Goal: Register for event/course

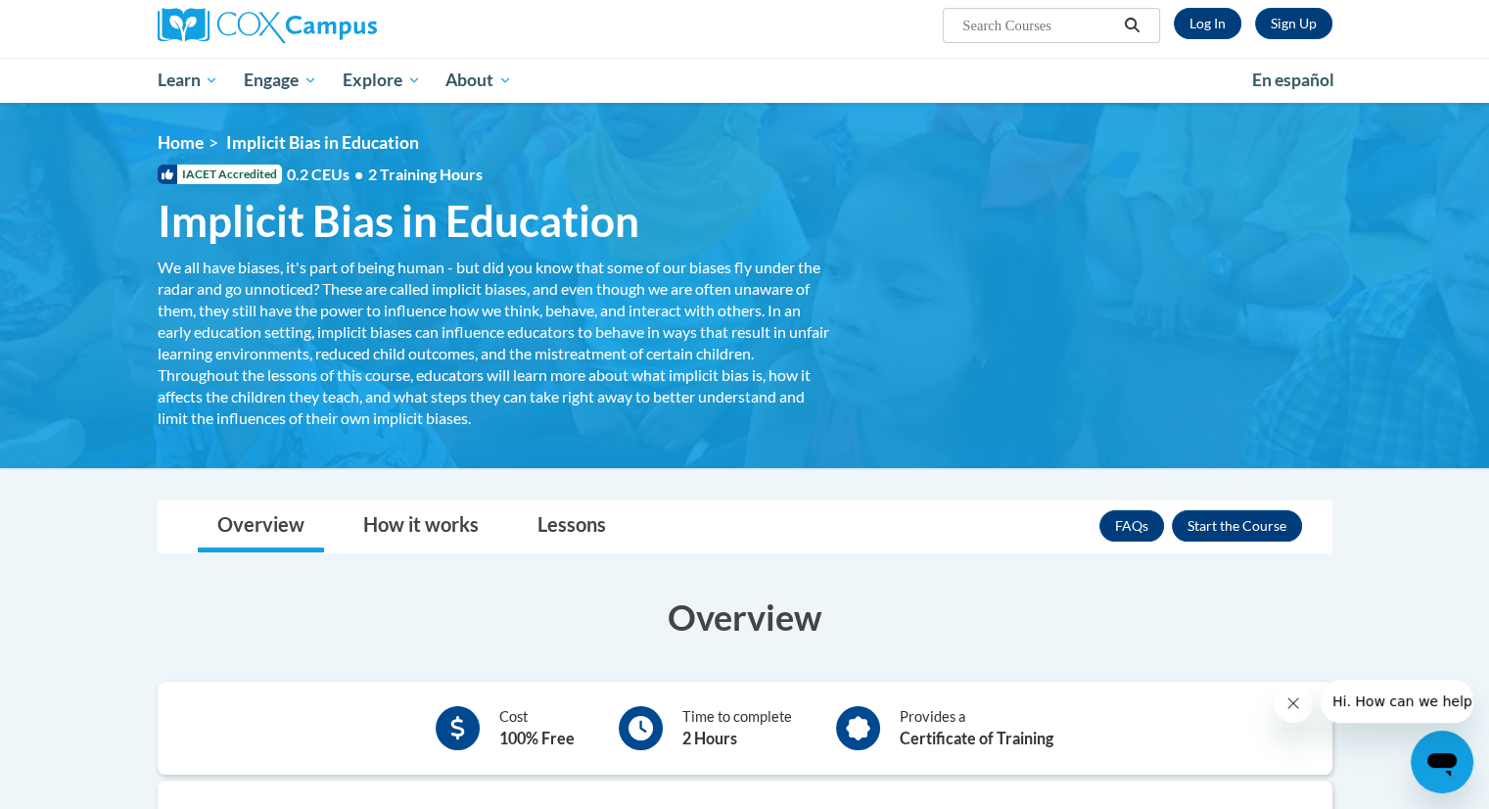
scroll to position [157, 0]
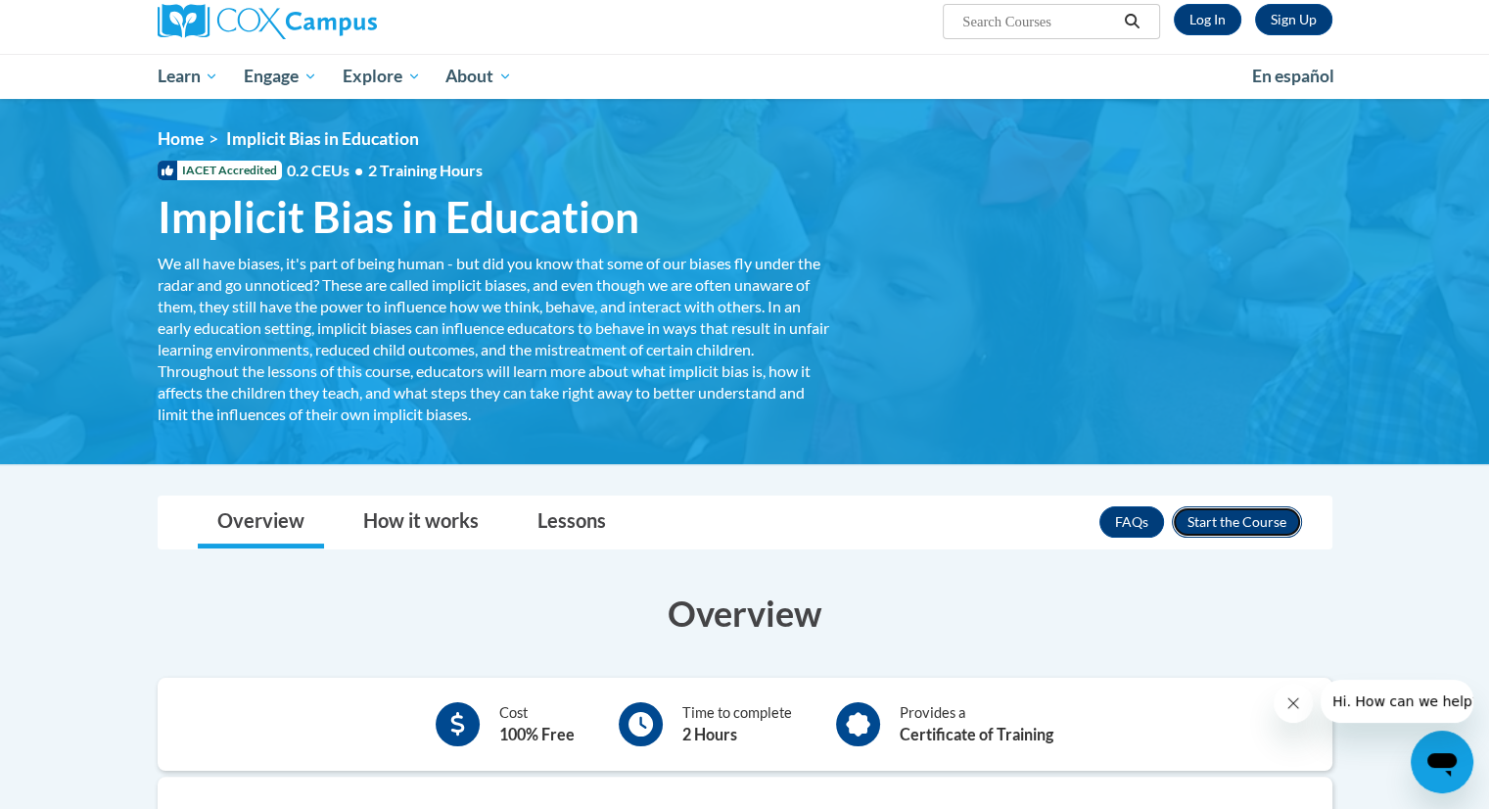
click at [1244, 514] on button "Enroll" at bounding box center [1237, 521] width 130 height 31
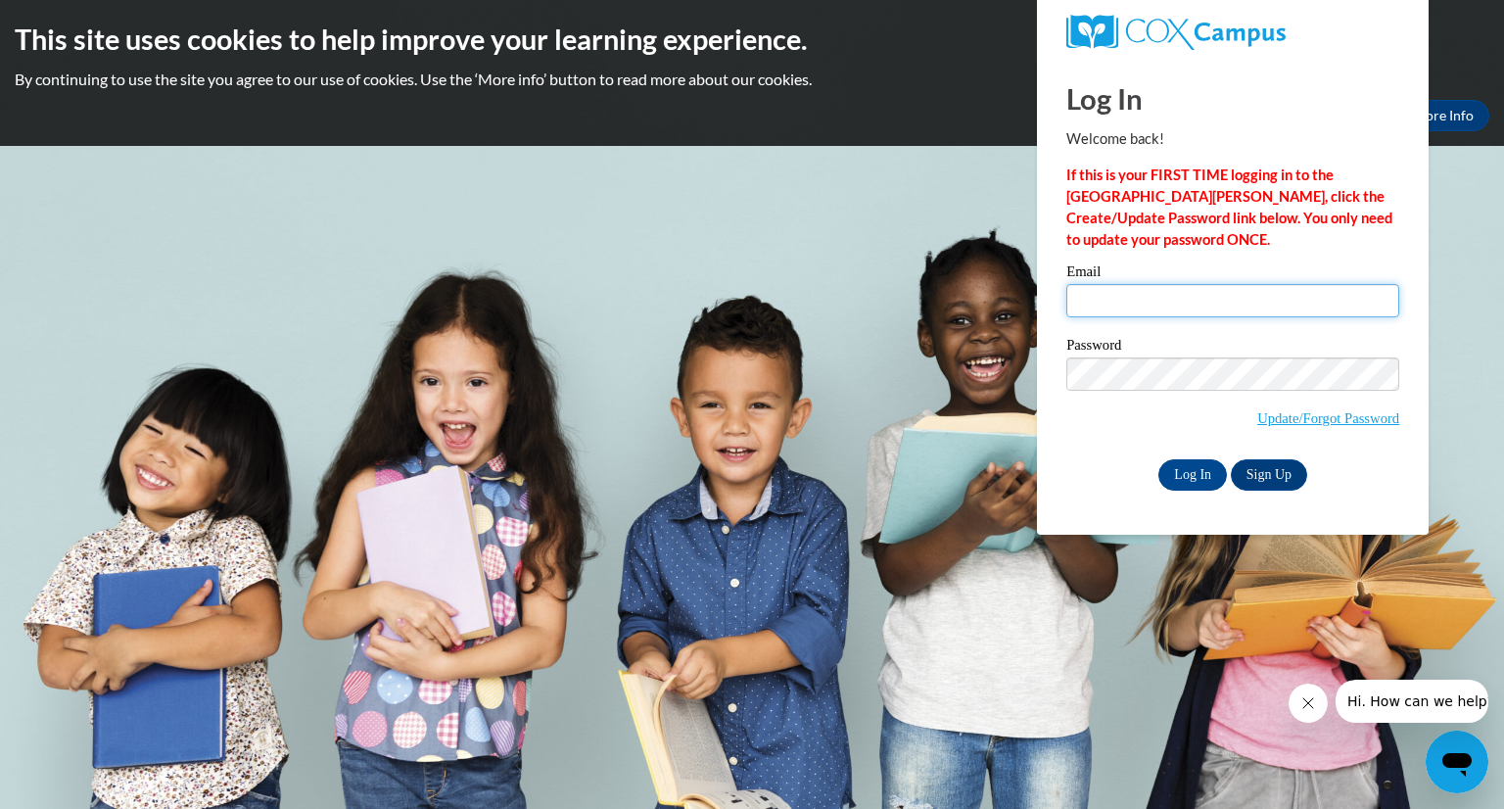
click at [1093, 299] on input "Email" at bounding box center [1232, 300] width 333 height 33
type input "Mirna_Rizo@dekalbschoolsga.org"
click at [1199, 472] on input "Log In" at bounding box center [1192, 474] width 69 height 31
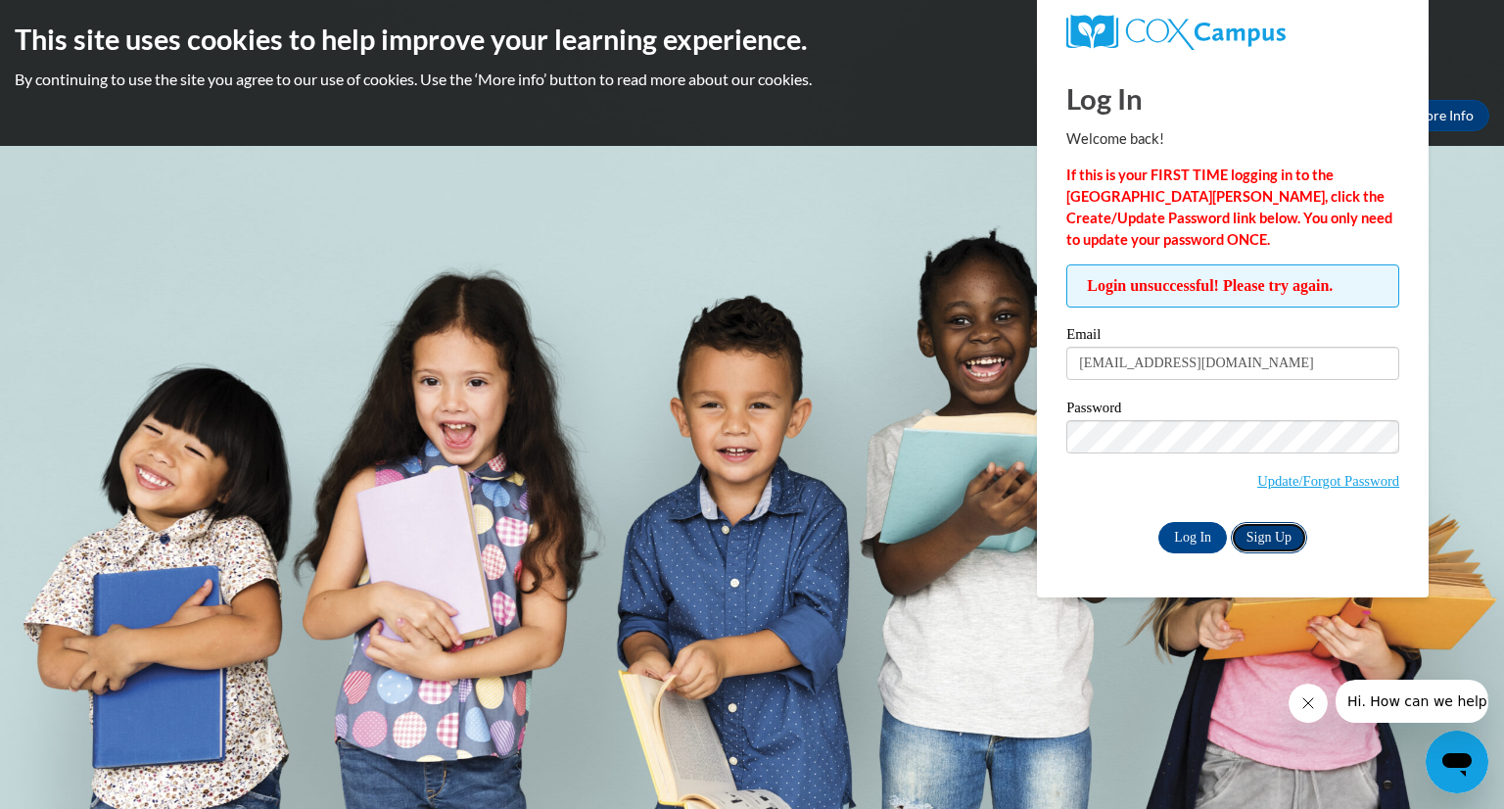
click at [1256, 537] on link "Sign Up" at bounding box center [1269, 537] width 76 height 31
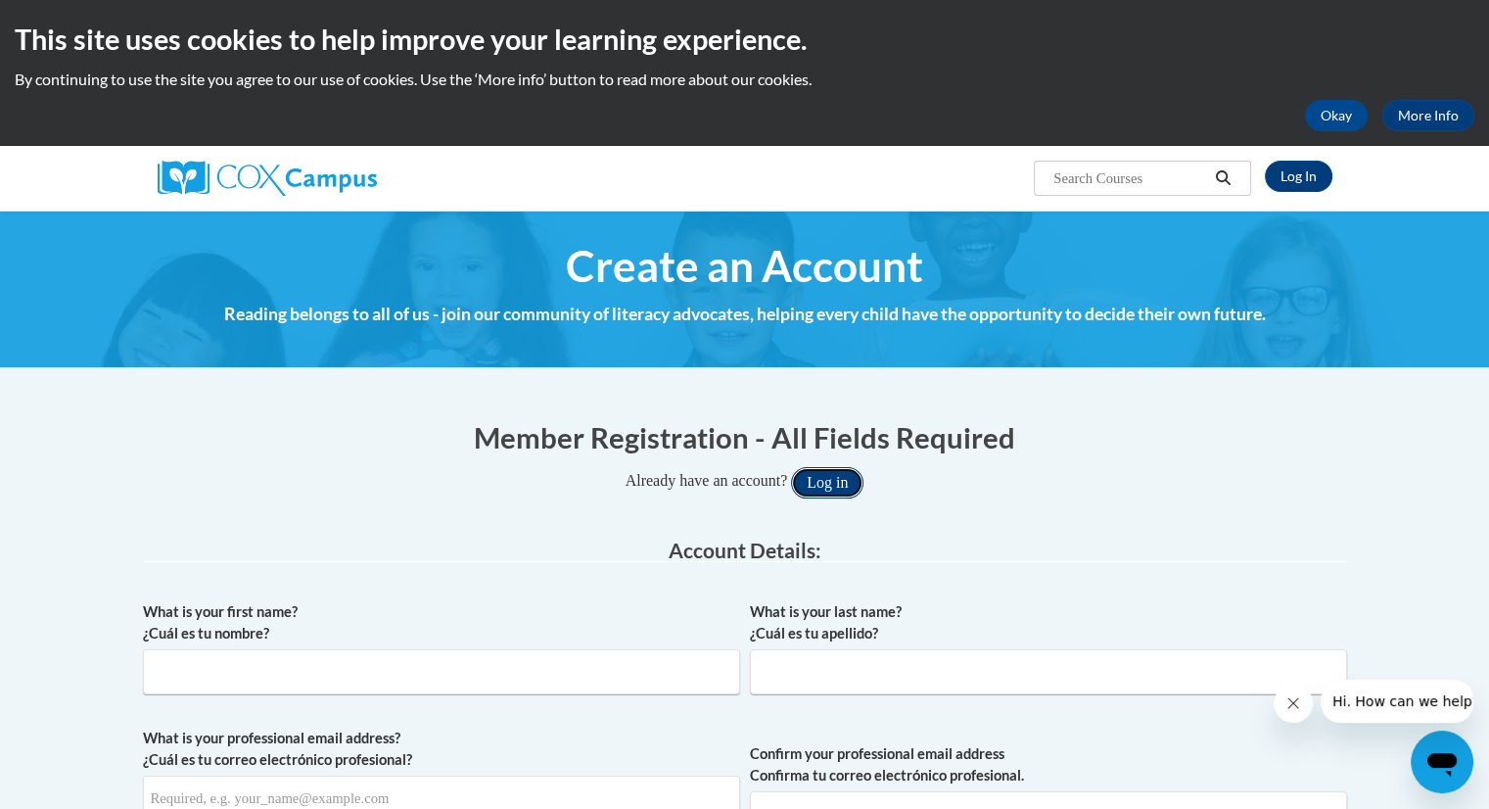
click at [811, 483] on button "Log in" at bounding box center [827, 482] width 72 height 31
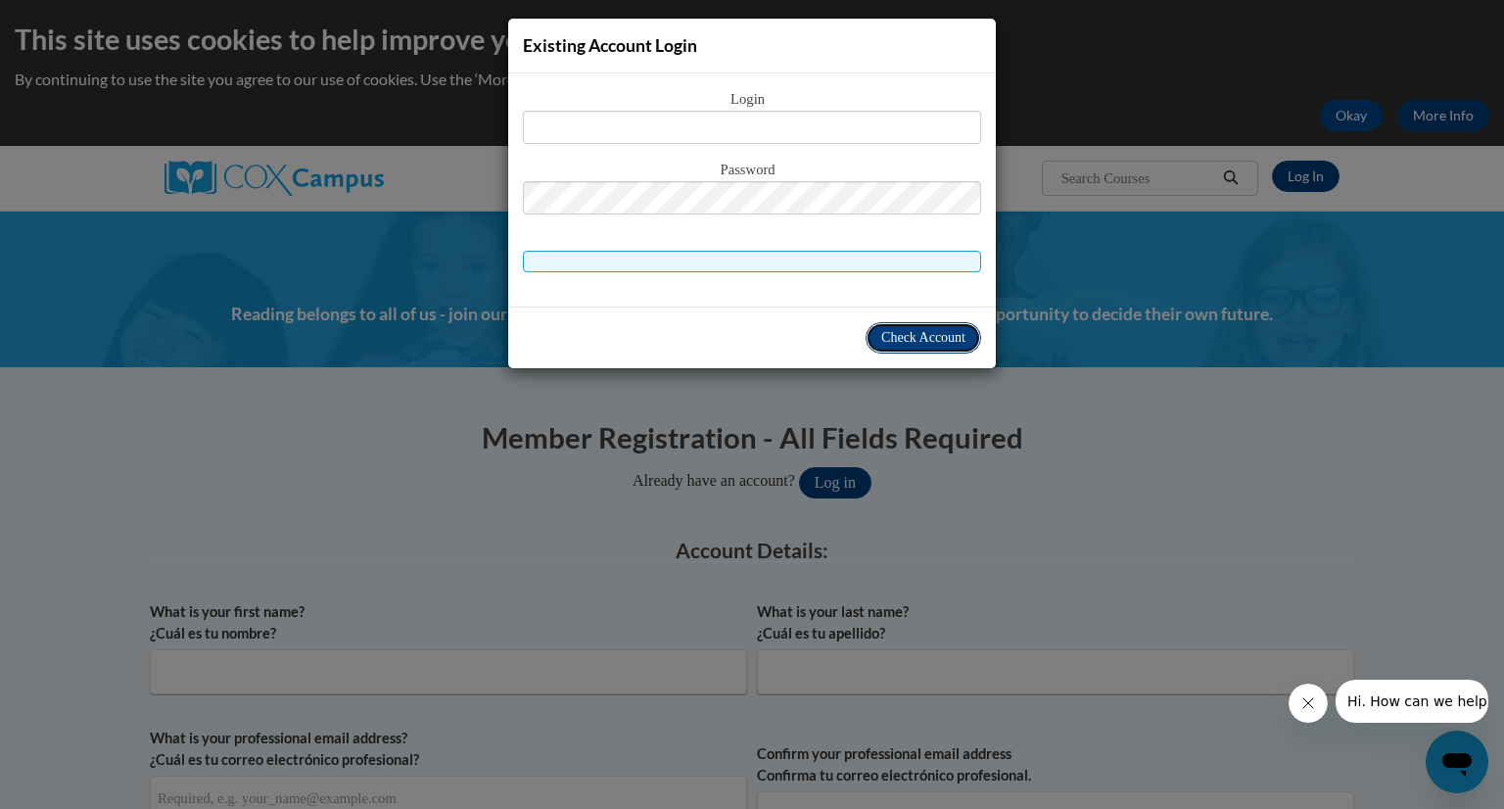
click at [865, 342] on button "Check Account" at bounding box center [923, 337] width 116 height 31
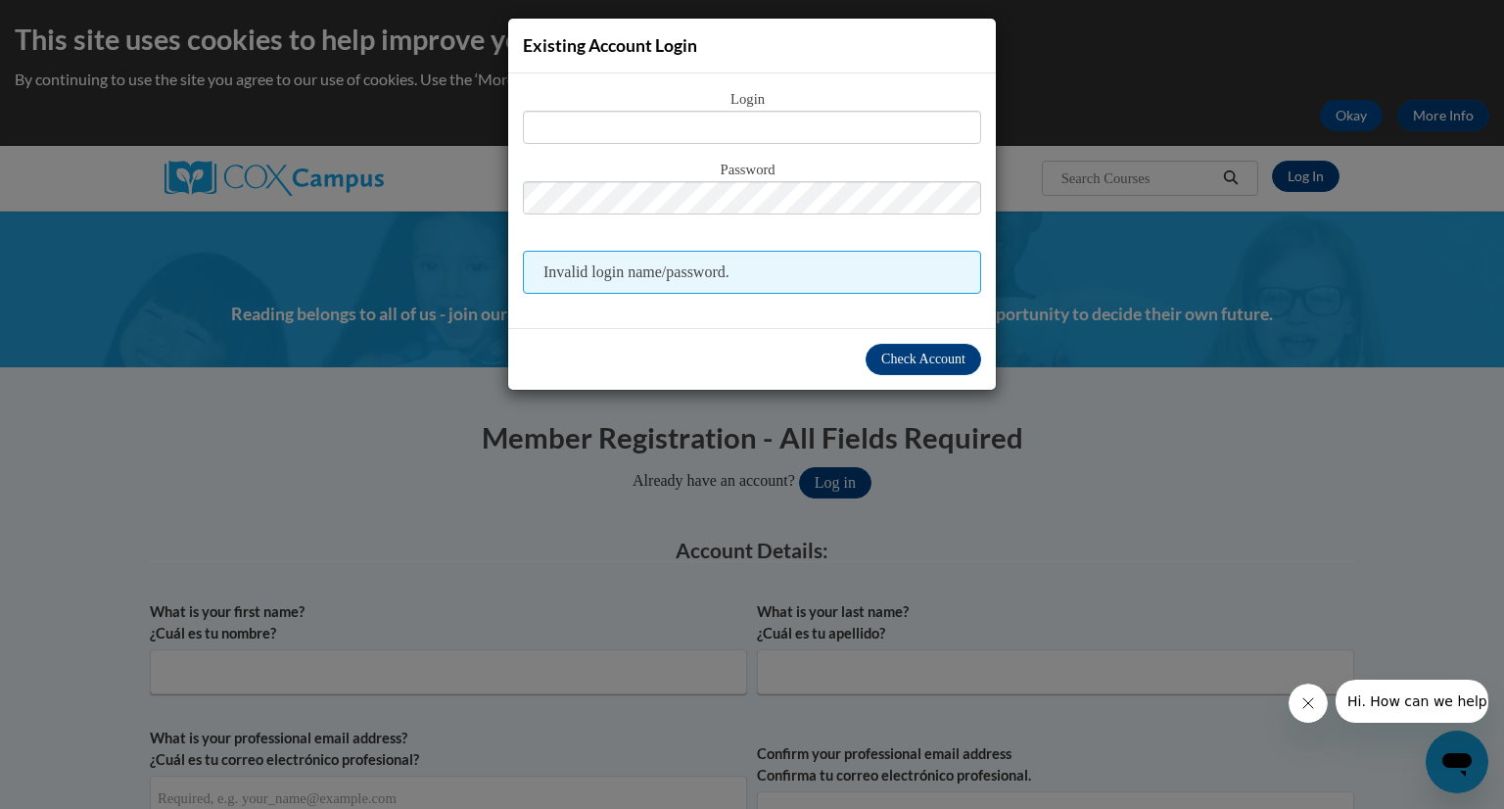
click at [1062, 78] on div "Existing Account Login Login Password Invalid login name/password. Check Account" at bounding box center [752, 404] width 1504 height 809
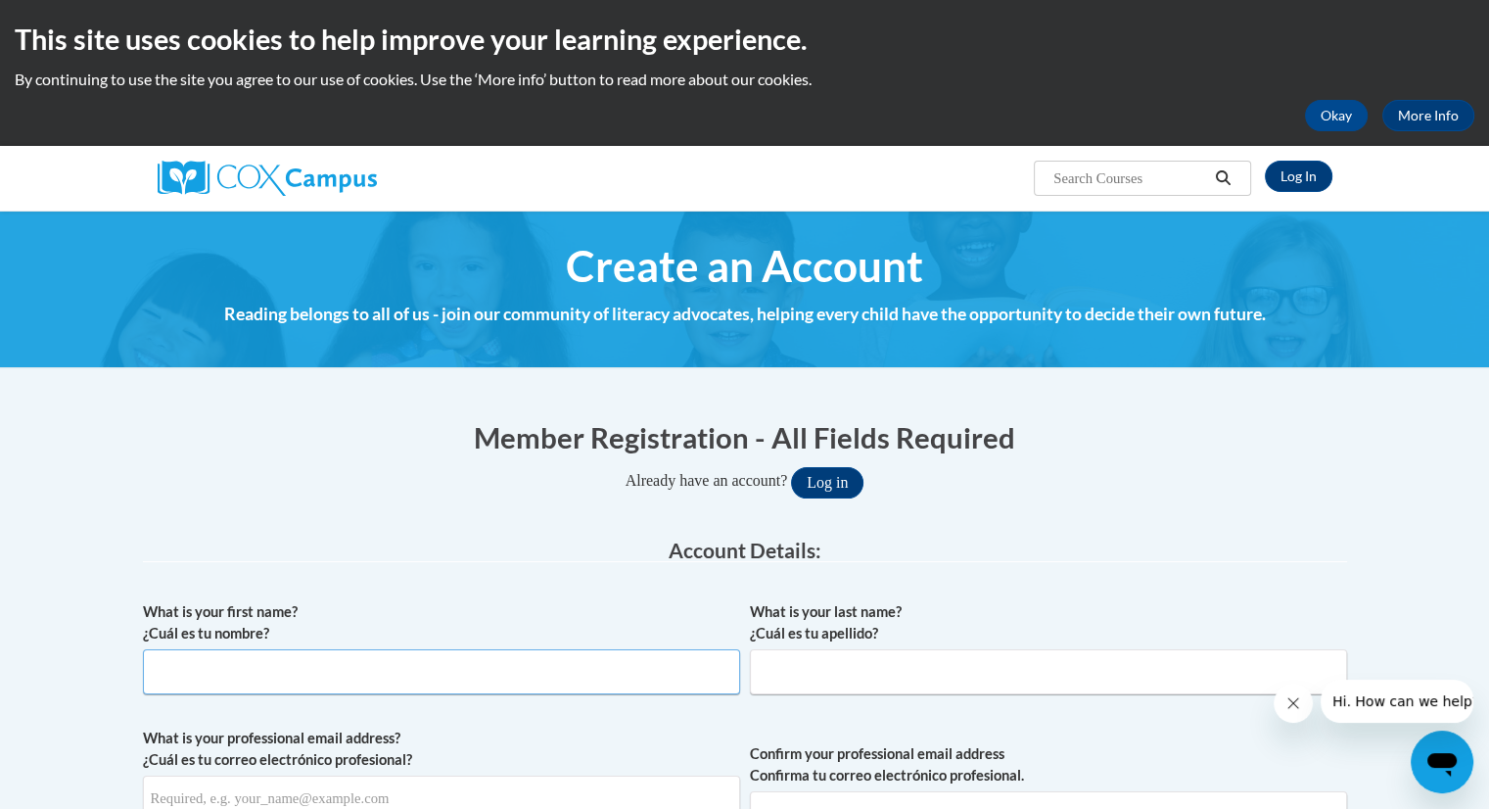
click at [510, 666] on input "What is your first name? ¿Cuál es tu nombre?" at bounding box center [441, 671] width 597 height 45
type input "[PERSON_NAME]"
click at [846, 673] on input "What is your last name? ¿Cuál es tu apellido?" at bounding box center [1048, 671] width 597 height 45
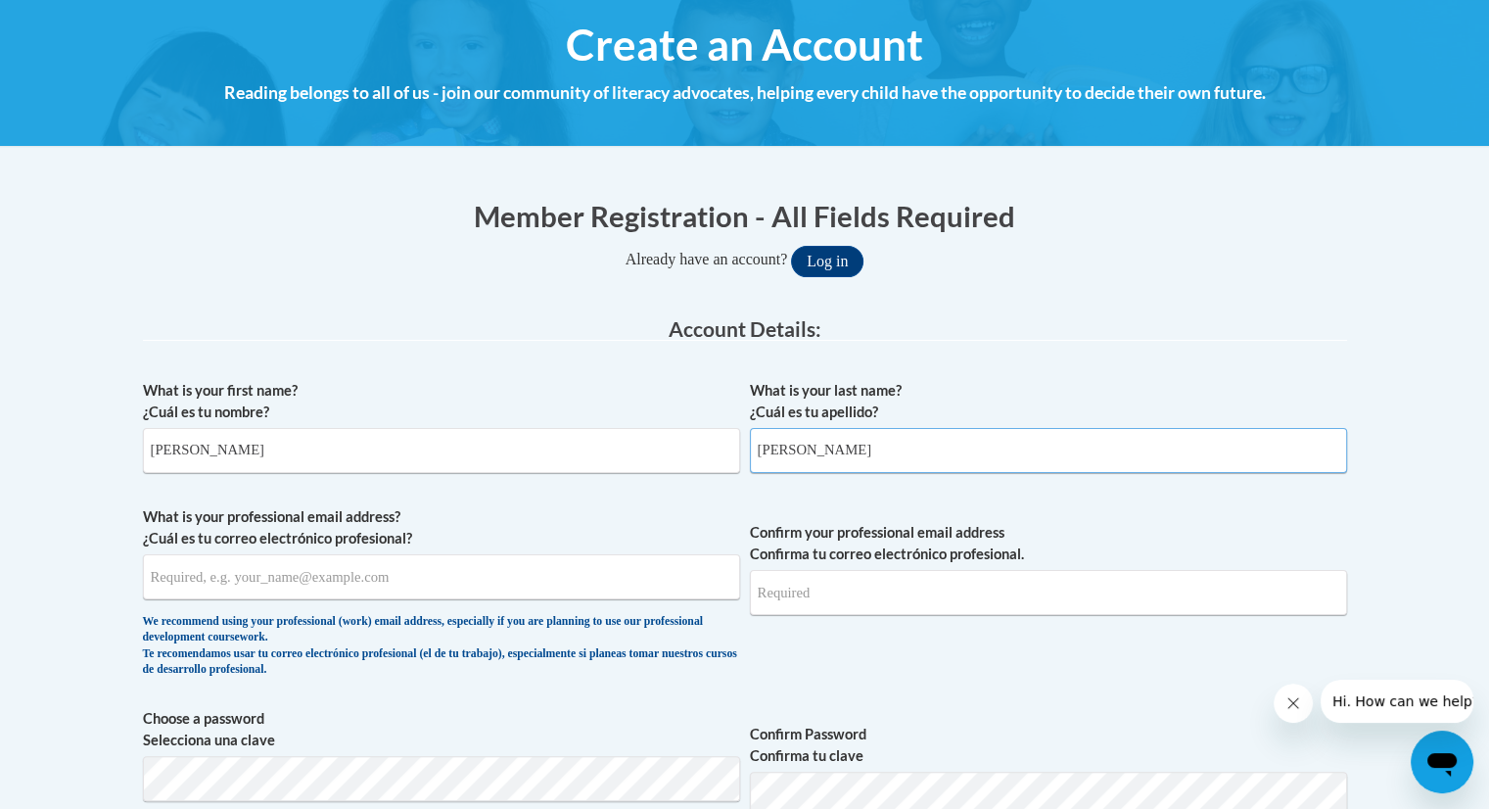
scroll to position [352, 0]
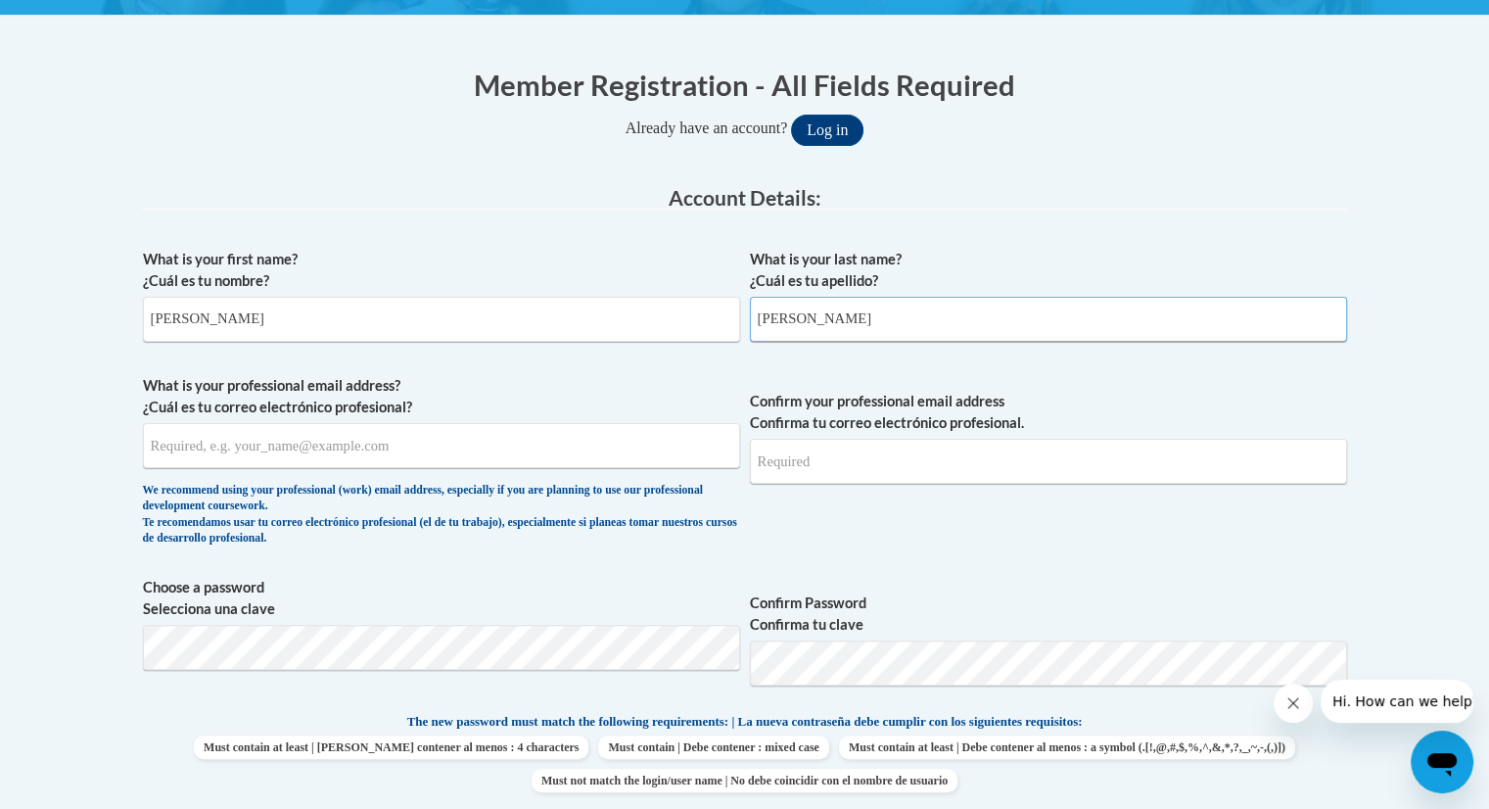
type input "Rizo"
click at [500, 444] on input "What is your professional email address? ¿Cuál es tu correo electrónico profesi…" at bounding box center [441, 445] width 597 height 45
type input "Mirna_Rizo@dekalbschoolsga.org"
click at [858, 461] on input "Confirm your professional email address Confirma tu correo electrónico profesio…" at bounding box center [1048, 461] width 597 height 45
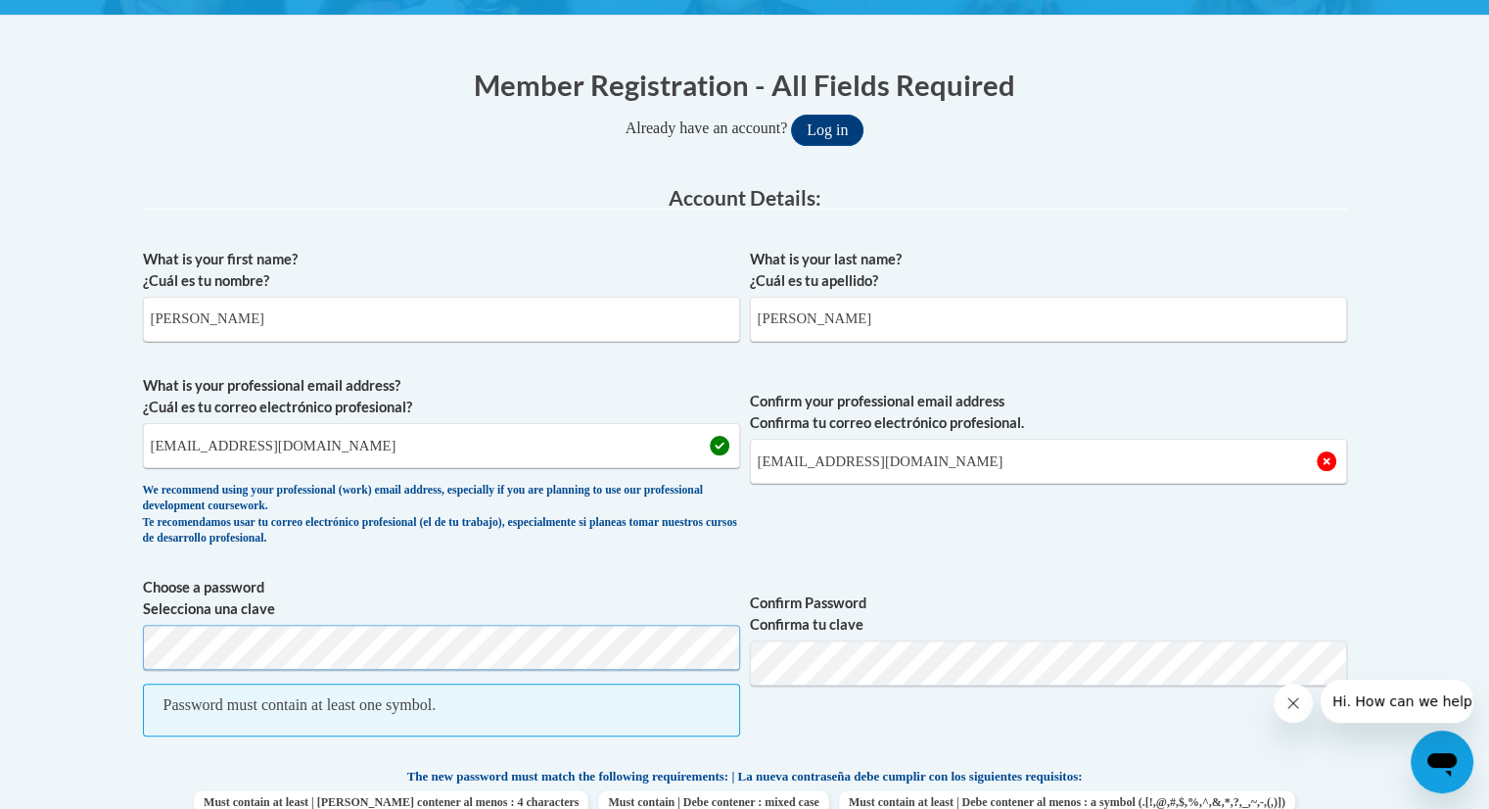
click at [150, 571] on div "What is your first name? ¿Cuál es tu nombre? Mirna What is your last name? ¿Cuá…" at bounding box center [745, 713] width 1204 height 949
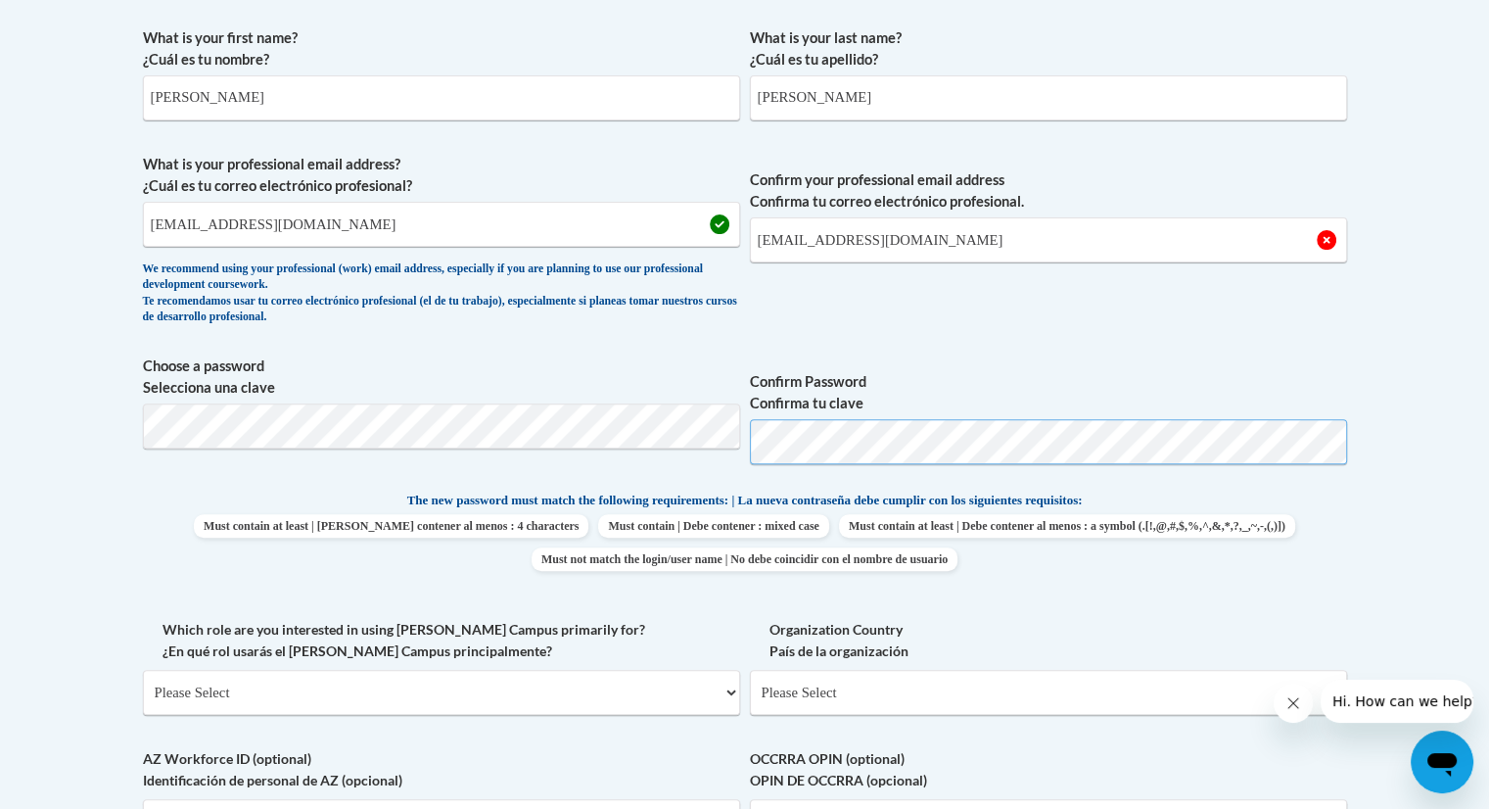
scroll to position [677, 0]
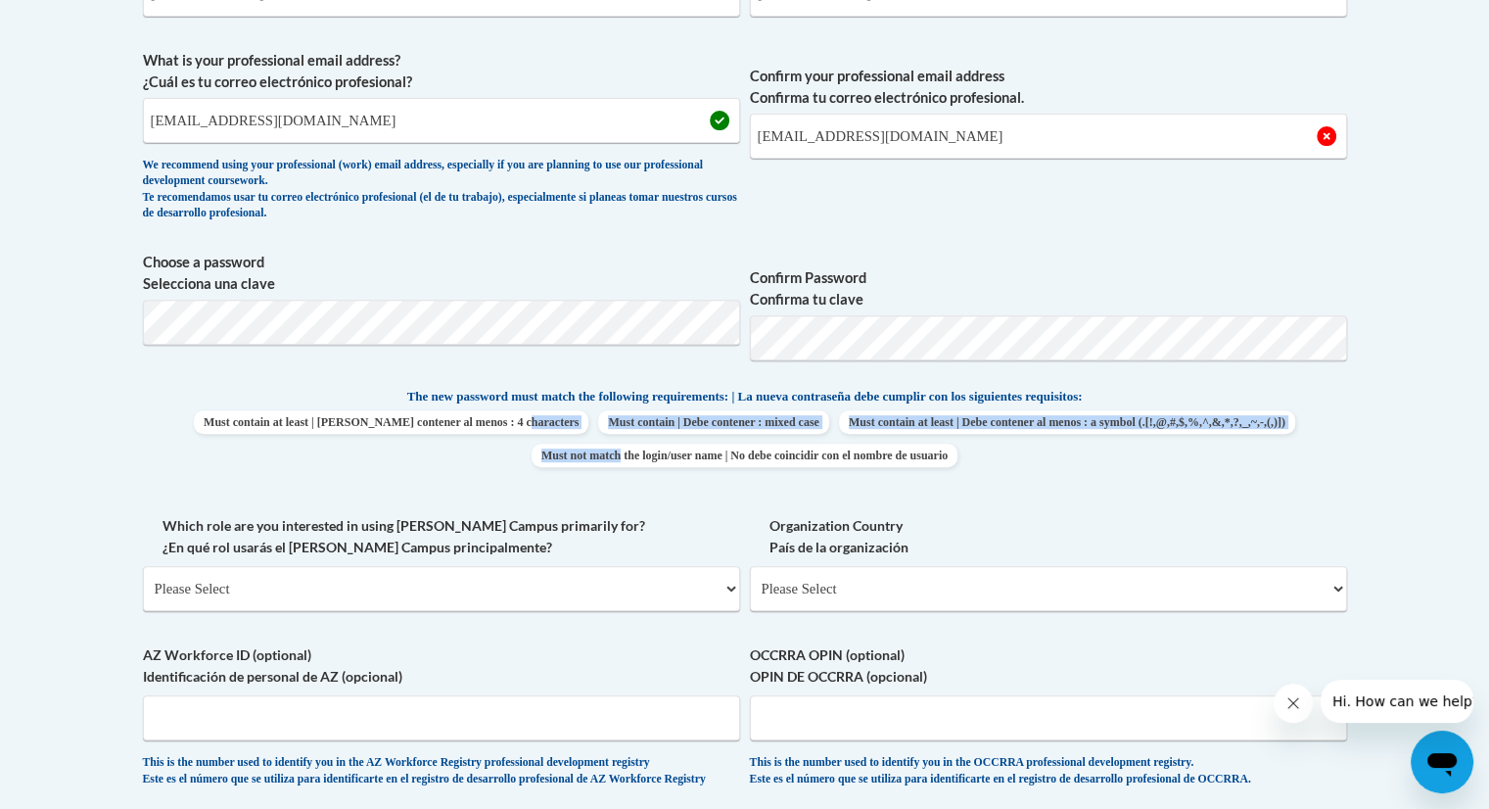
drag, startPoint x: 874, startPoint y: 450, endPoint x: 781, endPoint y: 414, distance: 99.8
click at [781, 414] on span "Must contain at least | Debe contener al menos : 4 characters Must contain | De…" at bounding box center [745, 438] width 1204 height 57
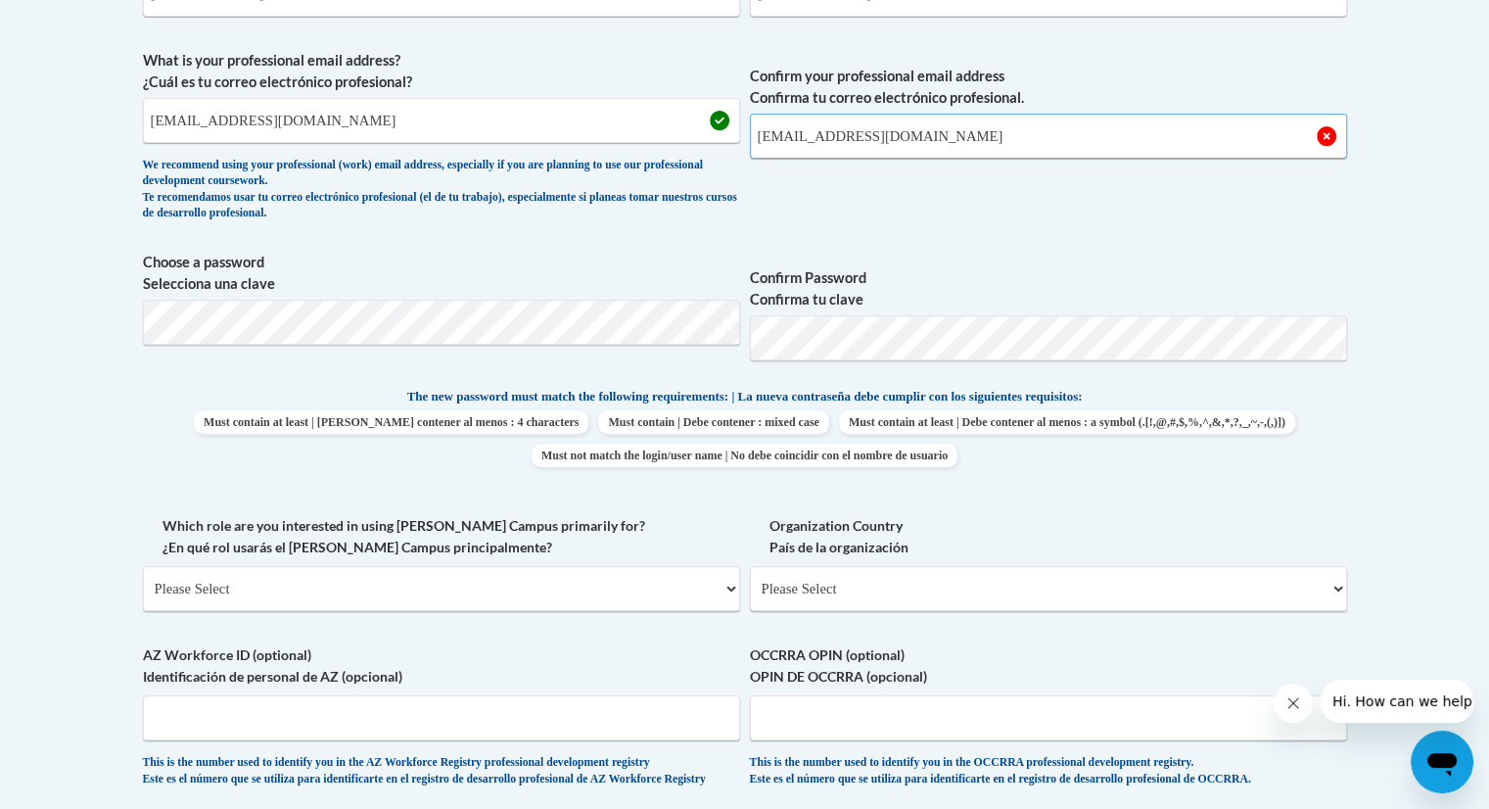
click at [816, 122] on input "Mirna_Rizo@dekalbga.org" at bounding box center [1048, 136] width 597 height 45
click at [873, 134] on input "Mirna_Rizo@dekalbga.org" at bounding box center [1048, 136] width 597 height 45
click at [877, 134] on input "Mirna_Rizo@dekalbga.org" at bounding box center [1048, 136] width 597 height 45
click at [887, 134] on input "Mirna_Rizo@dekalbSchoolsga.org" at bounding box center [1048, 136] width 597 height 45
type input "Mirna_Rizo@dekalbschoolsga.org"
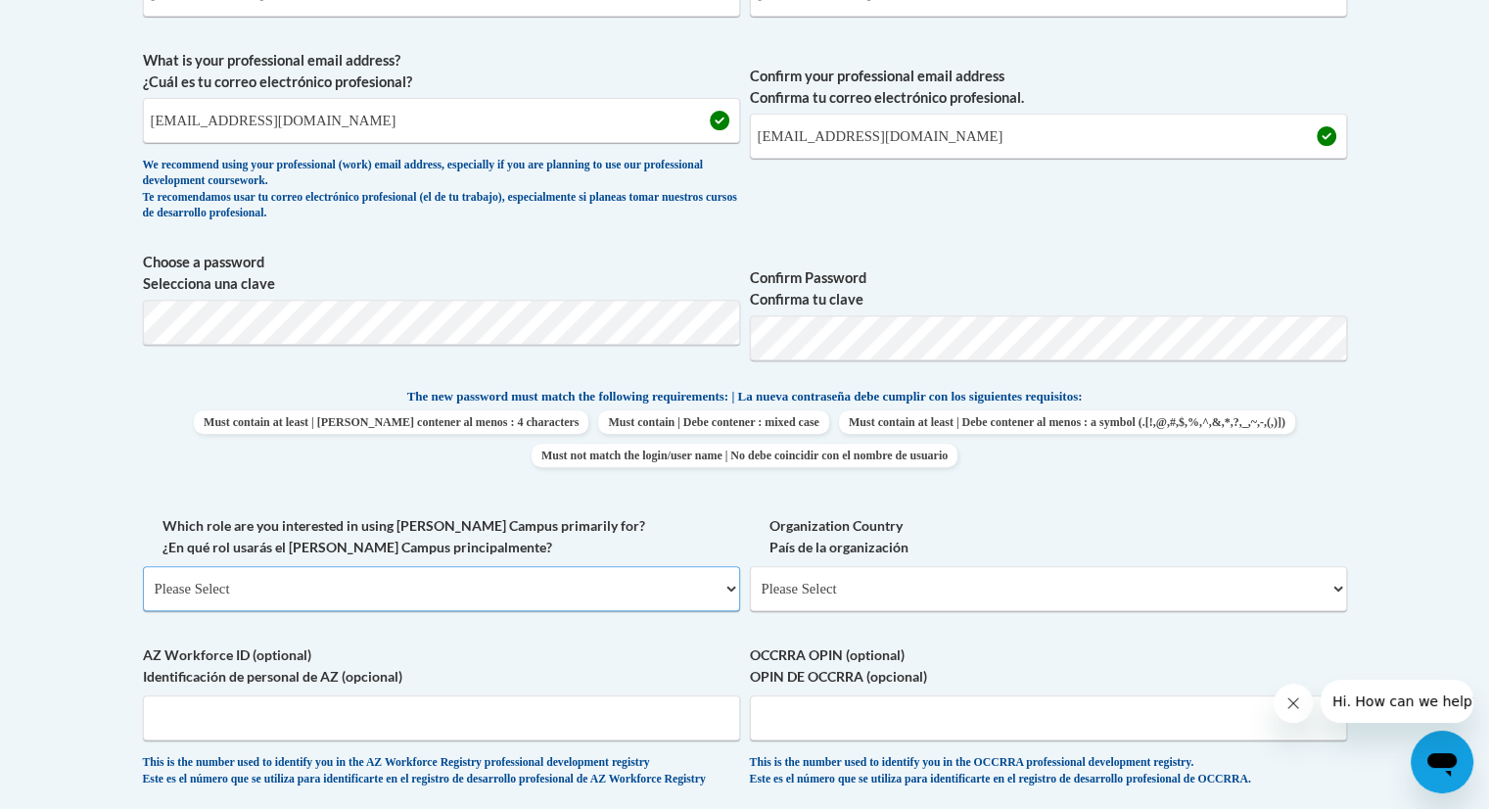
click at [730, 584] on select "Please Select College/University | Colegio/Universidad Community/Nonprofit Part…" at bounding box center [441, 588] width 597 height 45
select select "fbf2d438-af2f-41f8-98f1-81c410e29de3"
click at [143, 566] on select "Please Select College/University | Colegio/Universidad Community/Nonprofit Part…" at bounding box center [441, 588] width 597 height 45
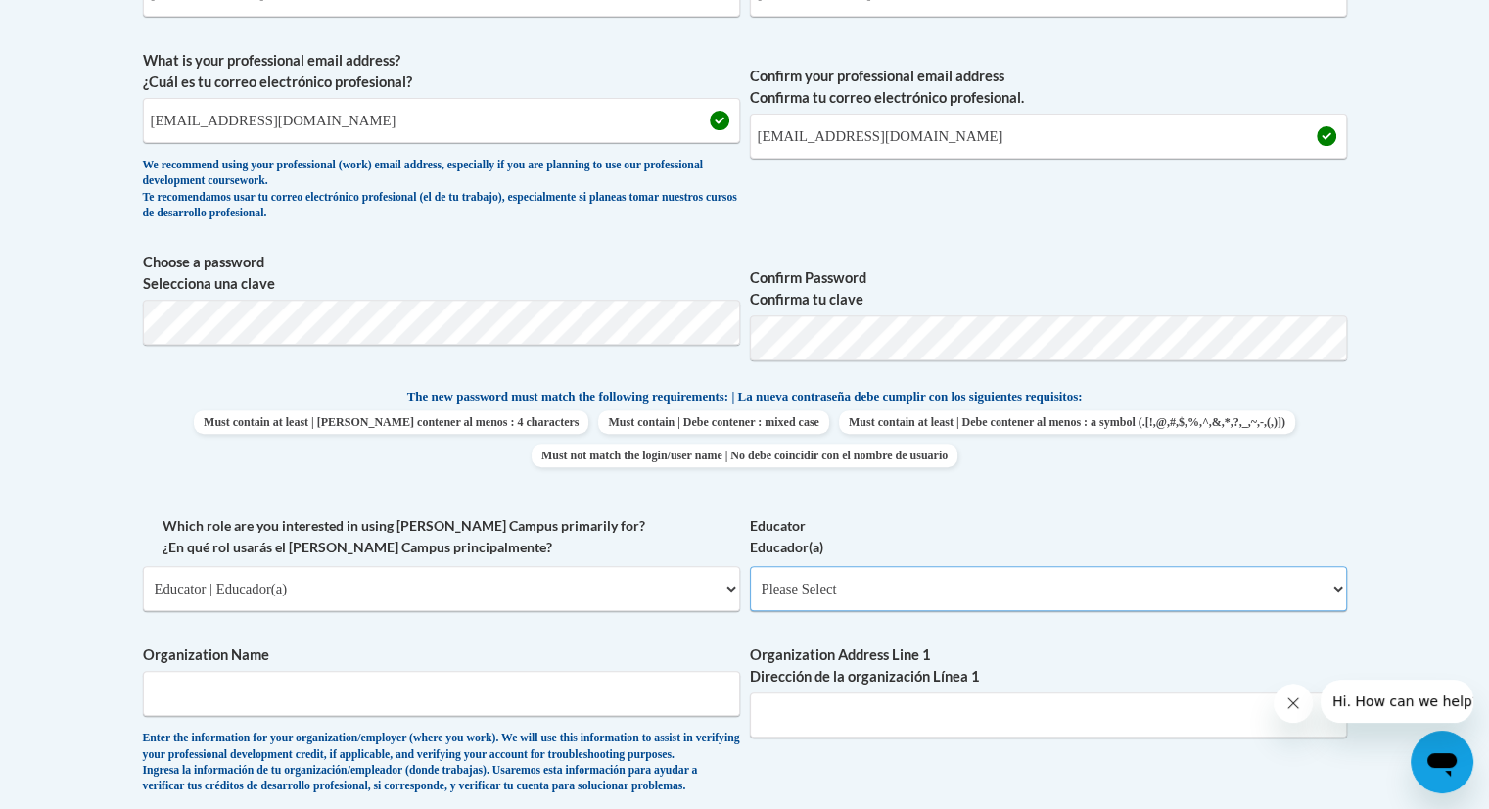
click at [1334, 586] on select "Please Select Early Learning/Daycare Teacher/Family Home Care Provider | Maestr…" at bounding box center [1048, 588] width 597 height 45
click at [750, 566] on select "Please Select Early Learning/Daycare Teacher/Family Home Care Provider | Maestr…" at bounding box center [1048, 588] width 597 height 45
click at [1339, 583] on select "Please Select Early Learning/Daycare Teacher/Family Home Care Provider | Maestr…" at bounding box center [1048, 588] width 597 height 45
select select "8e40623d-54d0-45cd-9f92-5df65cd3f8cf"
click at [750, 566] on select "Please Select Early Learning/Daycare Teacher/Family Home Care Provider | Maestr…" at bounding box center [1048, 588] width 597 height 45
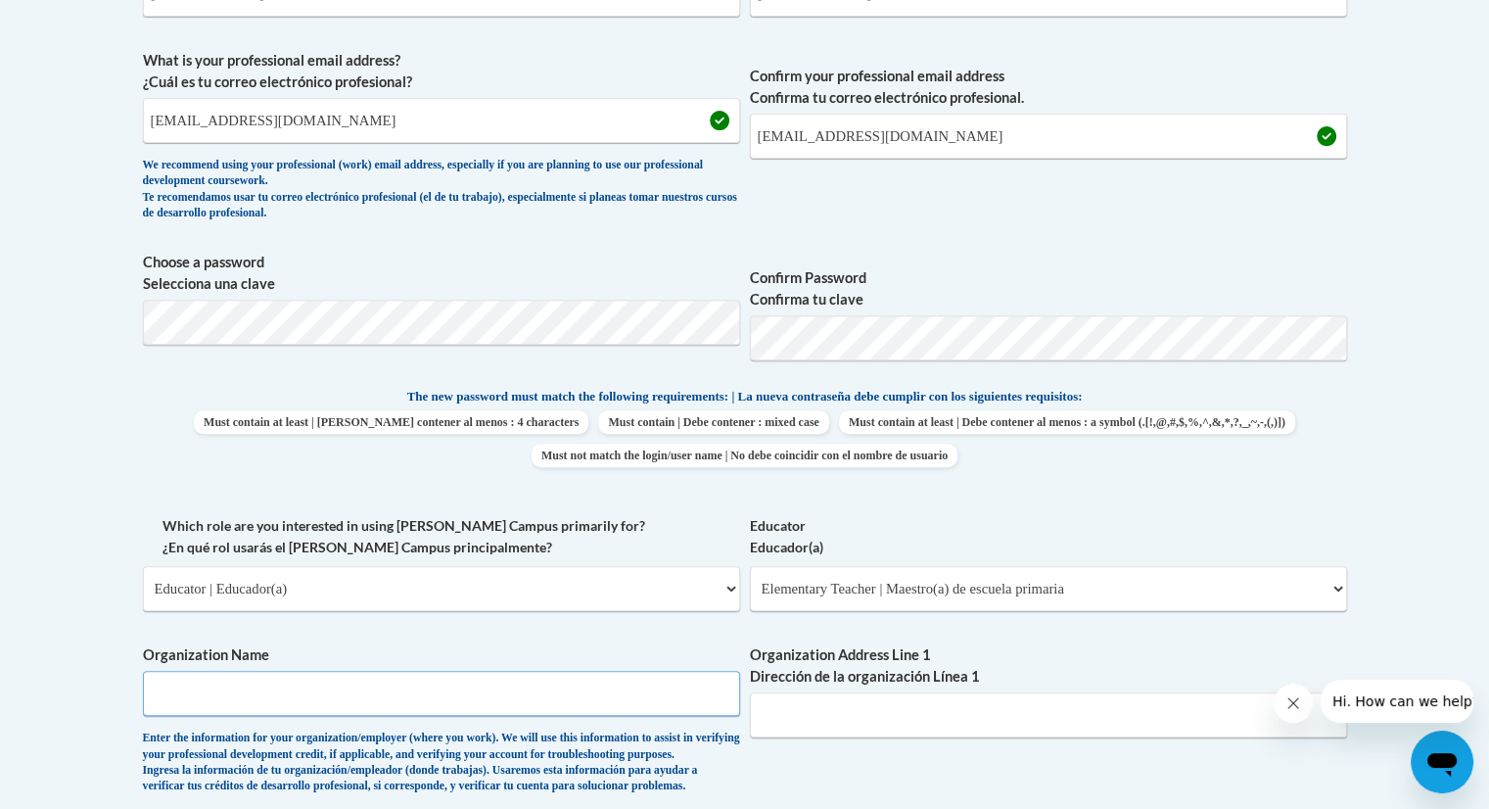
click at [346, 686] on input "Organization Name" at bounding box center [441, 693] width 597 height 45
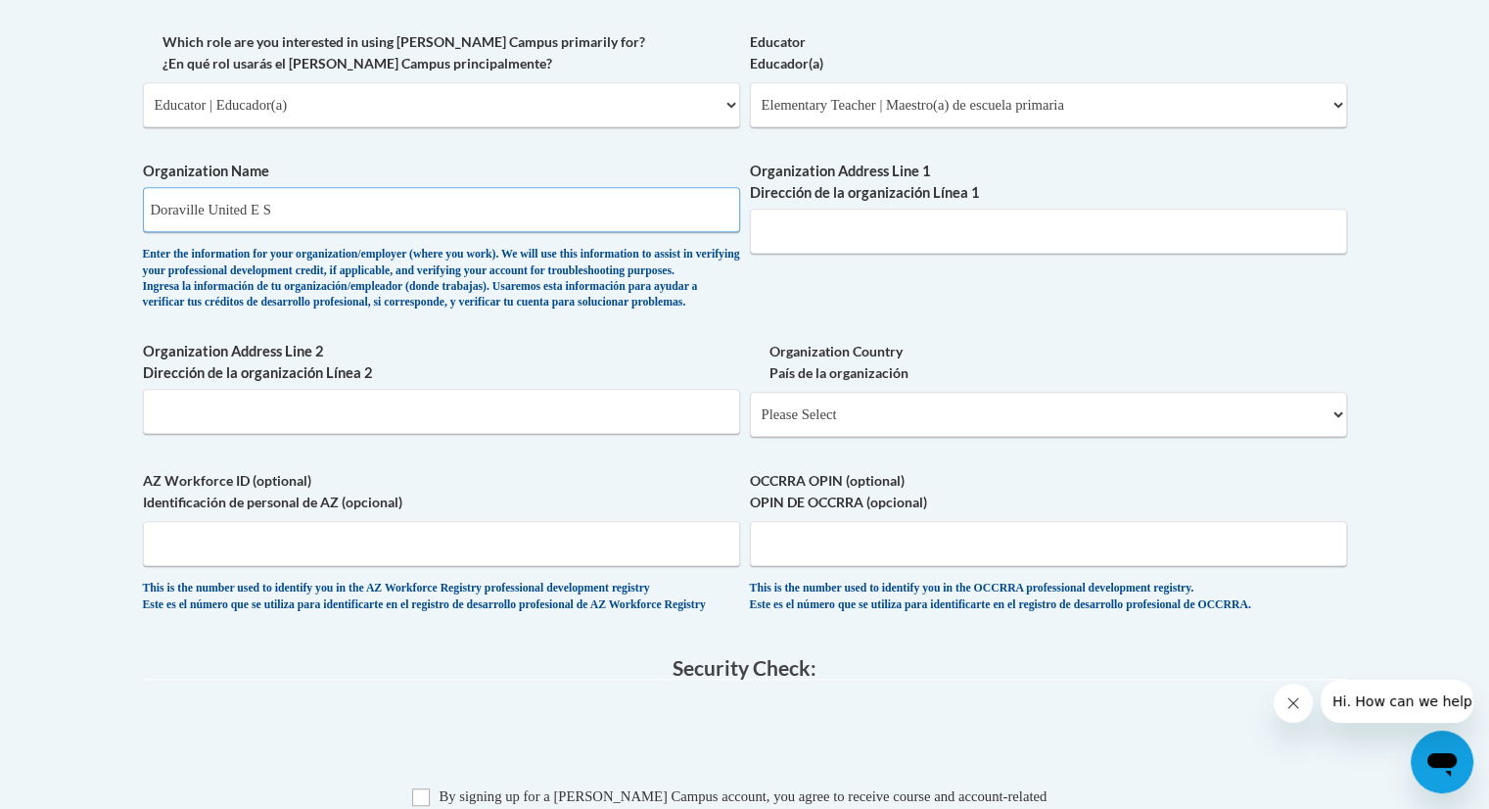
scroll to position [1214, 0]
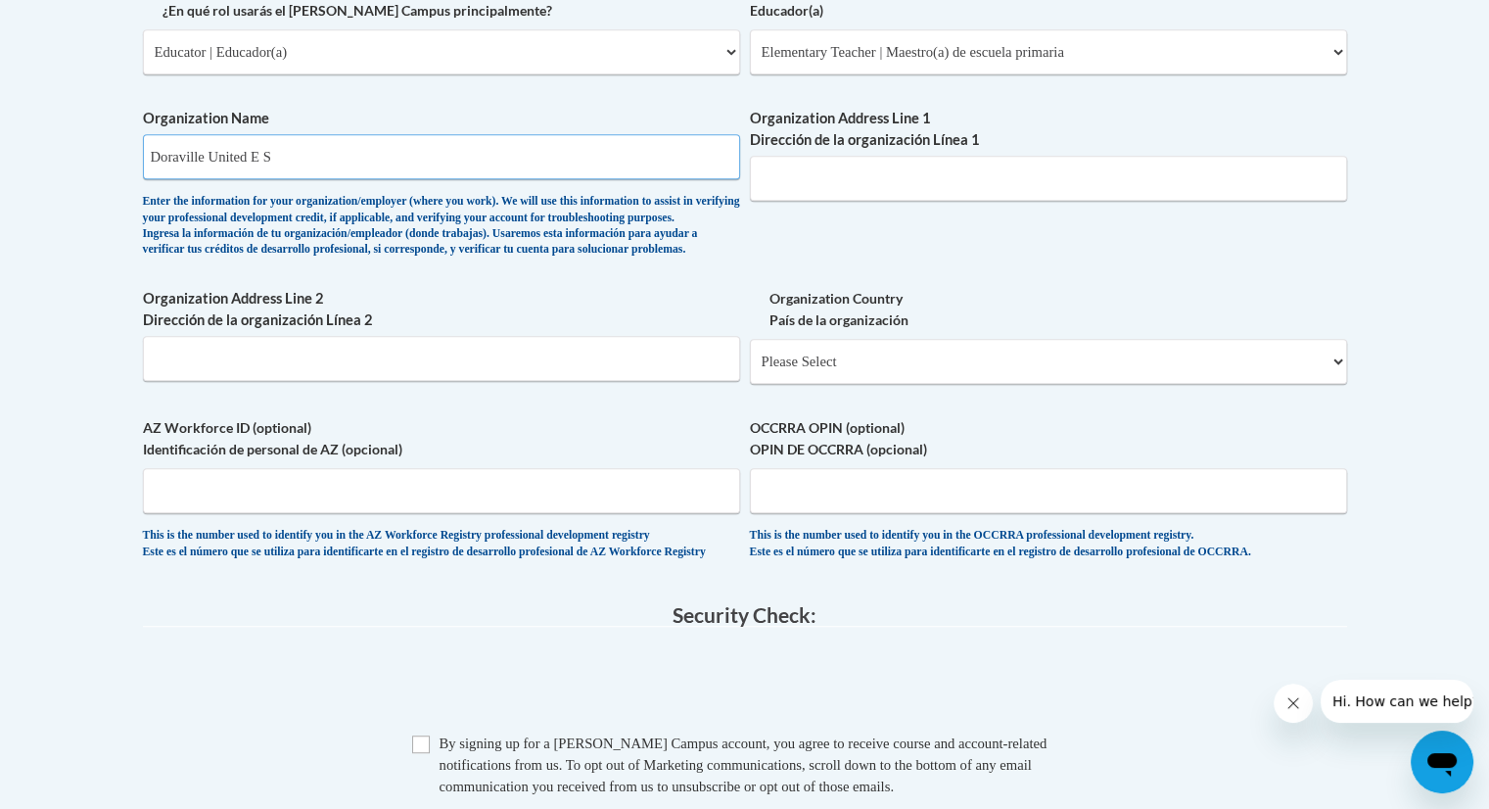
type input "Doraville United E S"
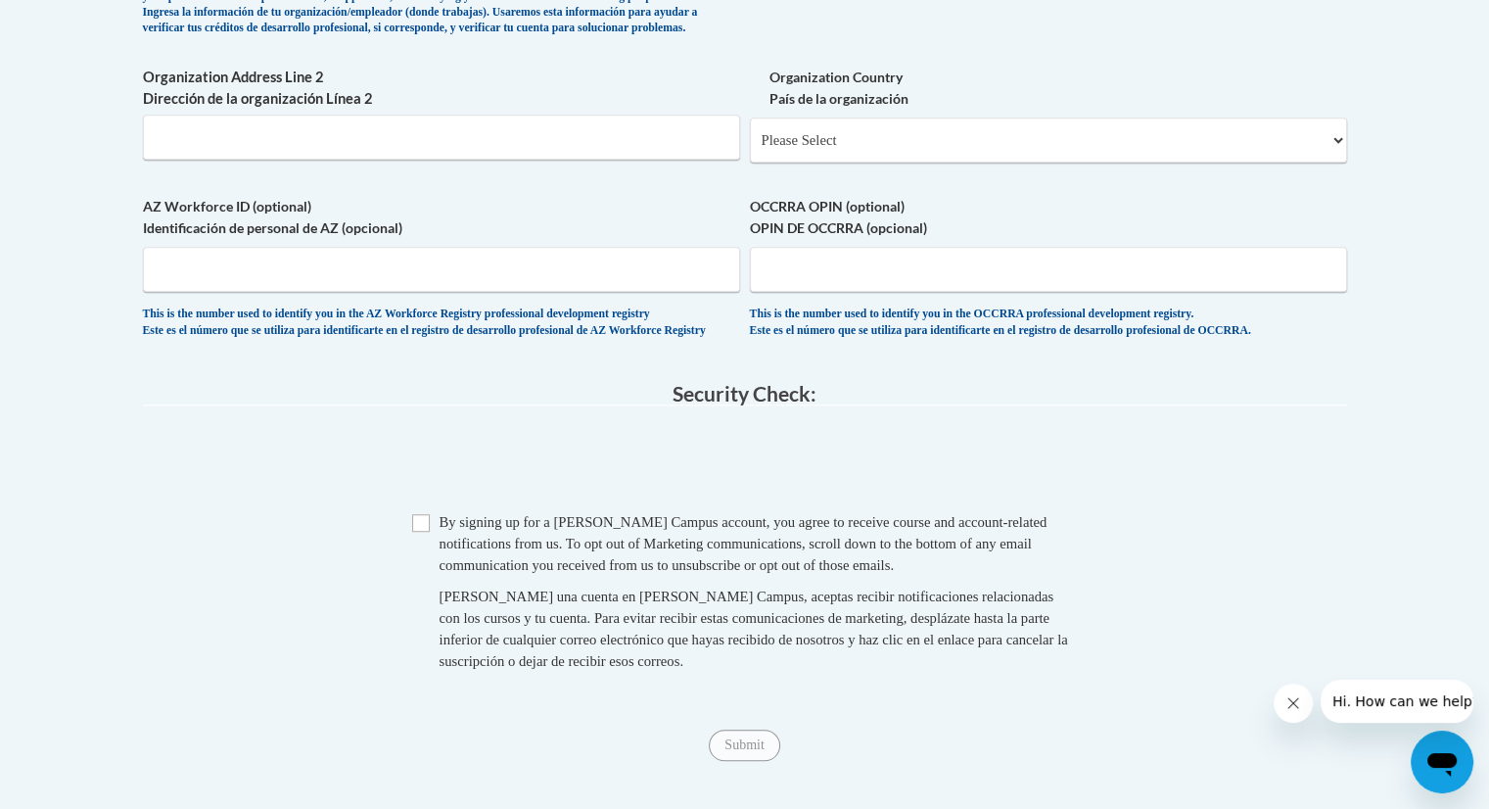
scroll to position [1539, 0]
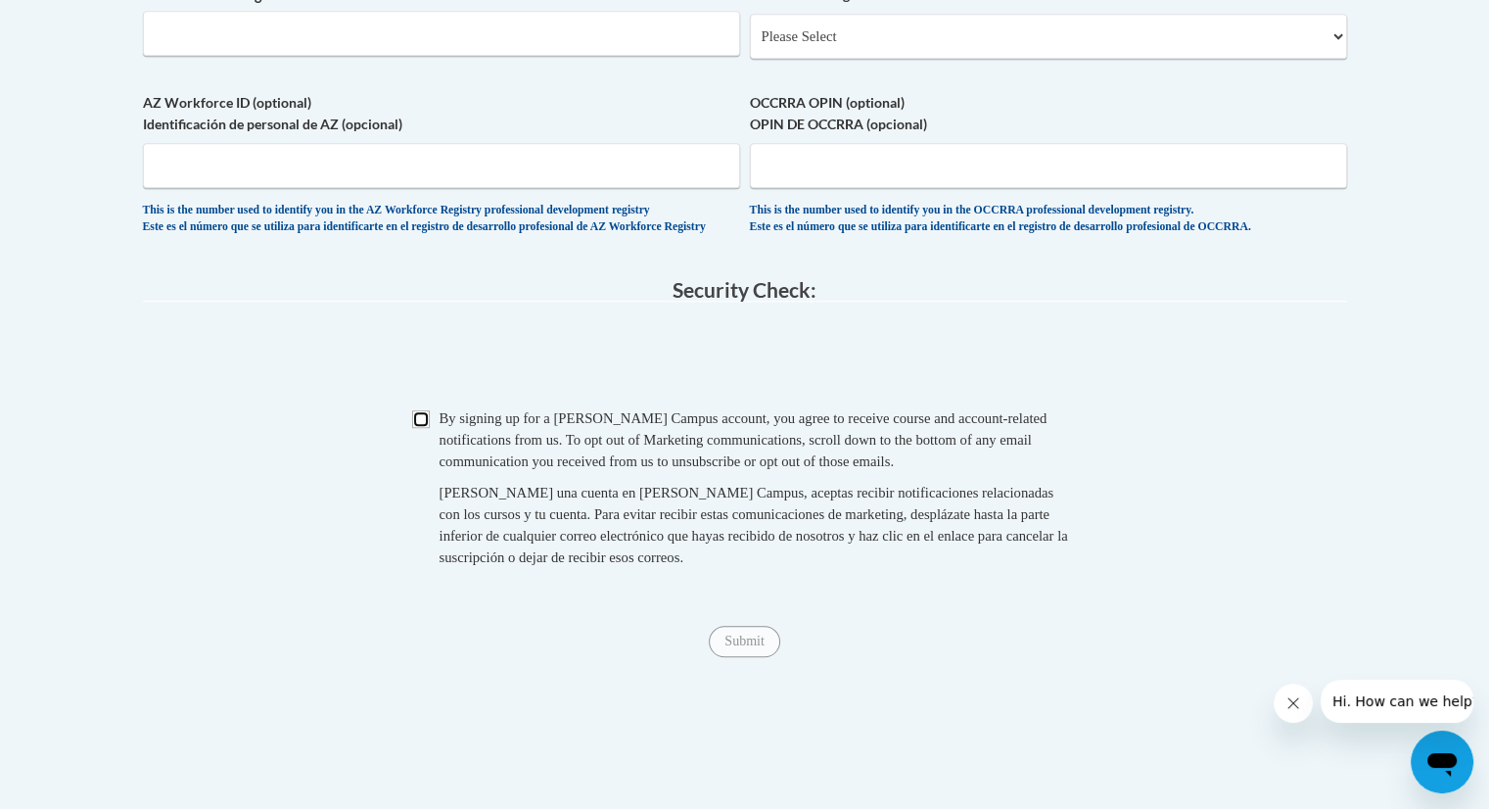
click at [417, 428] on input "Checkbox" at bounding box center [421, 419] width 18 height 18
checkbox input "true"
click at [736, 657] on input "Submit" at bounding box center [744, 641] width 70 height 31
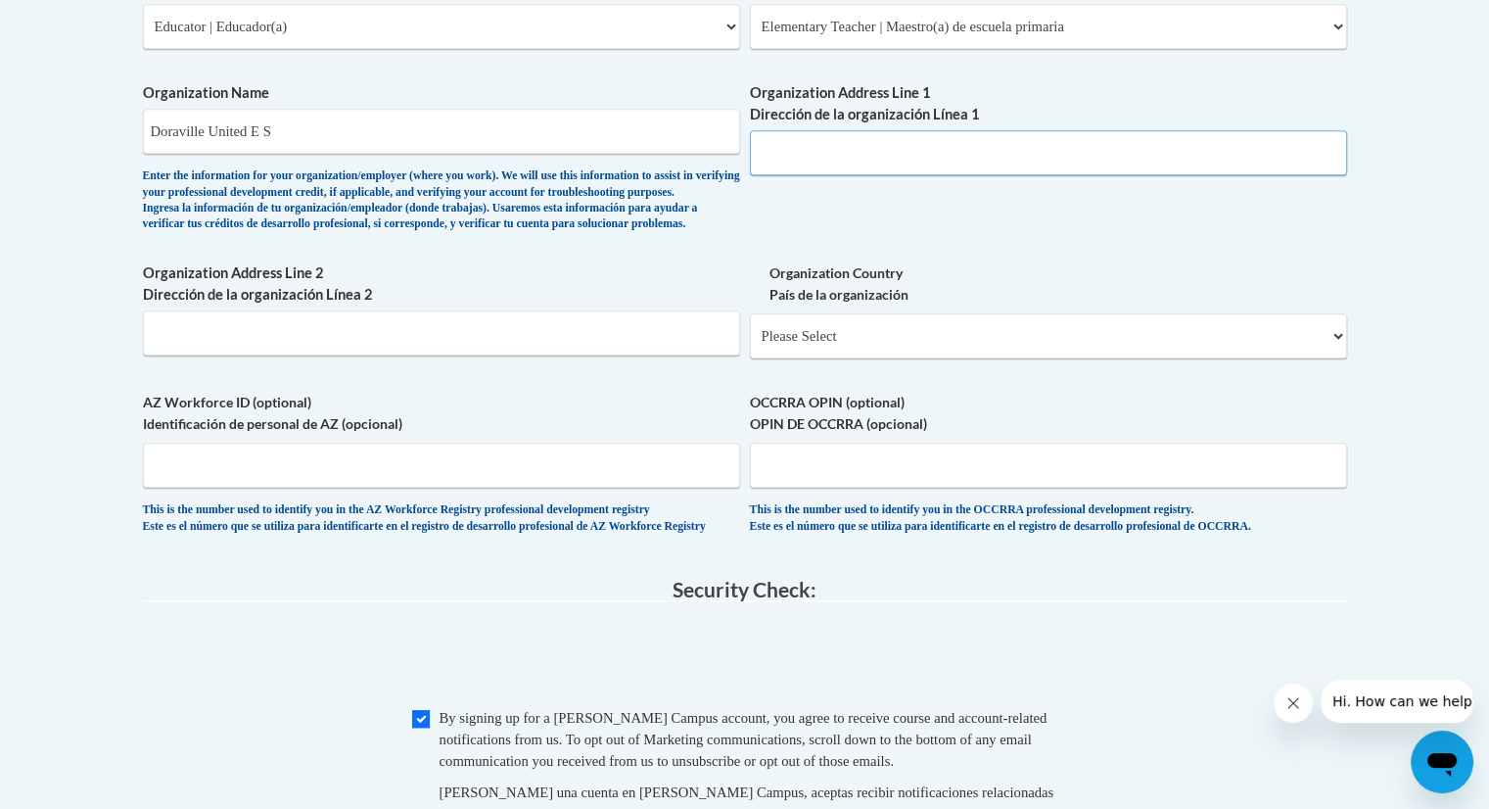
scroll to position [1147, 0]
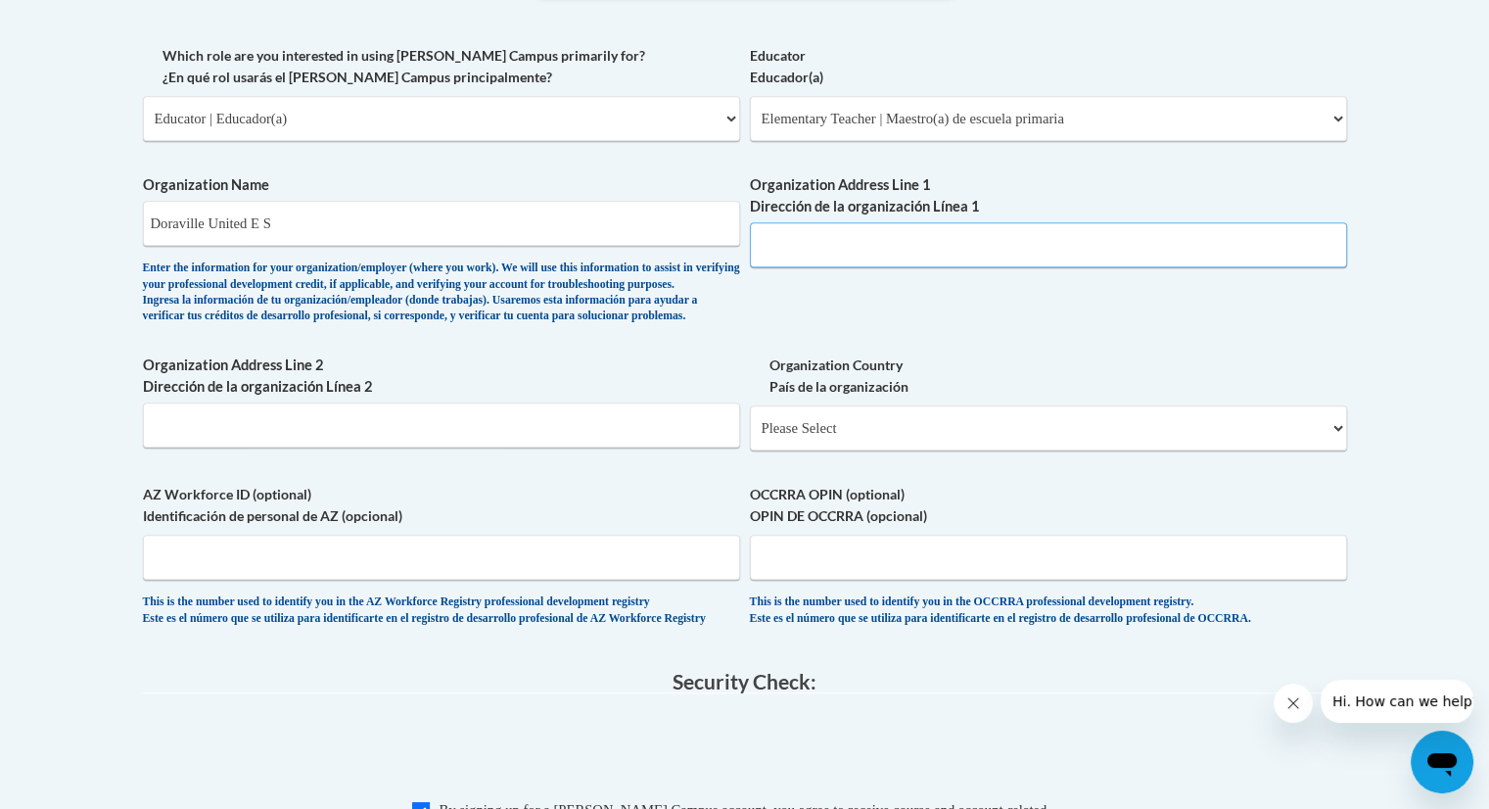
click at [845, 246] on input "Organization Address Line 1 Dirección de la organización Línea 1" at bounding box center [1048, 244] width 597 height 45
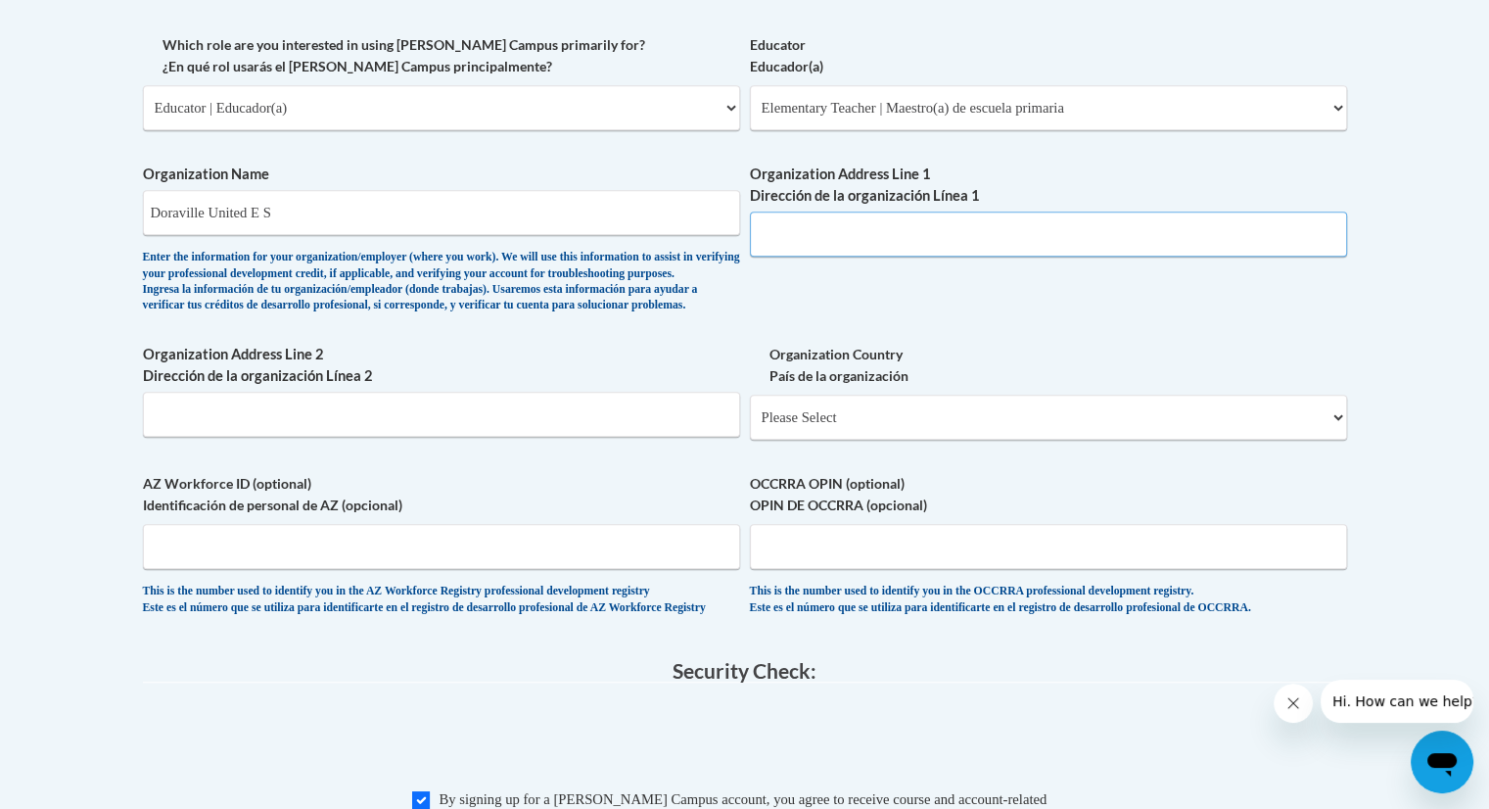
click at [845, 246] on input "Organization Address Line 1 Dirección de la organización Línea 1" at bounding box center [1048, 233] width 597 height 45
type input "3630 shallowford rd se Doraville ga 30340"
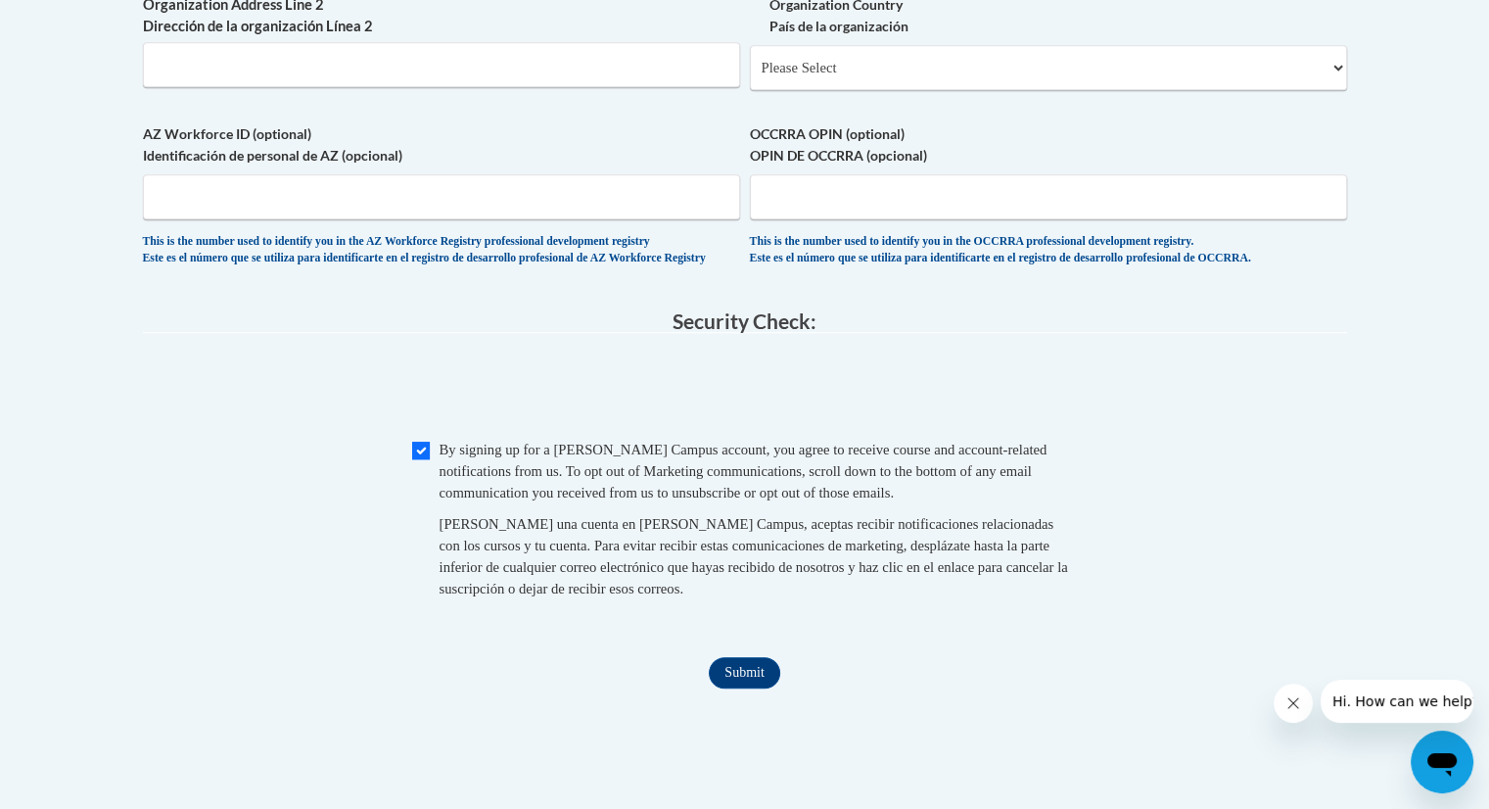
scroll to position [1746, 0]
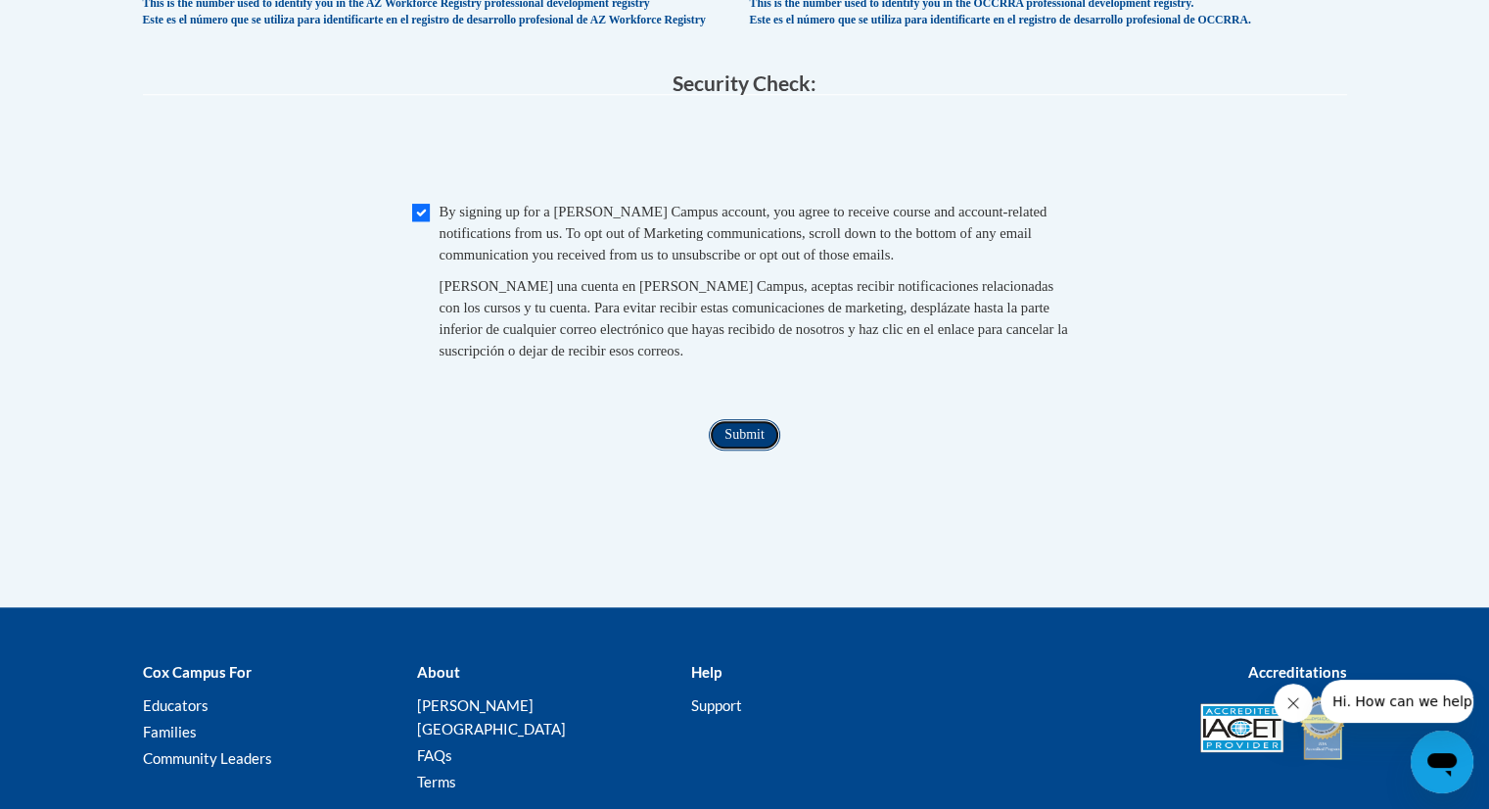
click at [727, 450] on input "Submit" at bounding box center [744, 434] width 70 height 31
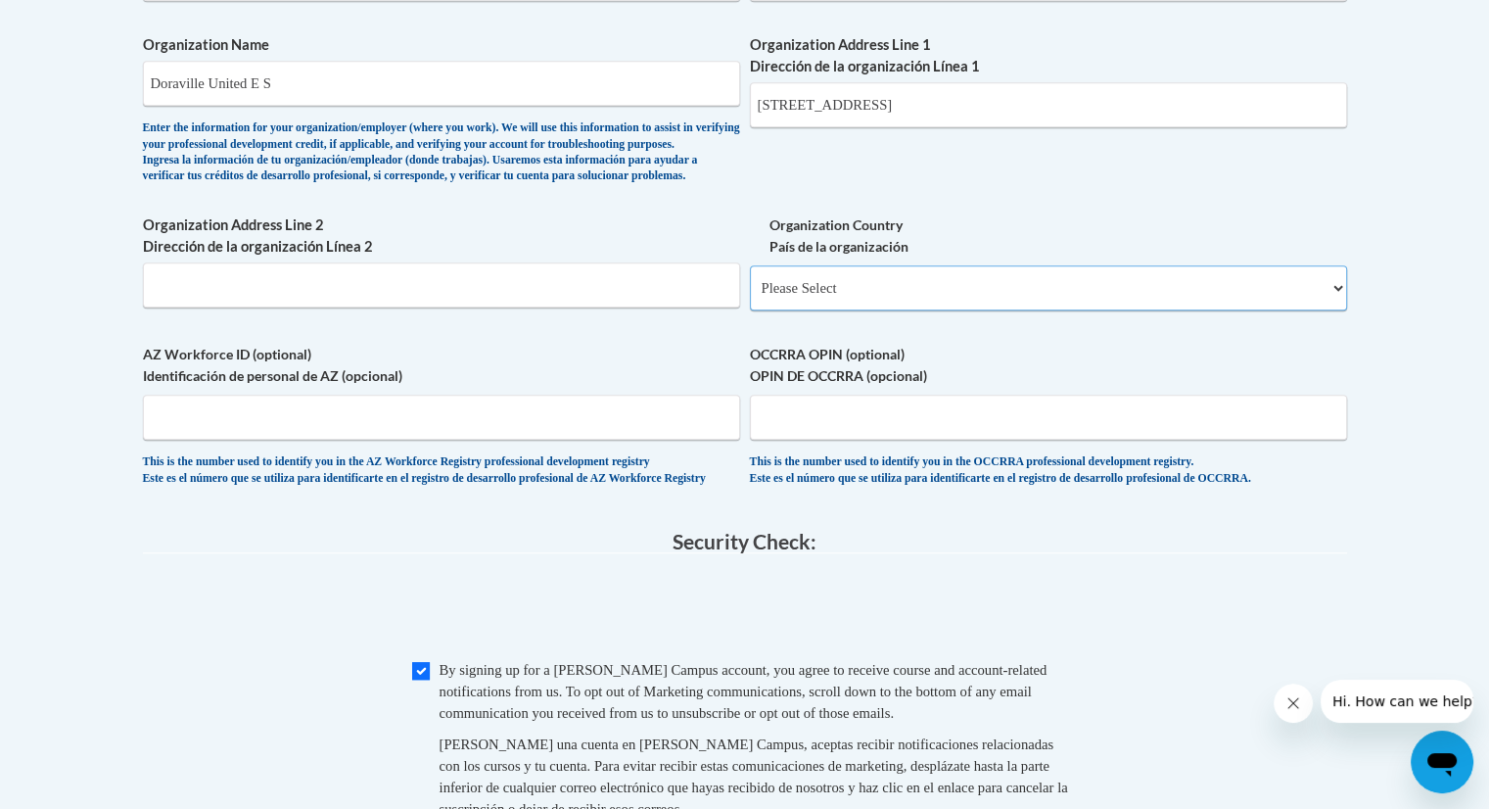
scroll to position [1271, 0]
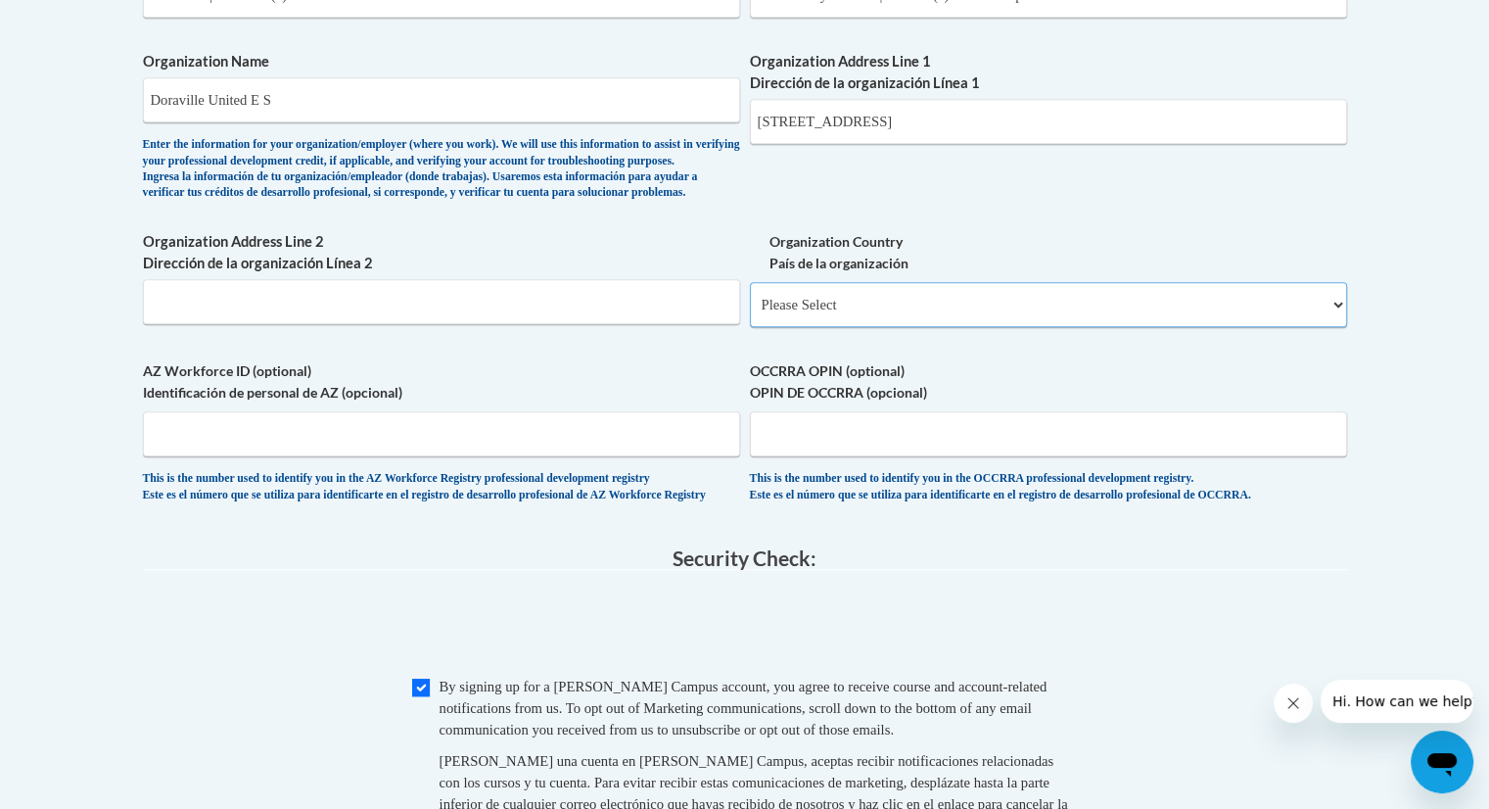
click at [850, 327] on select "Please Select United States | Estados Unidos Outside of the United States | Fue…" at bounding box center [1048, 304] width 597 height 45
select select "ad49bcad-a171-4b2e-b99c-48b446064914"
click at [750, 313] on select "Please Select United States | Estados Unidos Outside of the United States | Fue…" at bounding box center [1048, 304] width 597 height 45
select select
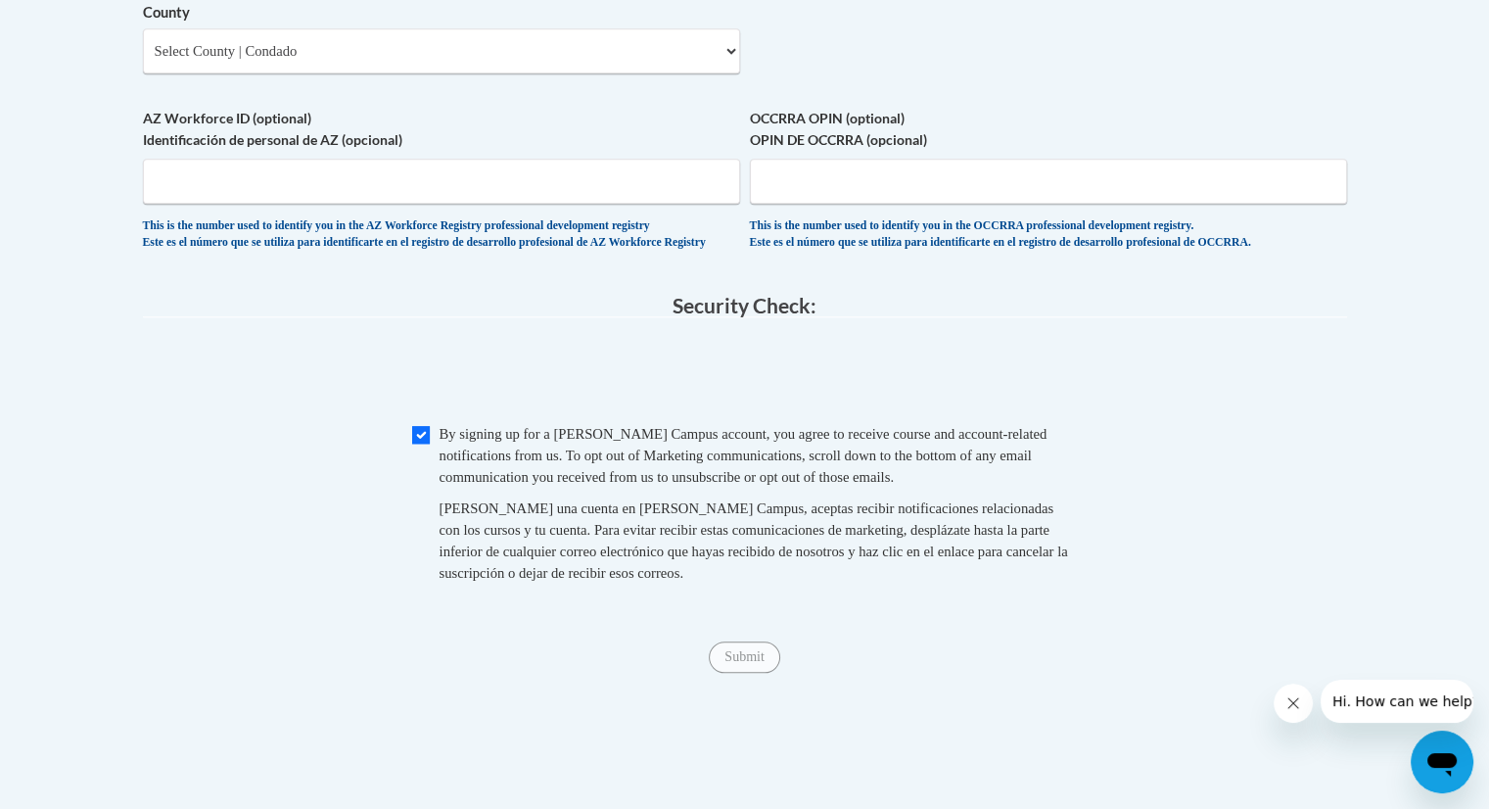
scroll to position [1754, 0]
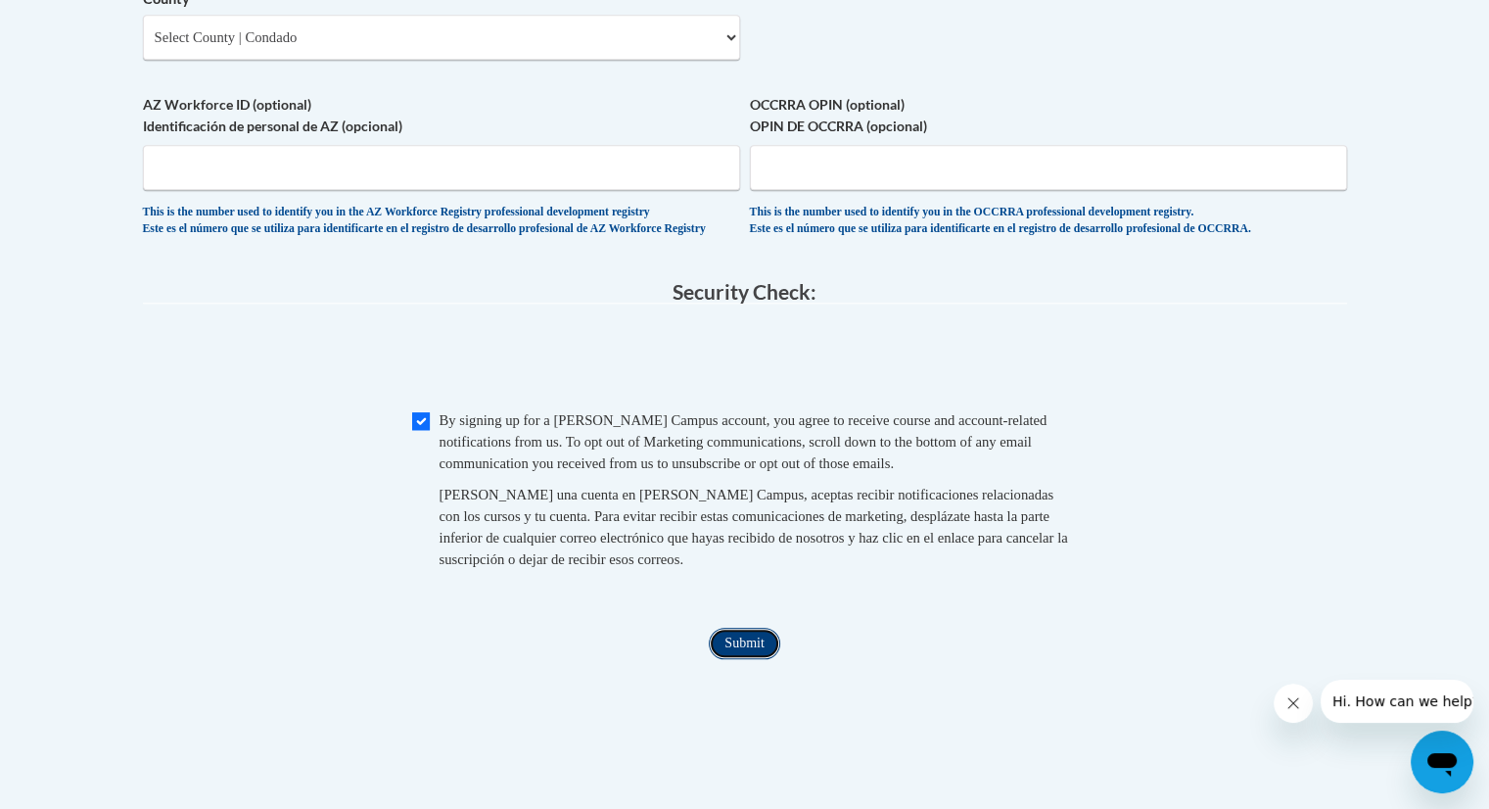
click at [773, 659] on input "Submit" at bounding box center [744, 643] width 70 height 31
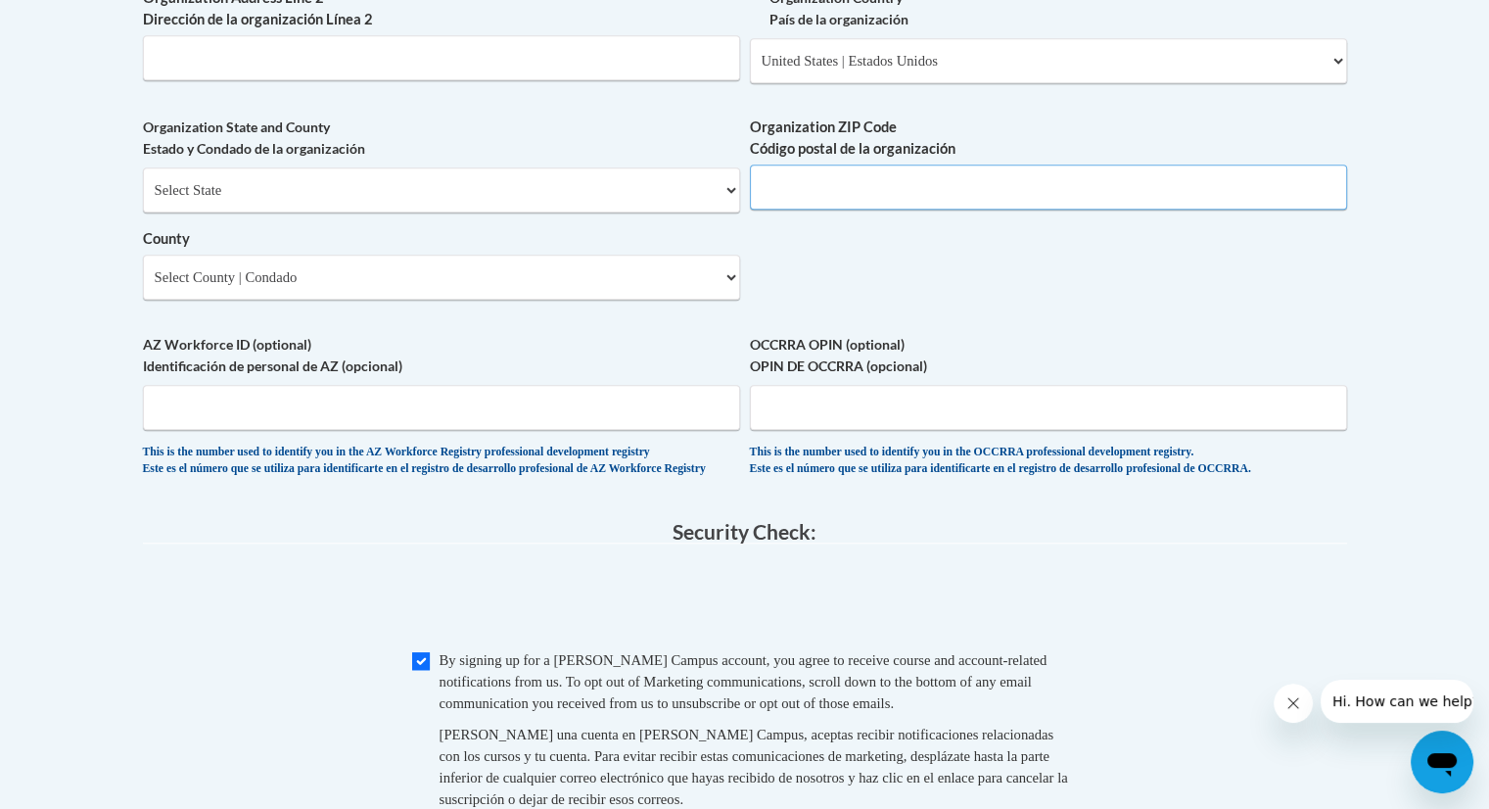
scroll to position [1450, 0]
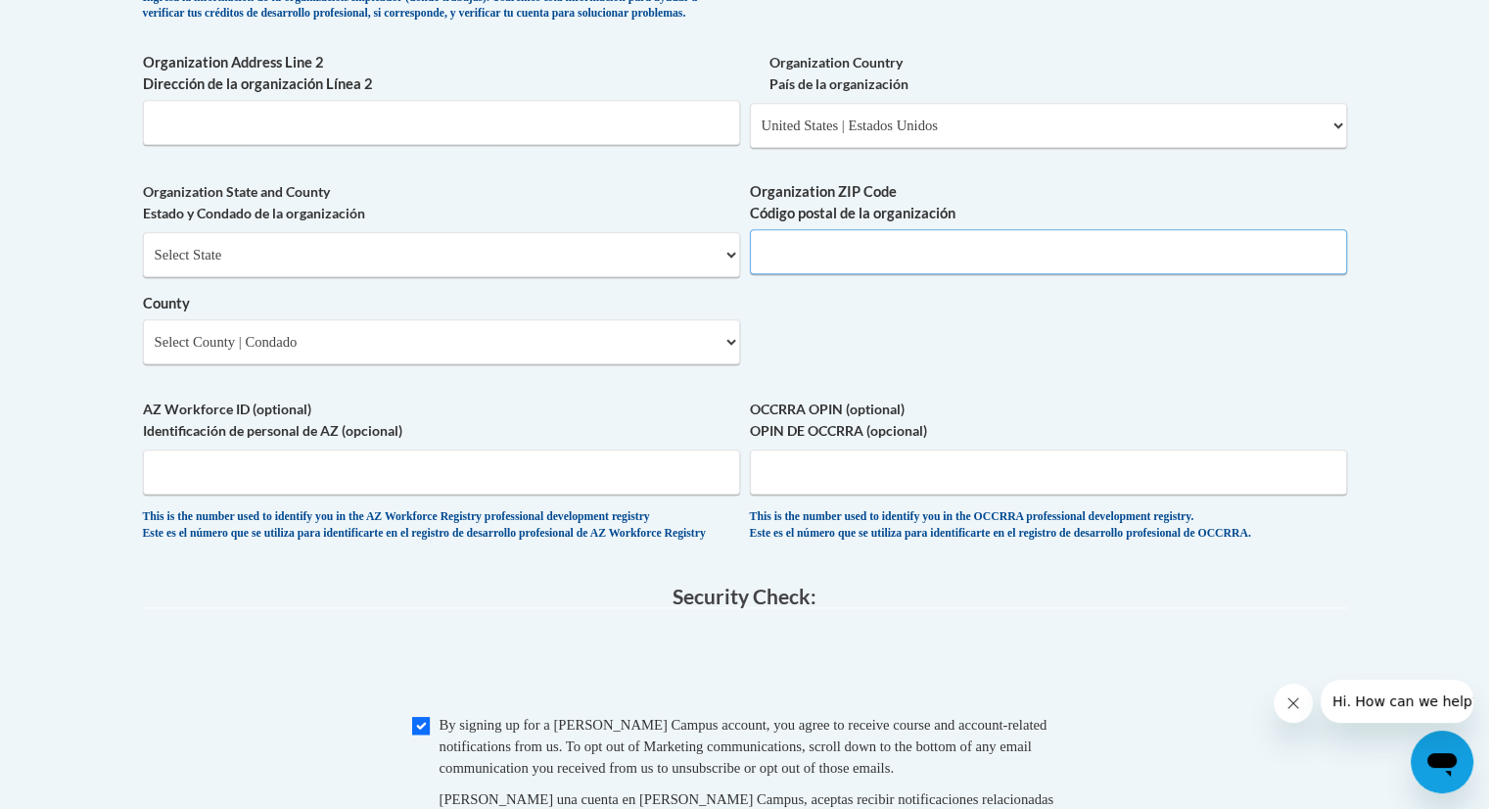
click at [883, 274] on input "Organization ZIP Code Código postal de la organización" at bounding box center [1048, 251] width 597 height 45
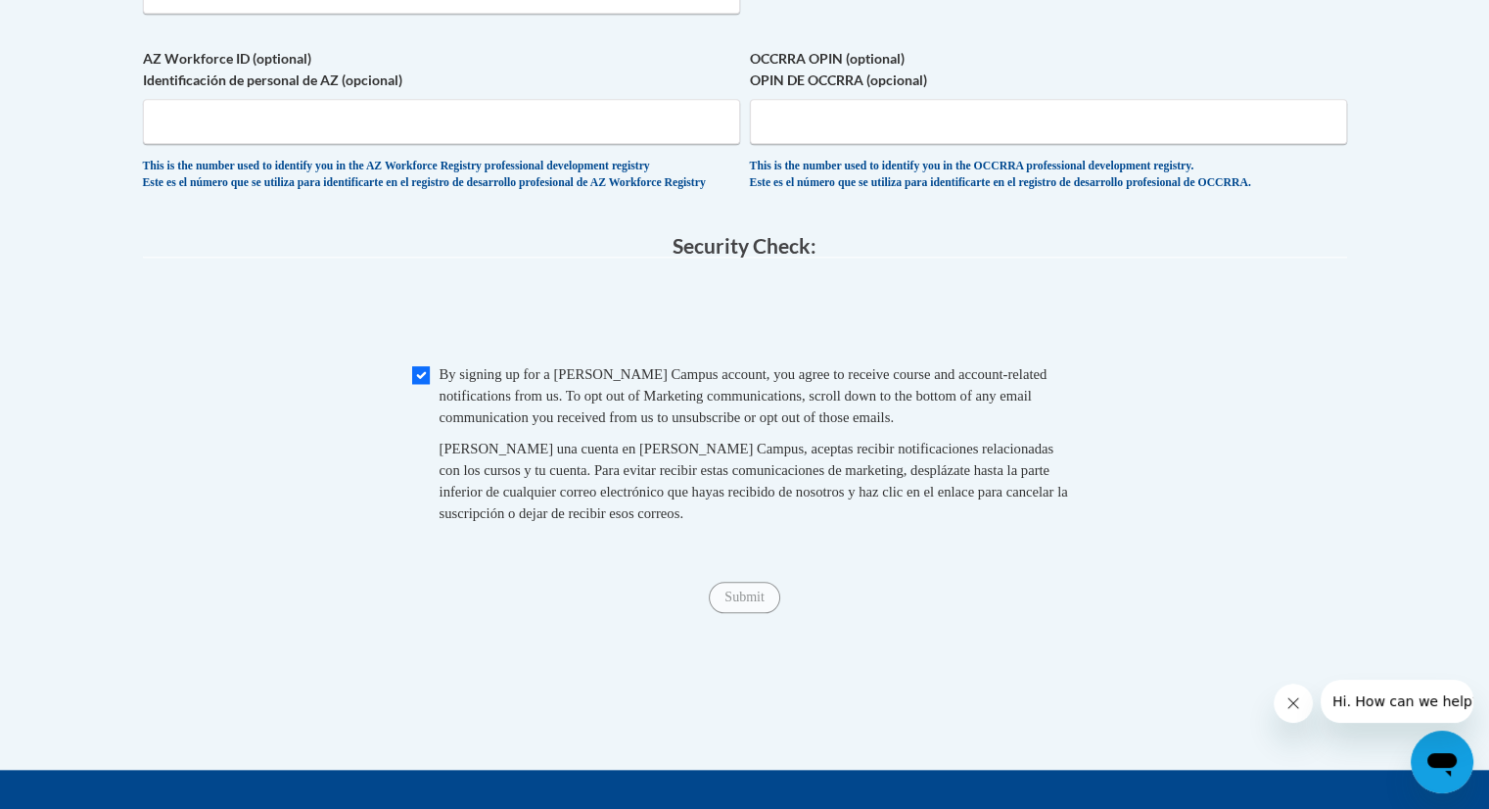
scroll to position [1802, 0]
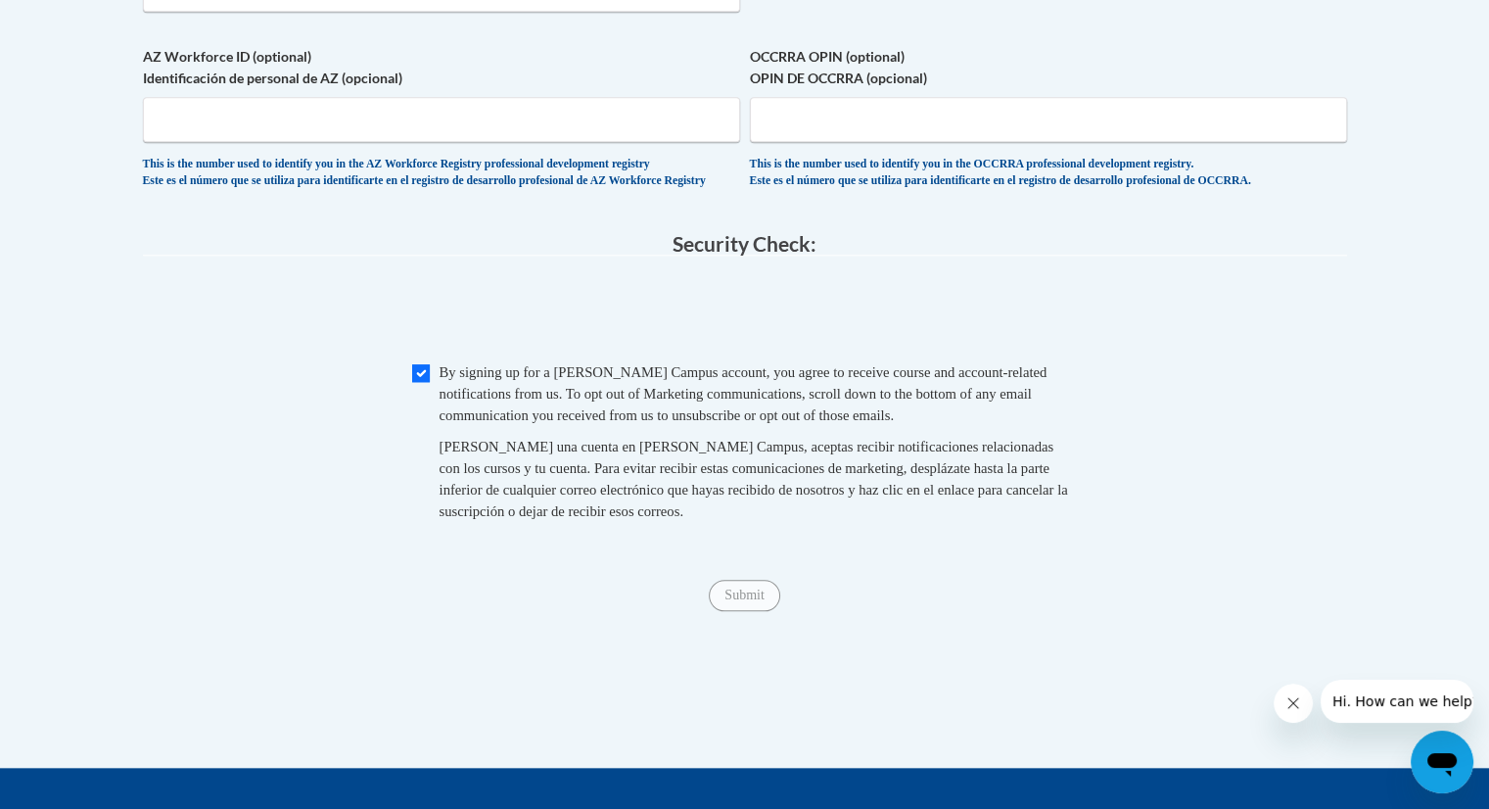
type input "30340"
click at [765, 611] on input "Submit" at bounding box center [744, 595] width 70 height 31
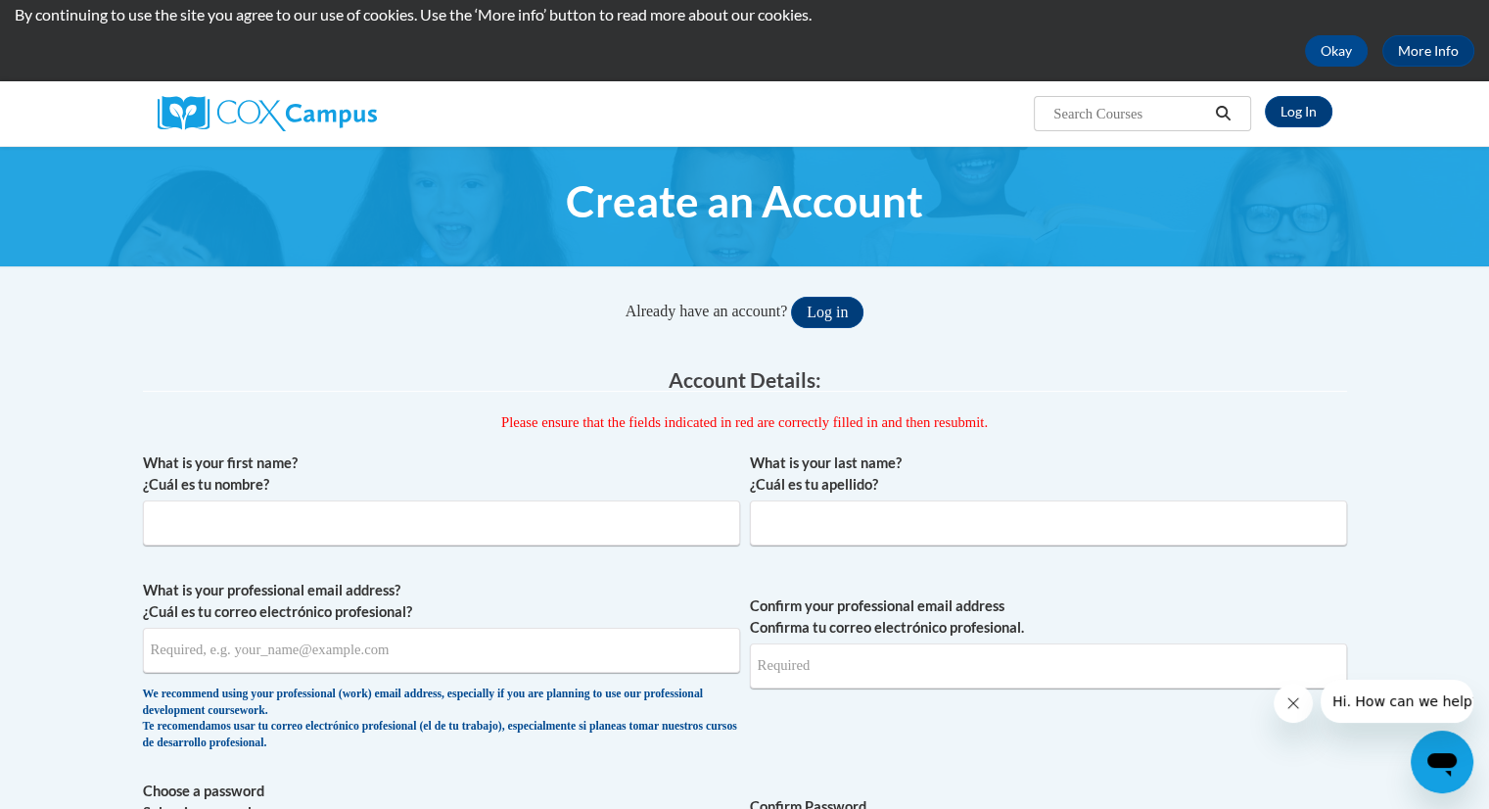
scroll to position [25, 0]
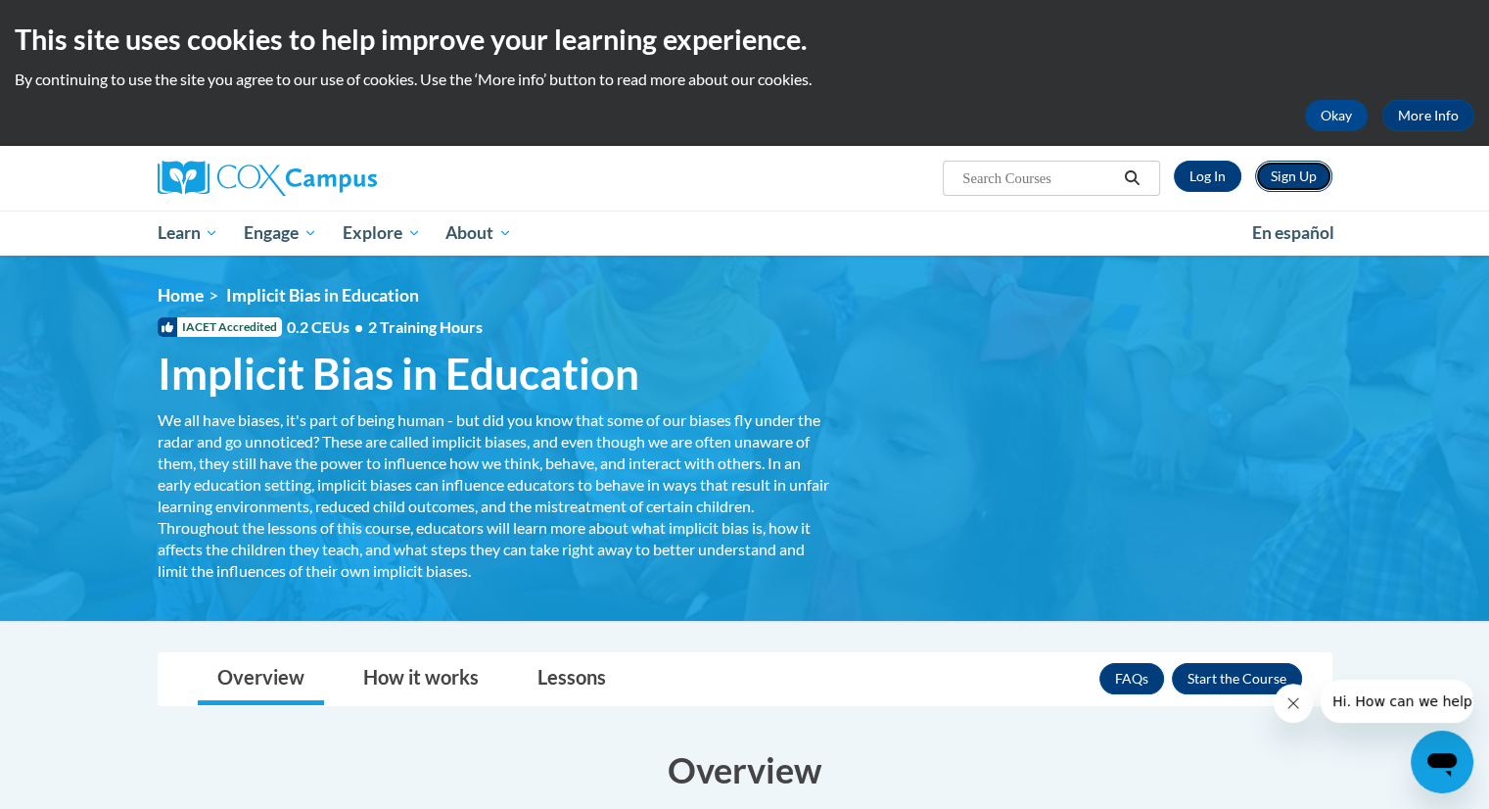
click at [1280, 165] on link "Sign Up" at bounding box center [1293, 176] width 77 height 31
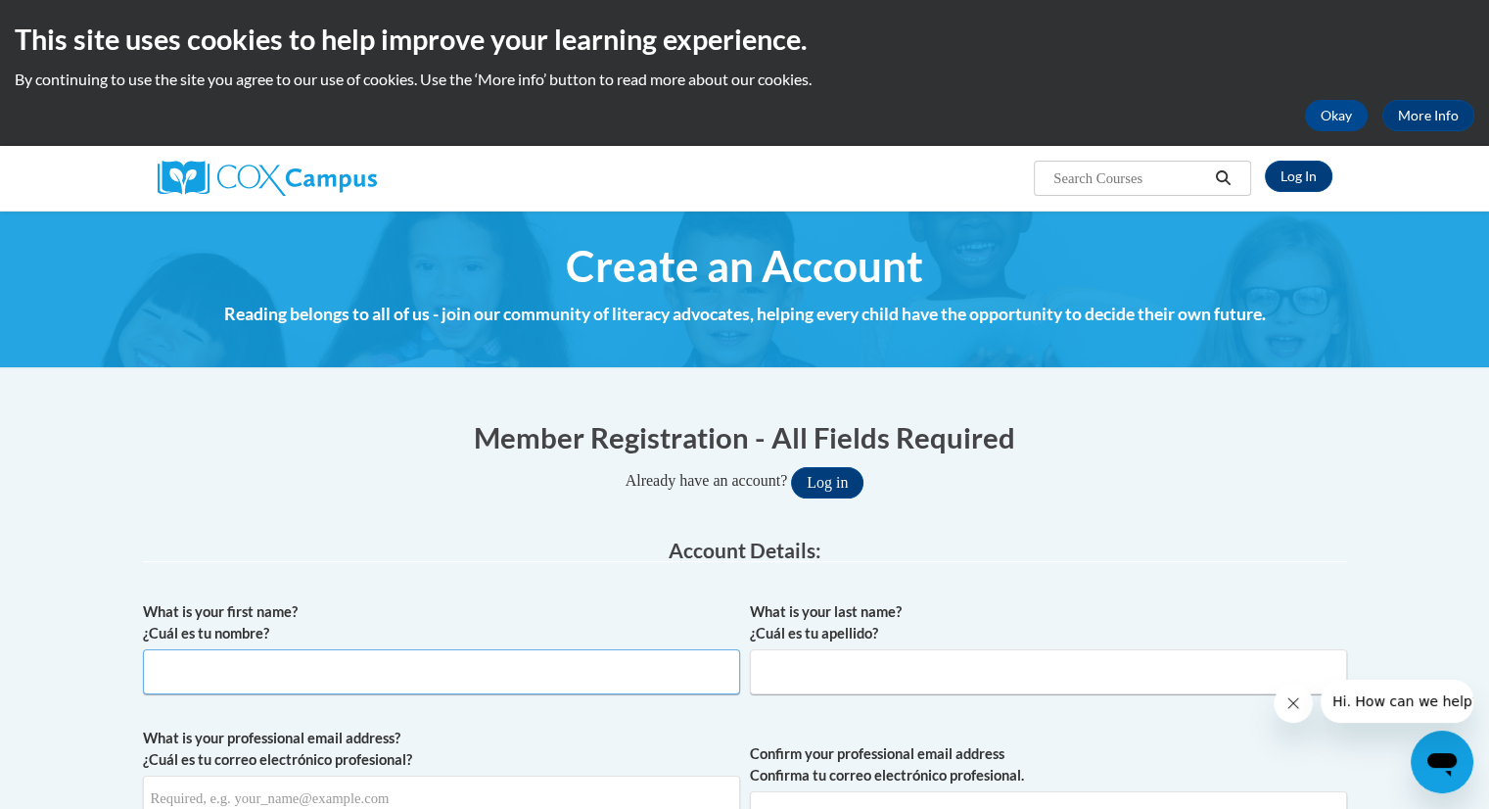
click at [545, 679] on input "What is your first name? ¿Cuál es tu nombre?" at bounding box center [441, 671] width 597 height 45
click at [863, 681] on input "What is your last name? ¿Cuál es tu apellido?" at bounding box center [1048, 671] width 597 height 45
click at [717, 666] on input "Mirna Rizo" at bounding box center [441, 671] width 597 height 45
type input "Mirna"
click at [881, 667] on input "What is your last name? ¿Cuál es tu apellido?" at bounding box center [1048, 671] width 597 height 45
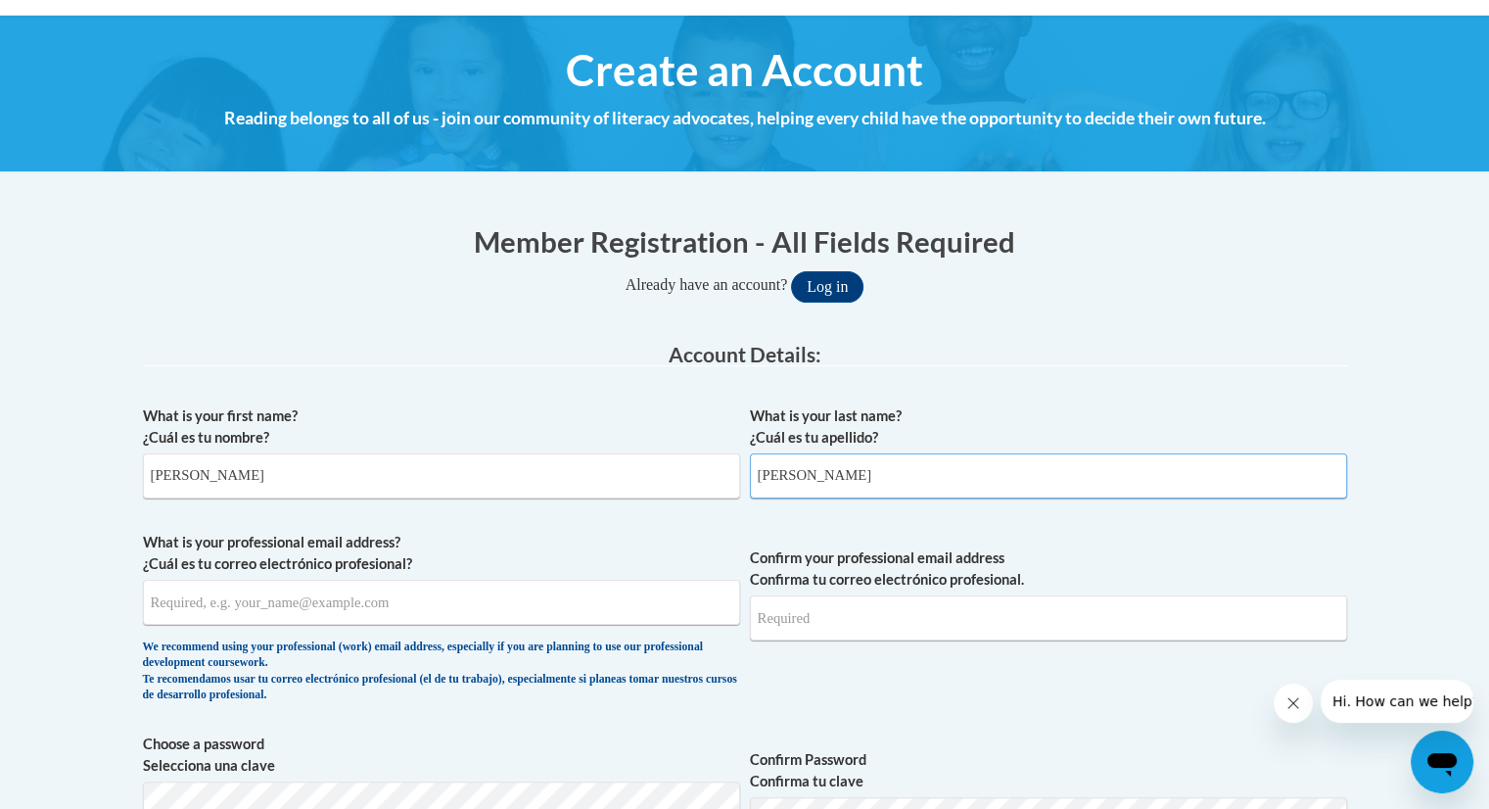
scroll to position [326, 0]
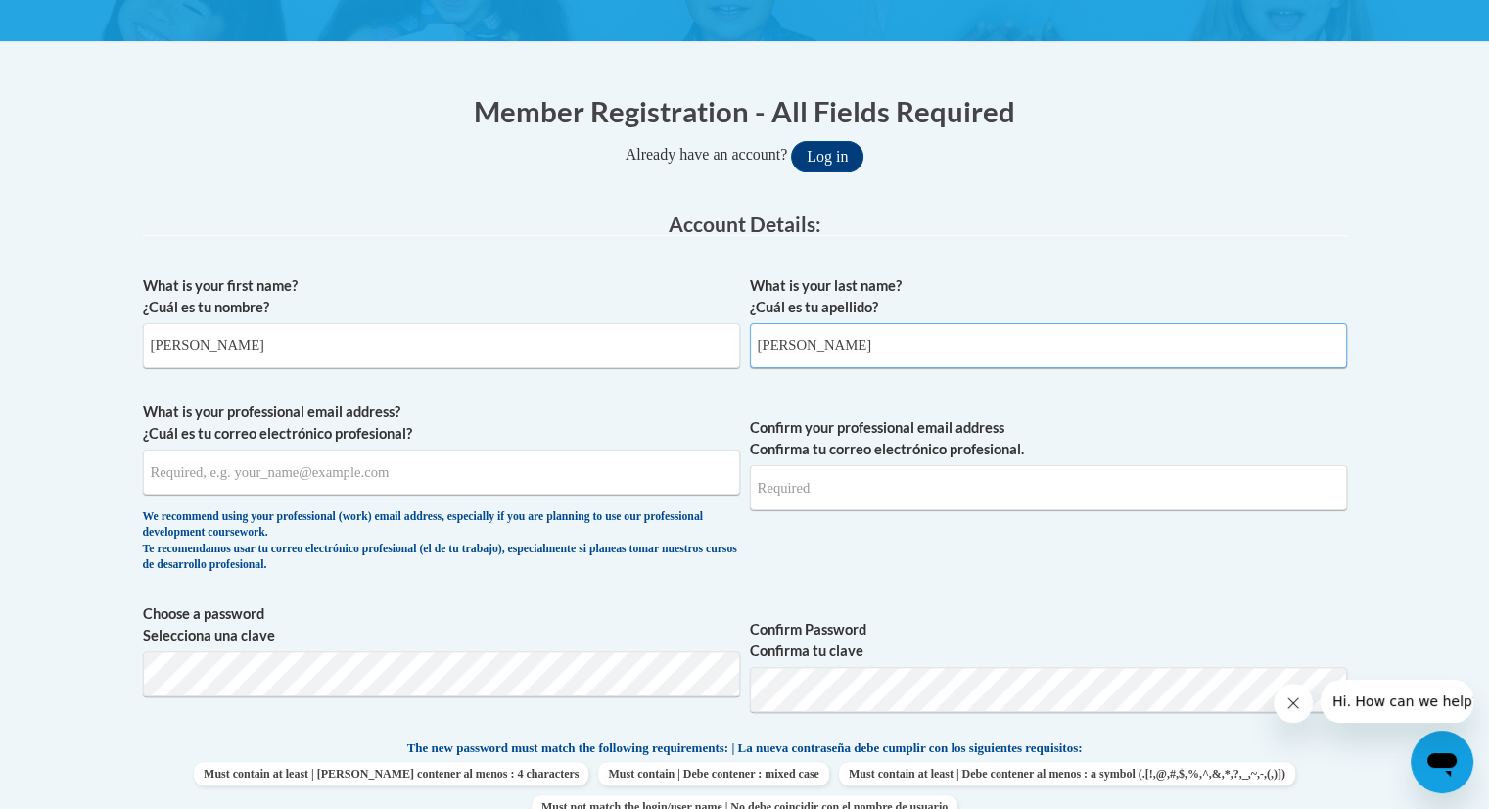
type input "Rizo"
click at [402, 475] on input "What is your professional email address? ¿Cuál es tu correo electrónico profesi…" at bounding box center [441, 471] width 597 height 45
type input "Mirna_Rzo@dekalbschoolsga.org"
click at [822, 490] on input "Confirm your professional email address Confirma tu correo electrónico profesio…" at bounding box center [1048, 487] width 597 height 45
type input "Mirna_Rizo@dekalbschoolsga.org"
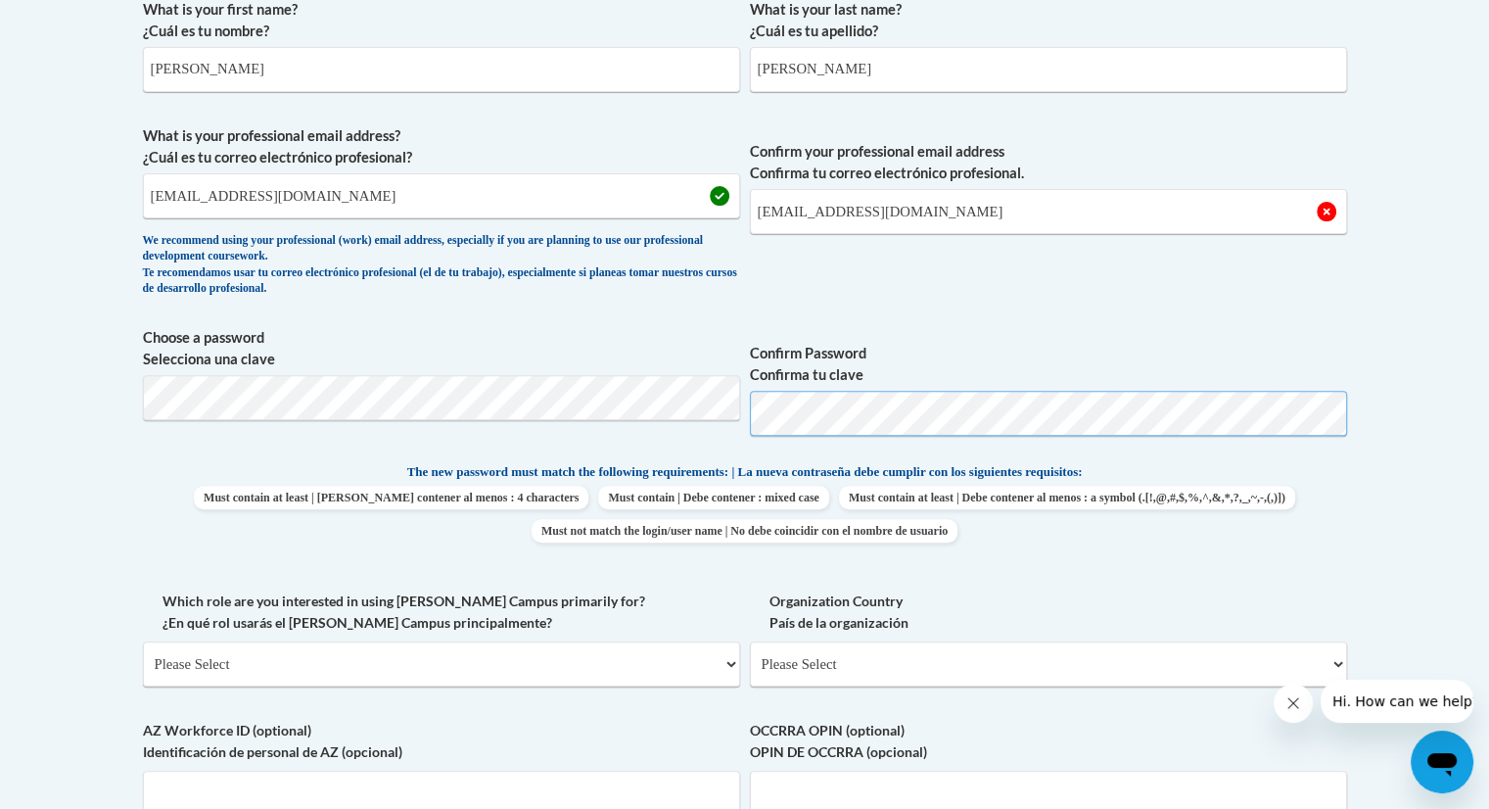
scroll to position [604, 0]
click at [730, 659] on select "Please Select College/University | Colegio/Universidad Community/Nonprofit Part…" at bounding box center [441, 661] width 597 height 45
select select "fbf2d438-af2f-41f8-98f1-81c410e29de3"
click at [143, 639] on select "Please Select College/University | Colegio/Universidad Community/Nonprofit Part…" at bounding box center [441, 661] width 597 height 45
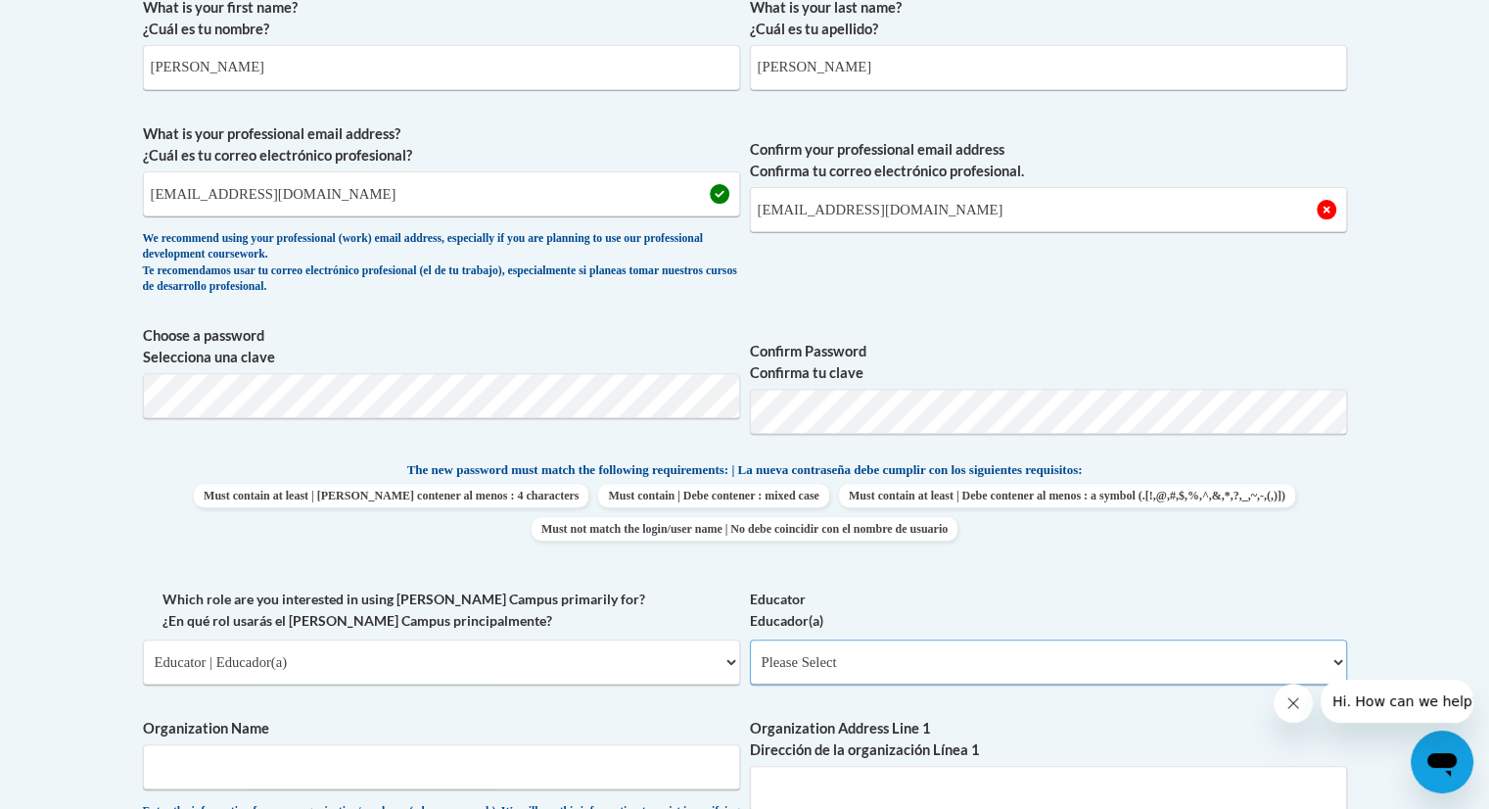
click at [1335, 657] on select "Please Select Early Learning/Daycare Teacher/Family Home Care Provider | Maestr…" at bounding box center [1048, 661] width 597 height 45
select select "11a86997-7122-4e2e-80c7-11975180ece4"
click at [750, 639] on select "Please Select Early Learning/Daycare Teacher/Family Home Care Provider | Maestr…" at bounding box center [1048, 661] width 597 height 45
click at [384, 769] on input "Organization Name" at bounding box center [441, 766] width 597 height 45
type input "Doraville United E S"
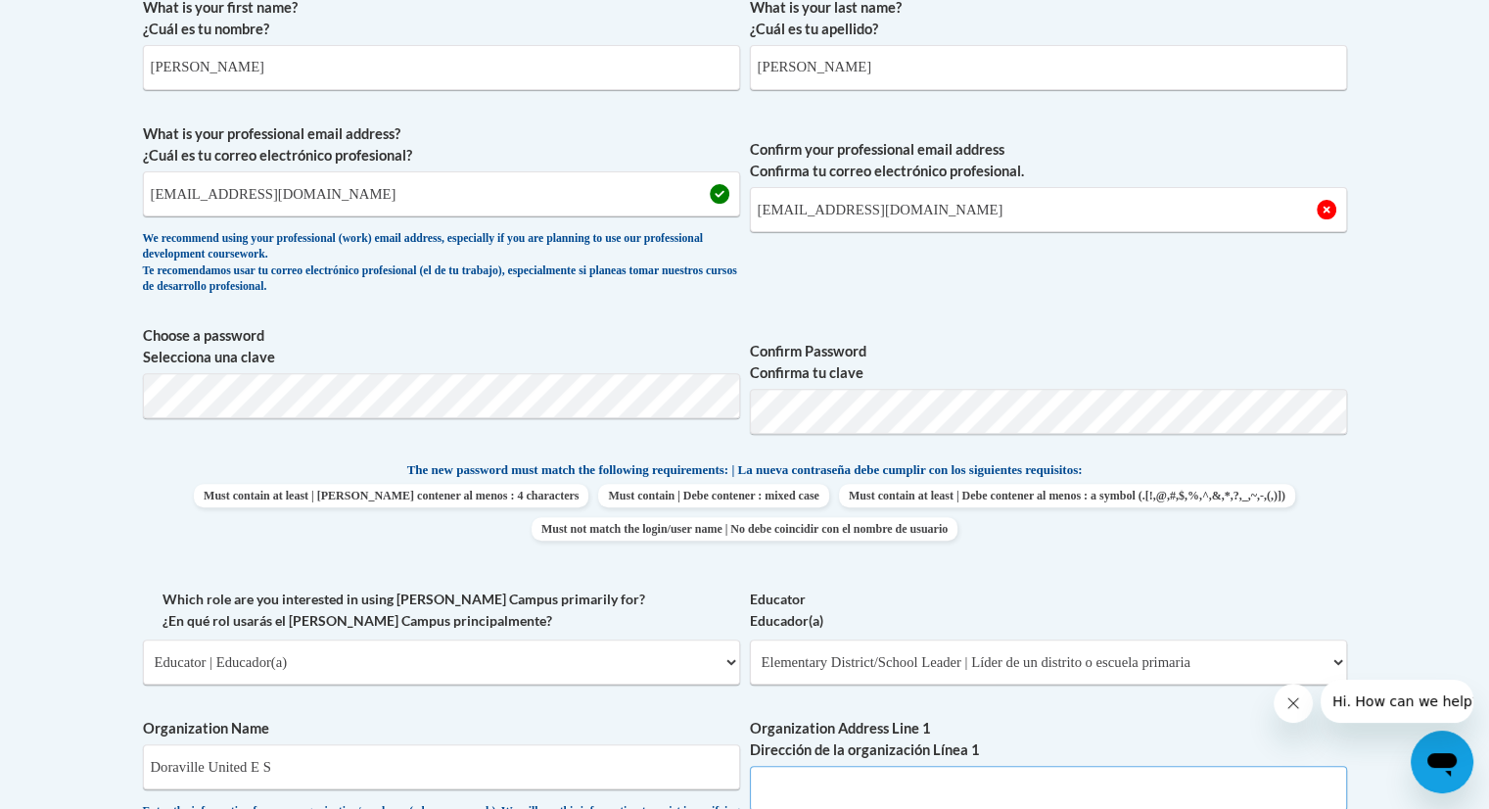
click at [833, 796] on input "Organization Address Line 1 Dirección de la organización Línea 1" at bounding box center [1048, 788] width 597 height 45
type input "3630 shallowford rd se Doraville ga 30340"
click at [1475, 524] on body "This site uses cookies to help improve your learning experience. By continuing …" at bounding box center [744, 745] width 1489 height 2699
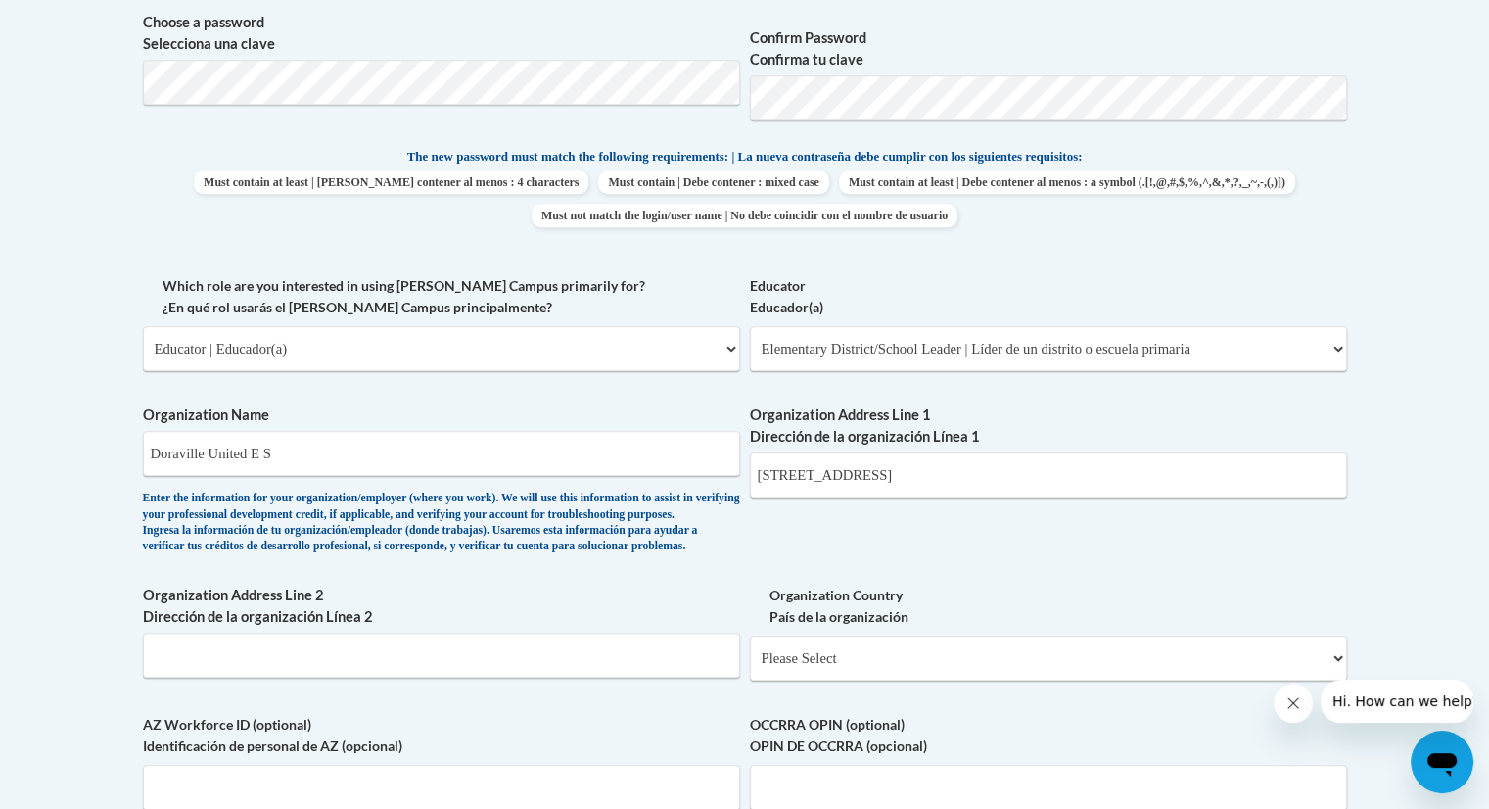
scroll to position [944, 0]
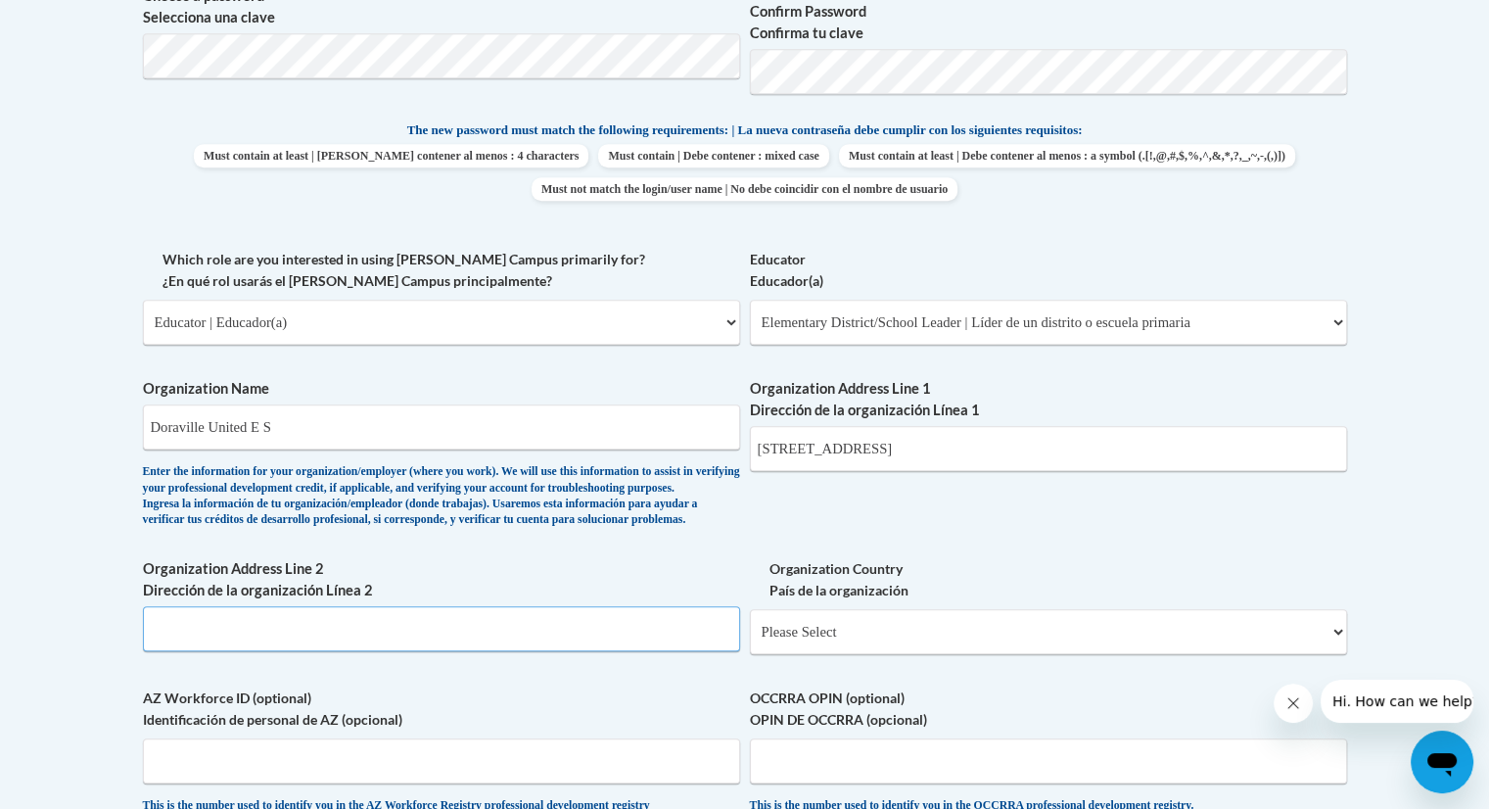
click at [463, 651] on input "Organization Address Line 2 Dirección de la organización Línea 2" at bounding box center [441, 628] width 597 height 45
click at [1339, 654] on select "Please Select United States | Estados Unidos Outside of the United States | Fue…" at bounding box center [1048, 631] width 597 height 45
select select "ad49bcad-a171-4b2e-b99c-48b446064914"
click at [750, 640] on select "Please Select United States | Estados Unidos Outside of the United States | Fue…" at bounding box center [1048, 631] width 597 height 45
select select
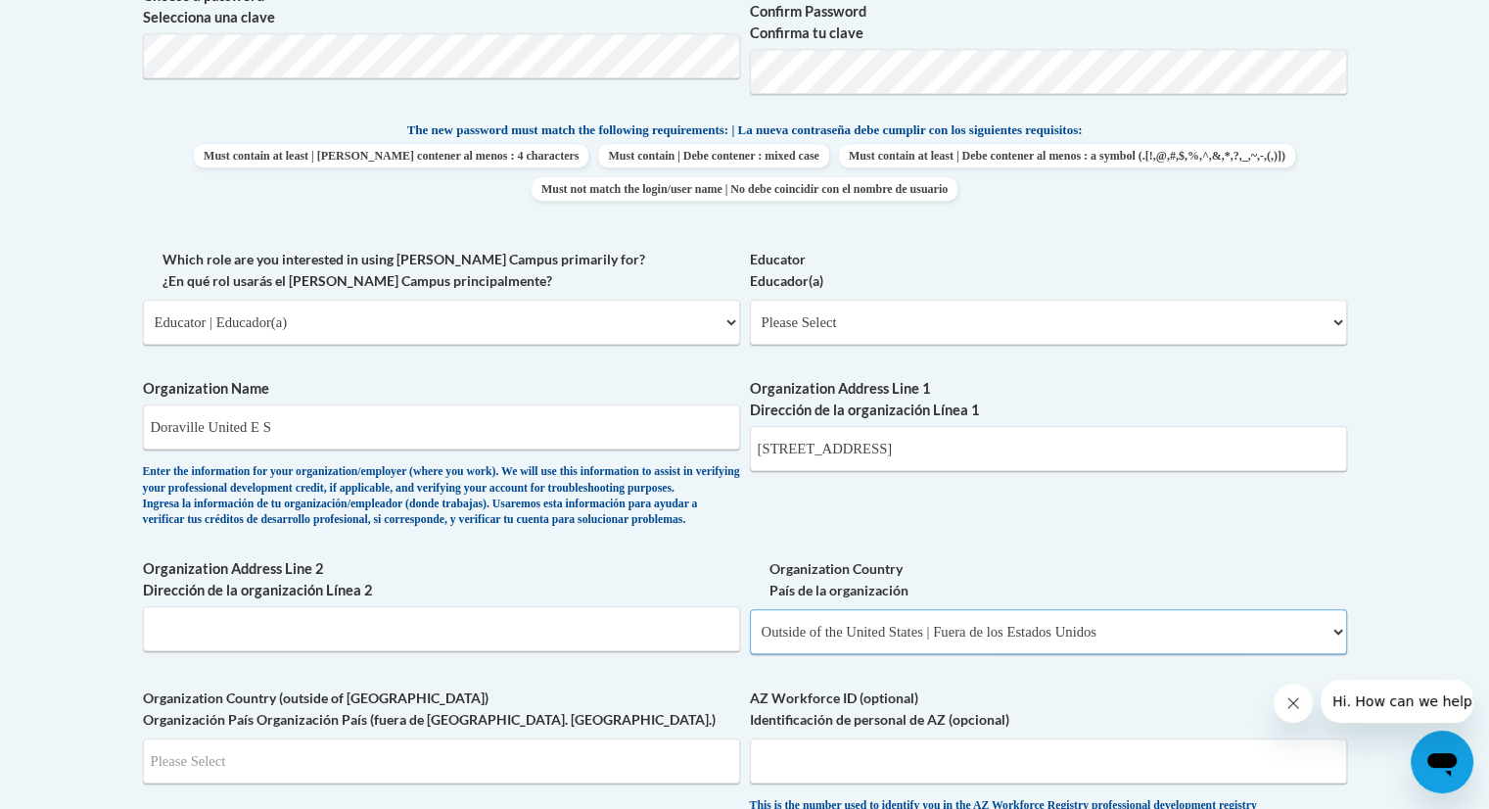
click at [1336, 654] on select "Please Select United States | Estados Unidos Outside of the United States | Fue…" at bounding box center [1048, 631] width 597 height 45
select select "ad49bcad-a171-4b2e-b99c-48b446064914"
click at [750, 640] on select "Please Select United States | Estados Unidos Outside of the United States | Fue…" at bounding box center [1048, 631] width 597 height 45
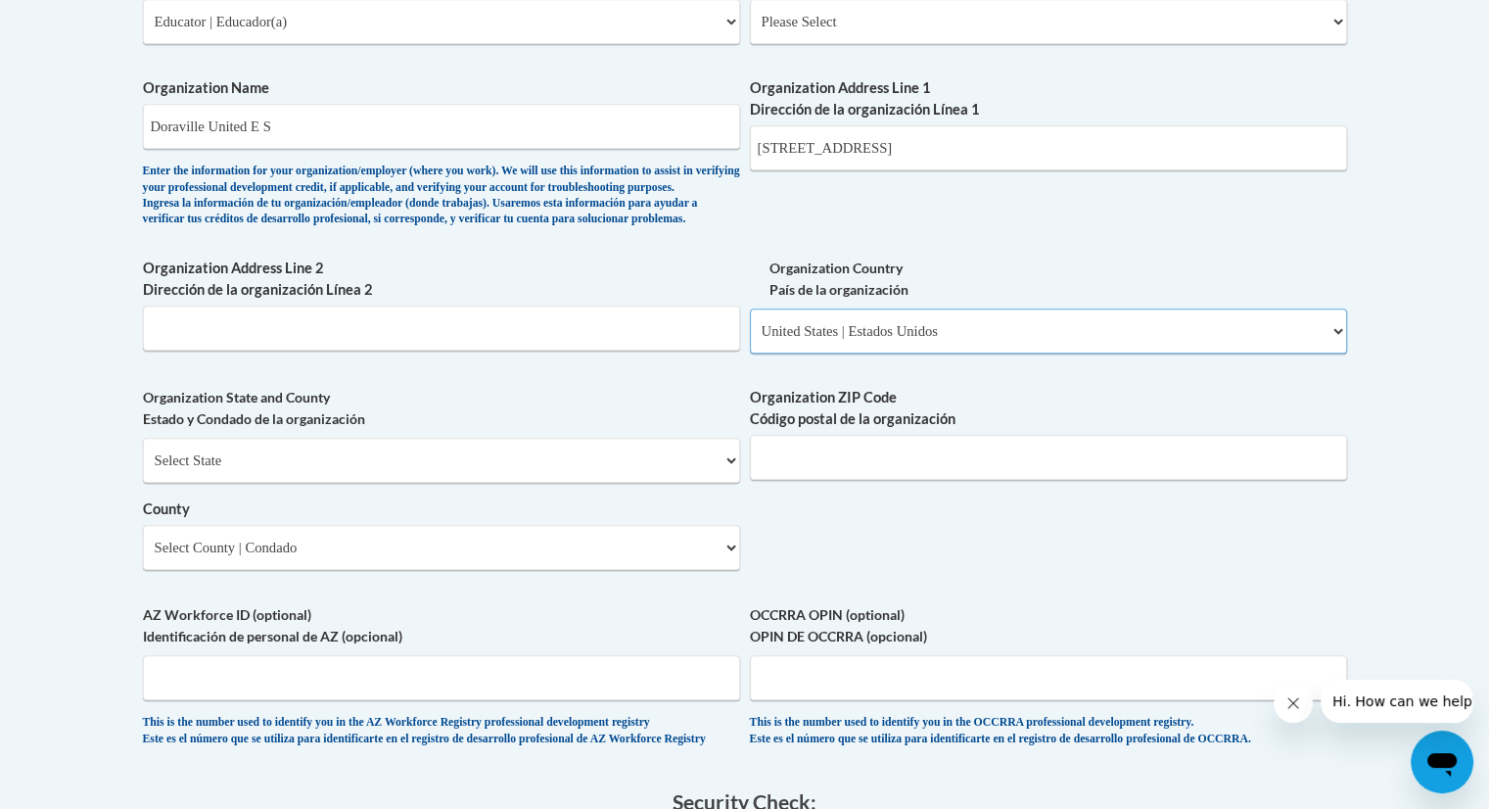
scroll to position [1335, 0]
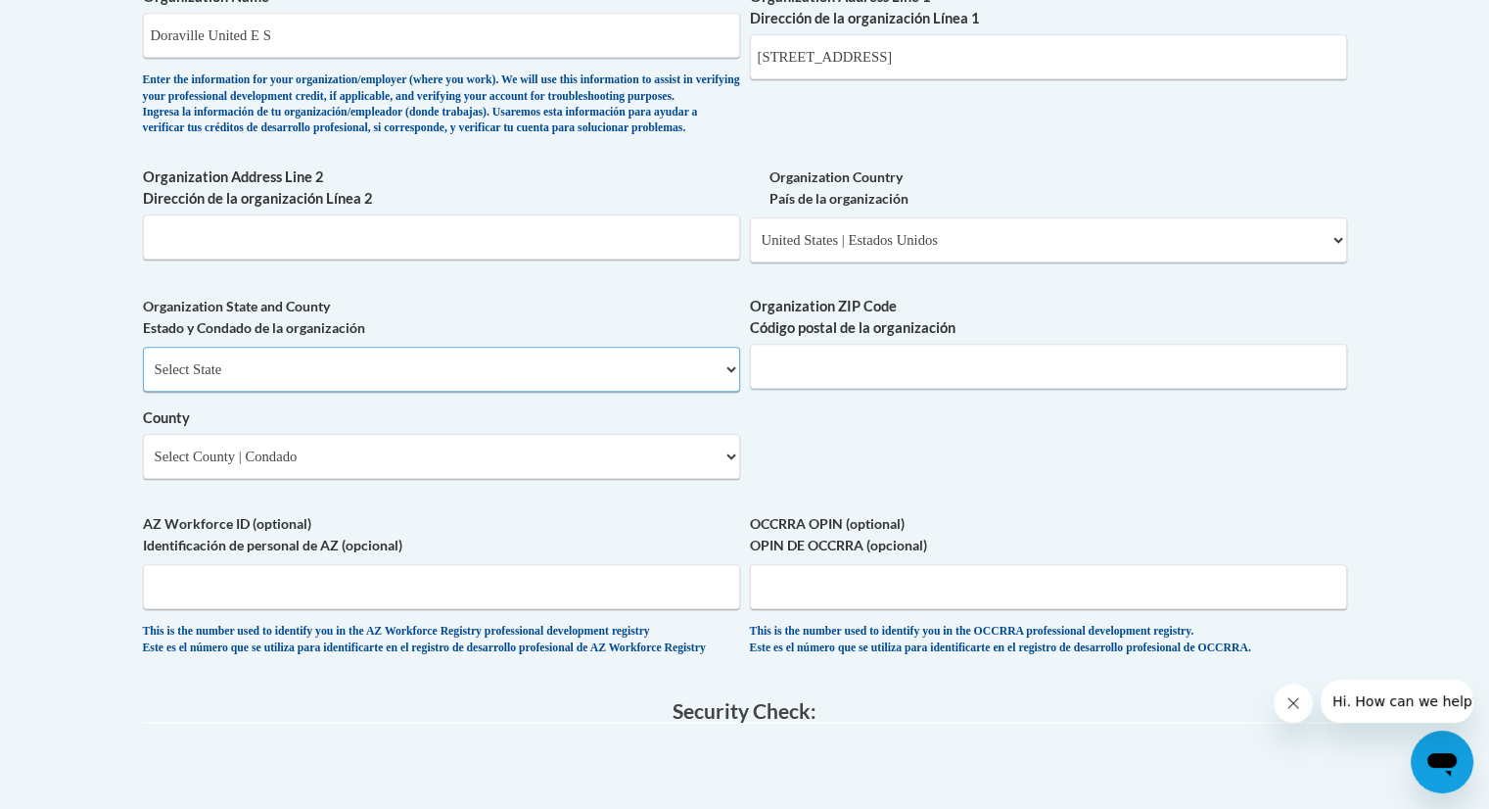
click at [730, 392] on select "Select State Alabama Alaska Arizona Arkansas California Colorado Connecticut De…" at bounding box center [441, 369] width 597 height 45
select select "Georgia"
click at [143, 379] on select "Select State Alabama Alaska Arizona Arkansas California Colorado Connecticut De…" at bounding box center [441, 369] width 597 height 45
click at [735, 479] on select "Select County Appling Atkinson Bacon Baker Baldwin Banks Barrow Bartow Ben Hill…" at bounding box center [441, 456] width 597 height 45
click at [143, 466] on select "Select County Appling Atkinson Bacon Baker Baldwin Banks Barrow Bartow Ben Hill…" at bounding box center [441, 456] width 597 height 45
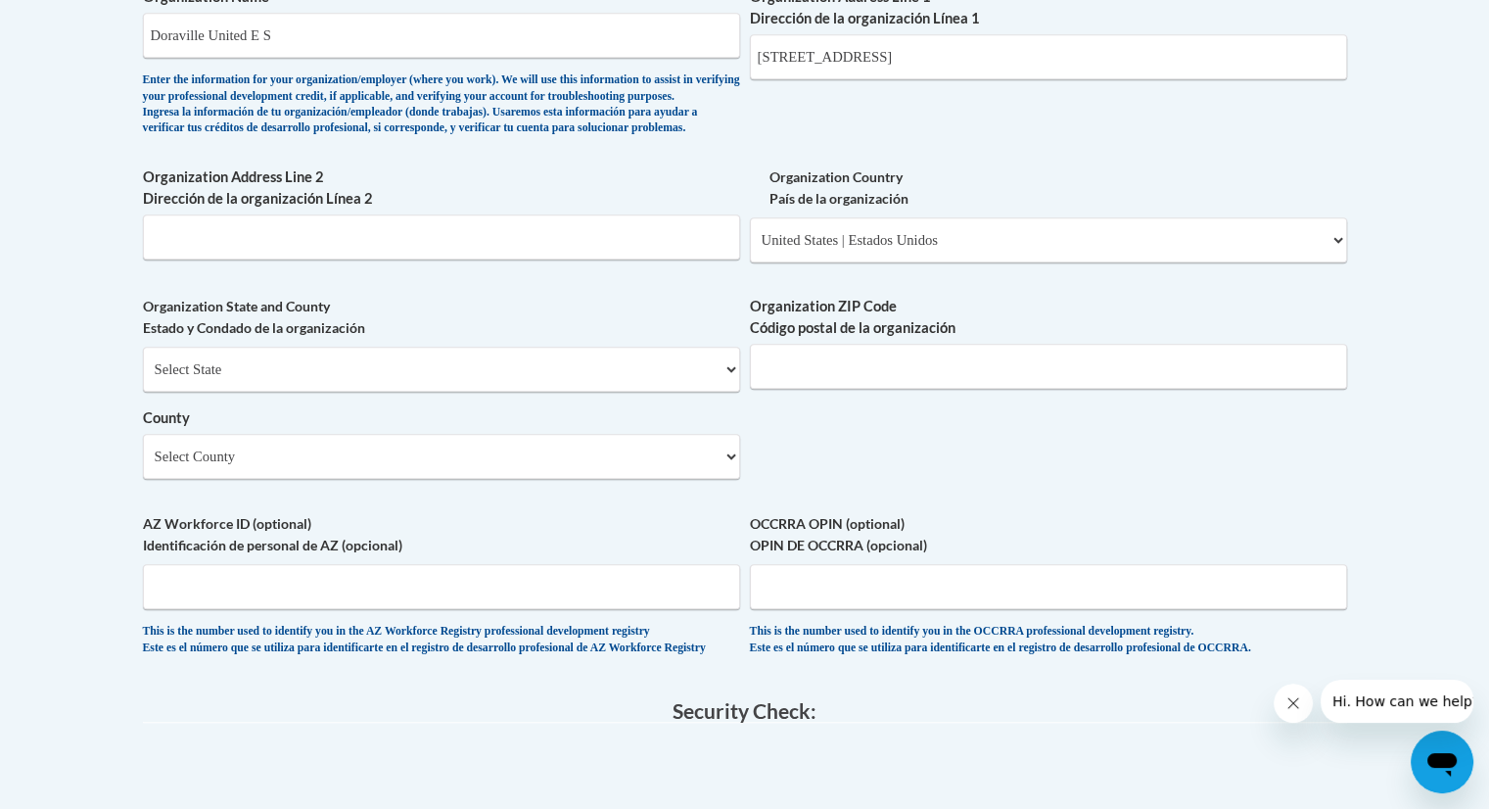
click at [723, 429] on label "County" at bounding box center [441, 418] width 597 height 22
click at [723, 459] on select "Select County Appling Atkinson Bacon Baker Baldwin Banks Barrow Bartow Ben Hill…" at bounding box center [441, 456] width 597 height 45
click at [732, 479] on select "Select County Appling Atkinson Bacon Baker Baldwin Banks Barrow Bartow Ben Hill…" at bounding box center [441, 456] width 597 height 45
select select "DeKalb"
click at [143, 466] on select "Select County Appling Atkinson Bacon Baker Baldwin Banks Barrow Bartow Ben Hill…" at bounding box center [441, 456] width 597 height 45
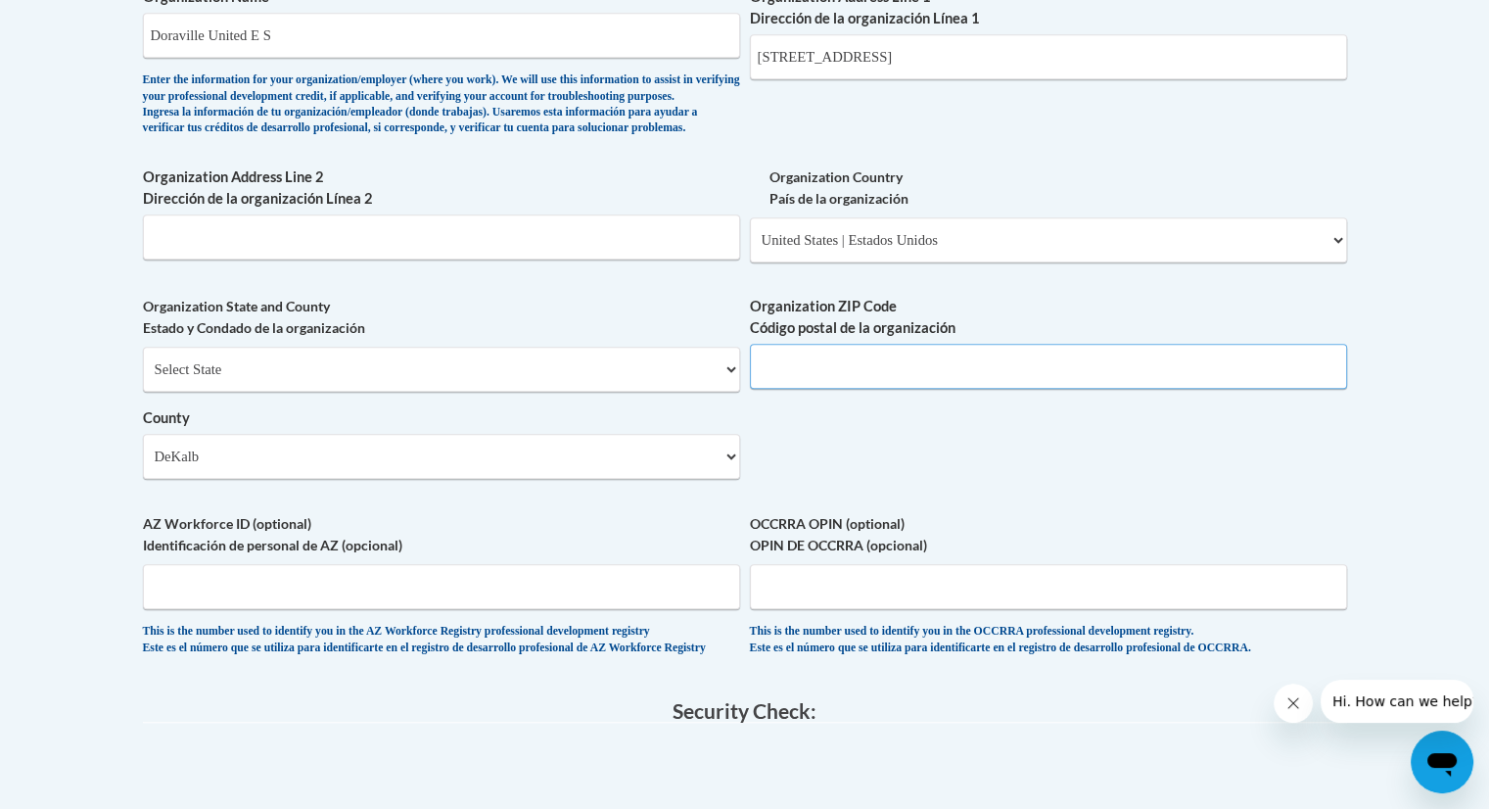
click at [832, 389] on input "Organization ZIP Code Código postal de la organización" at bounding box center [1048, 366] width 597 height 45
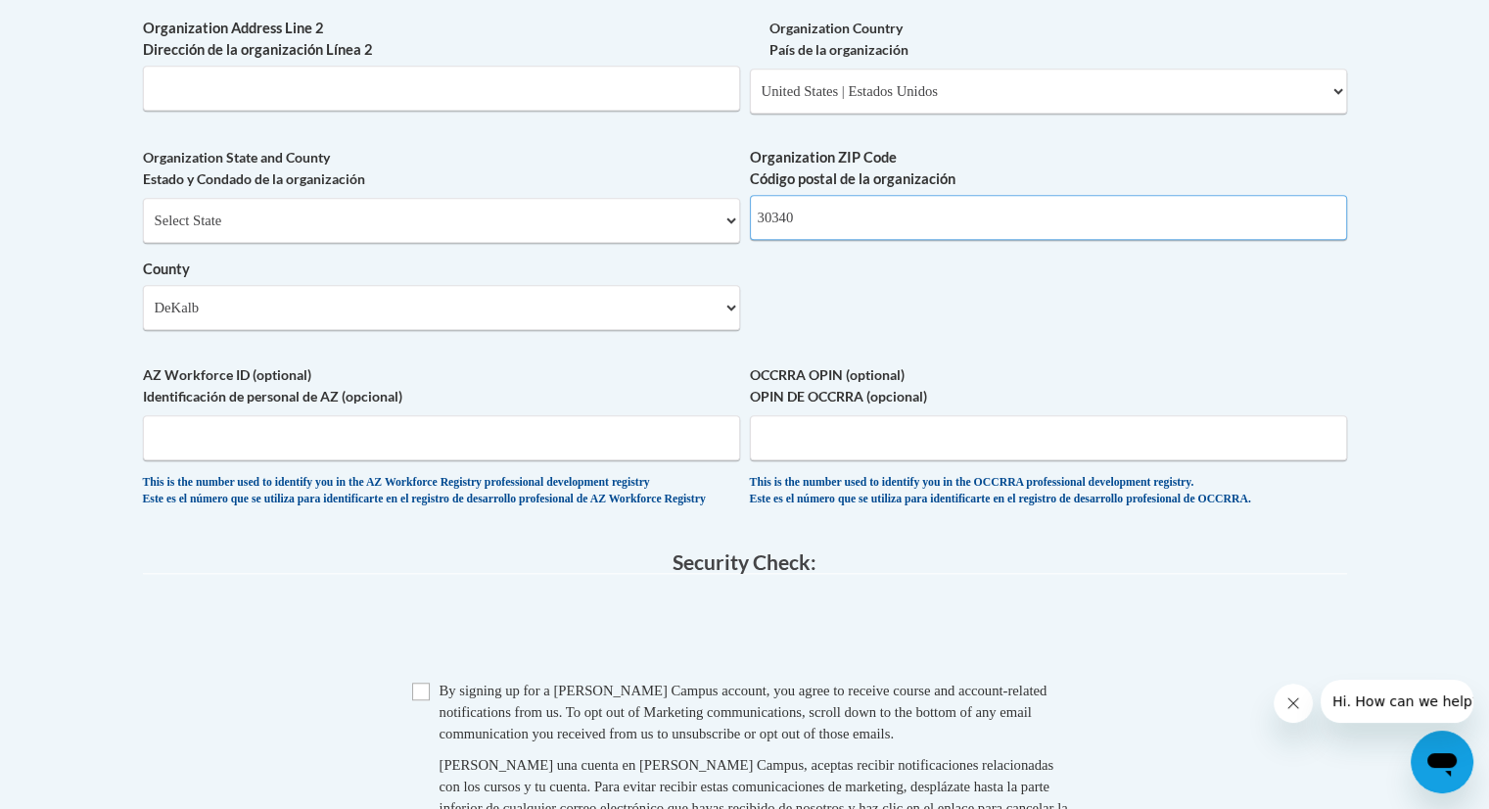
scroll to position [1492, 0]
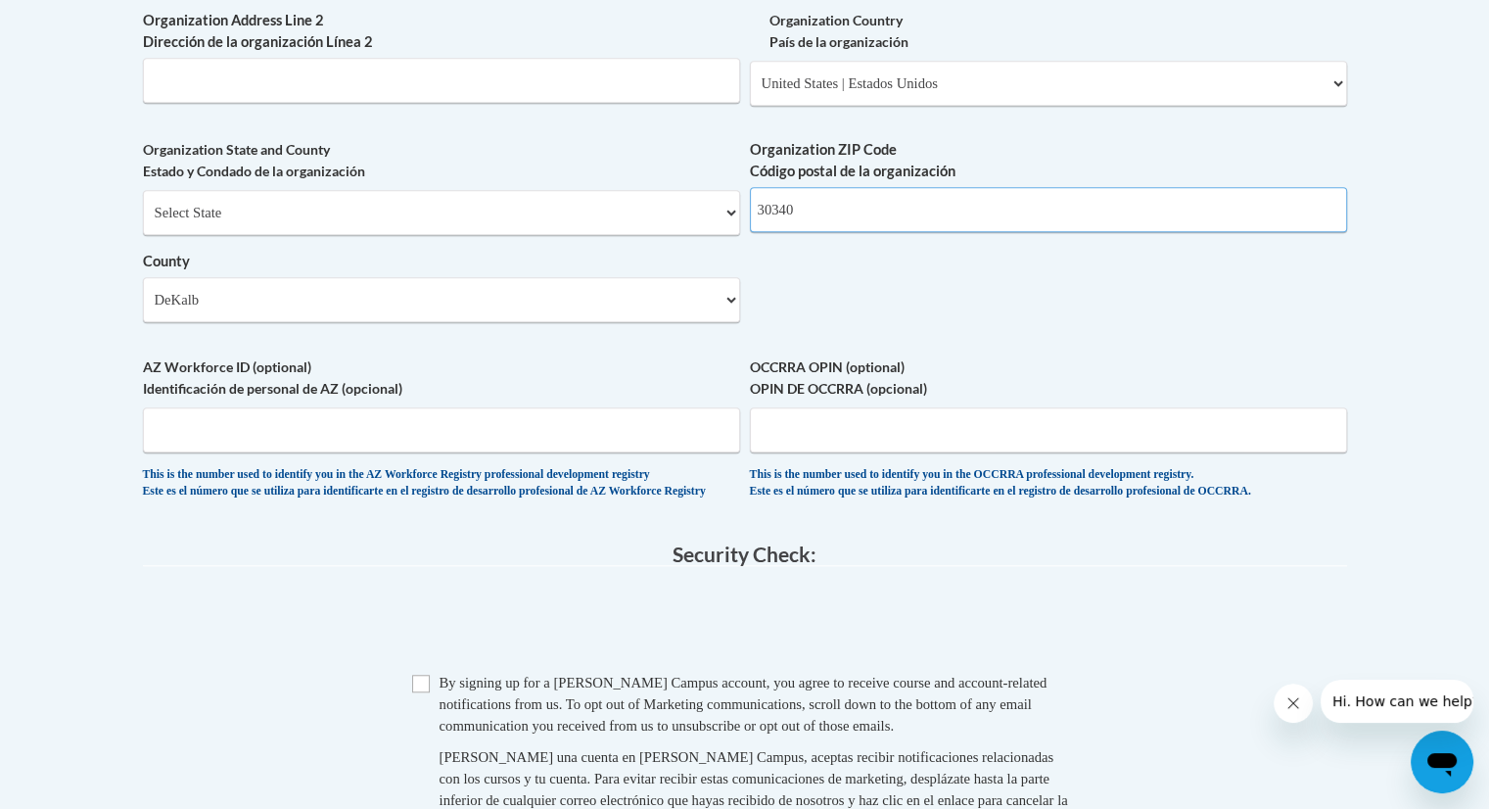
type input "30340"
click at [418, 692] on input "Checkbox" at bounding box center [421, 684] width 18 height 18
checkbox input "true"
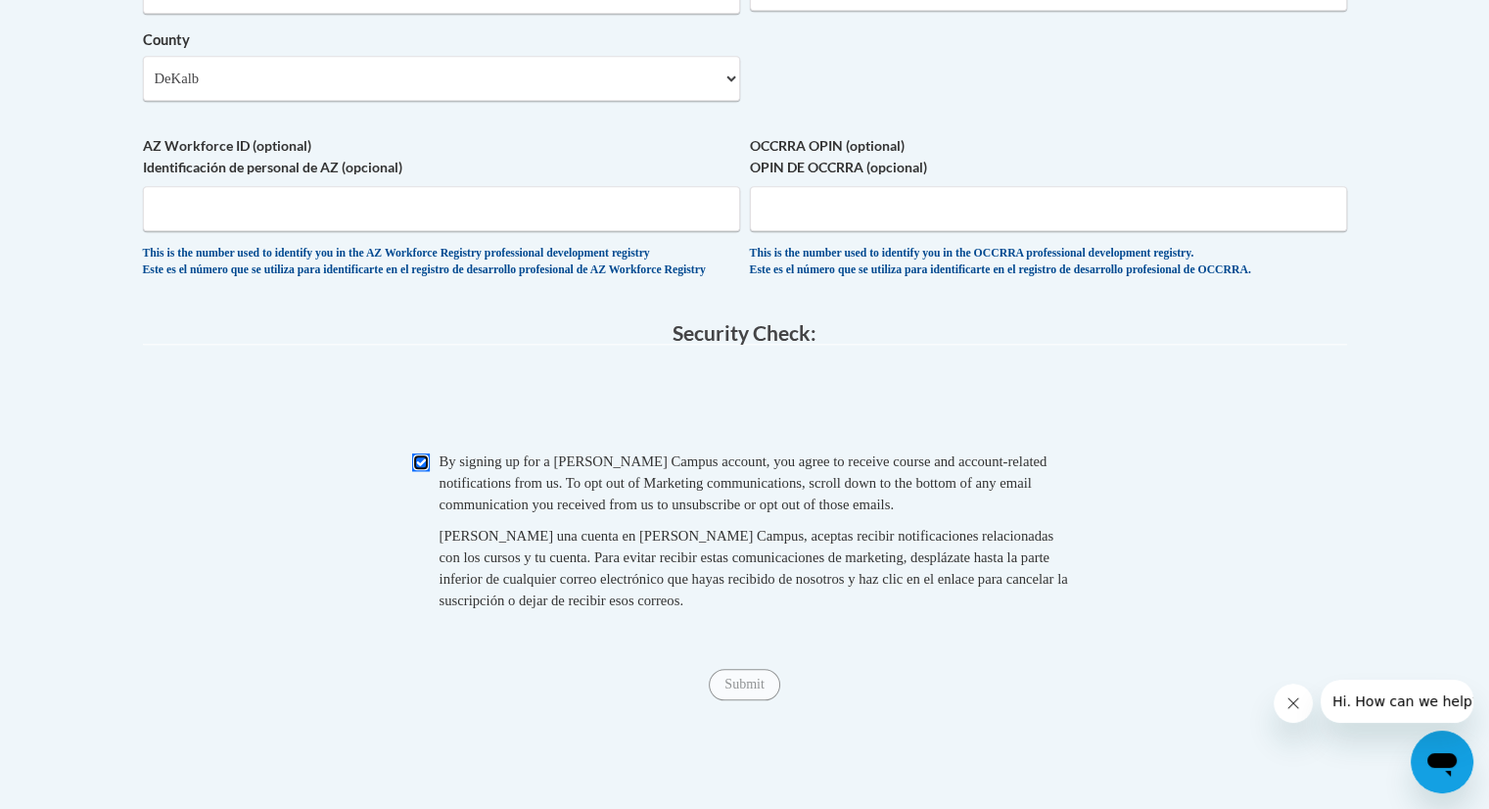
scroll to position [1727, 0]
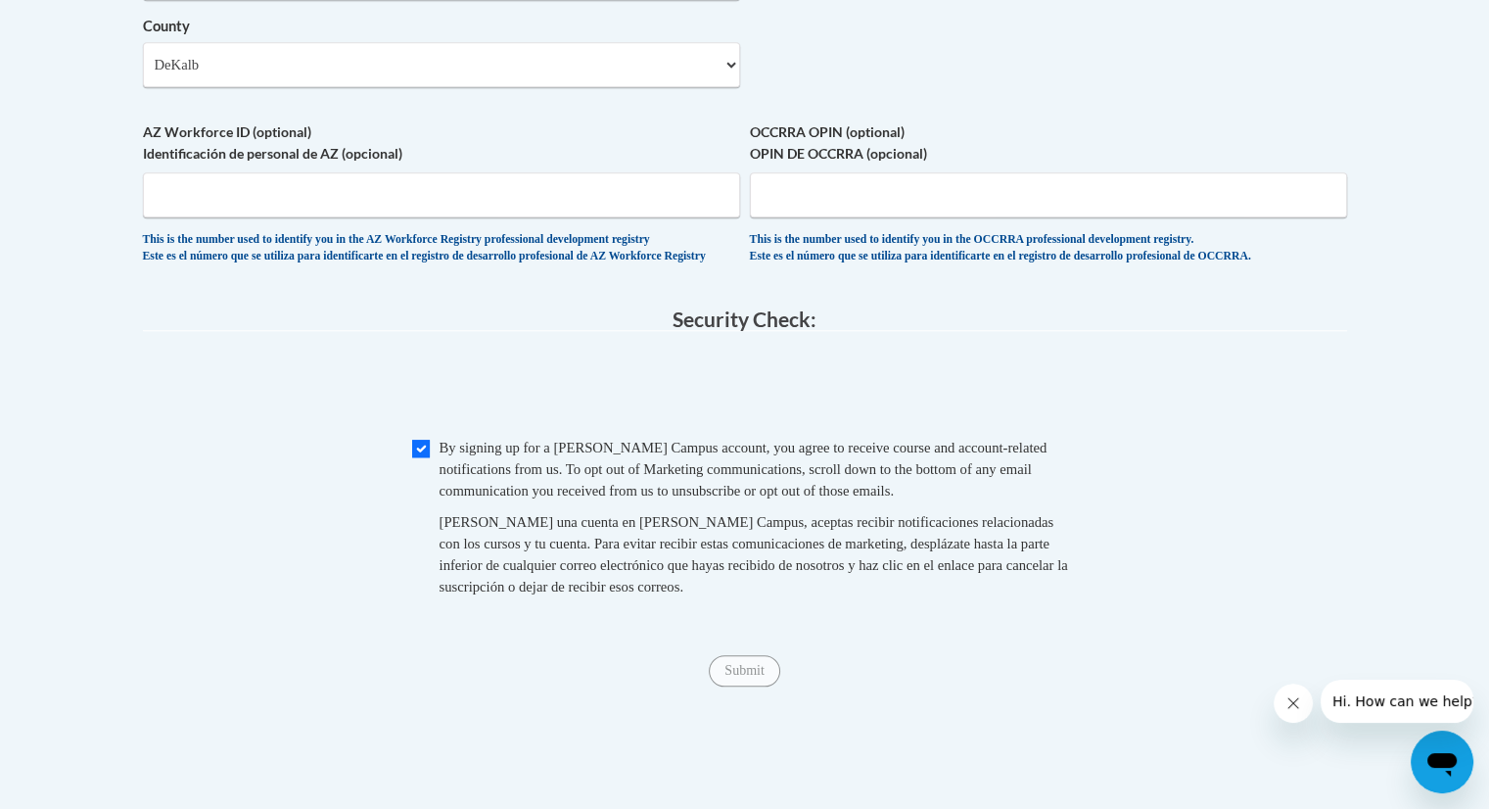
click at [756, 676] on span "Submit" at bounding box center [744, 669] width 70 height 16
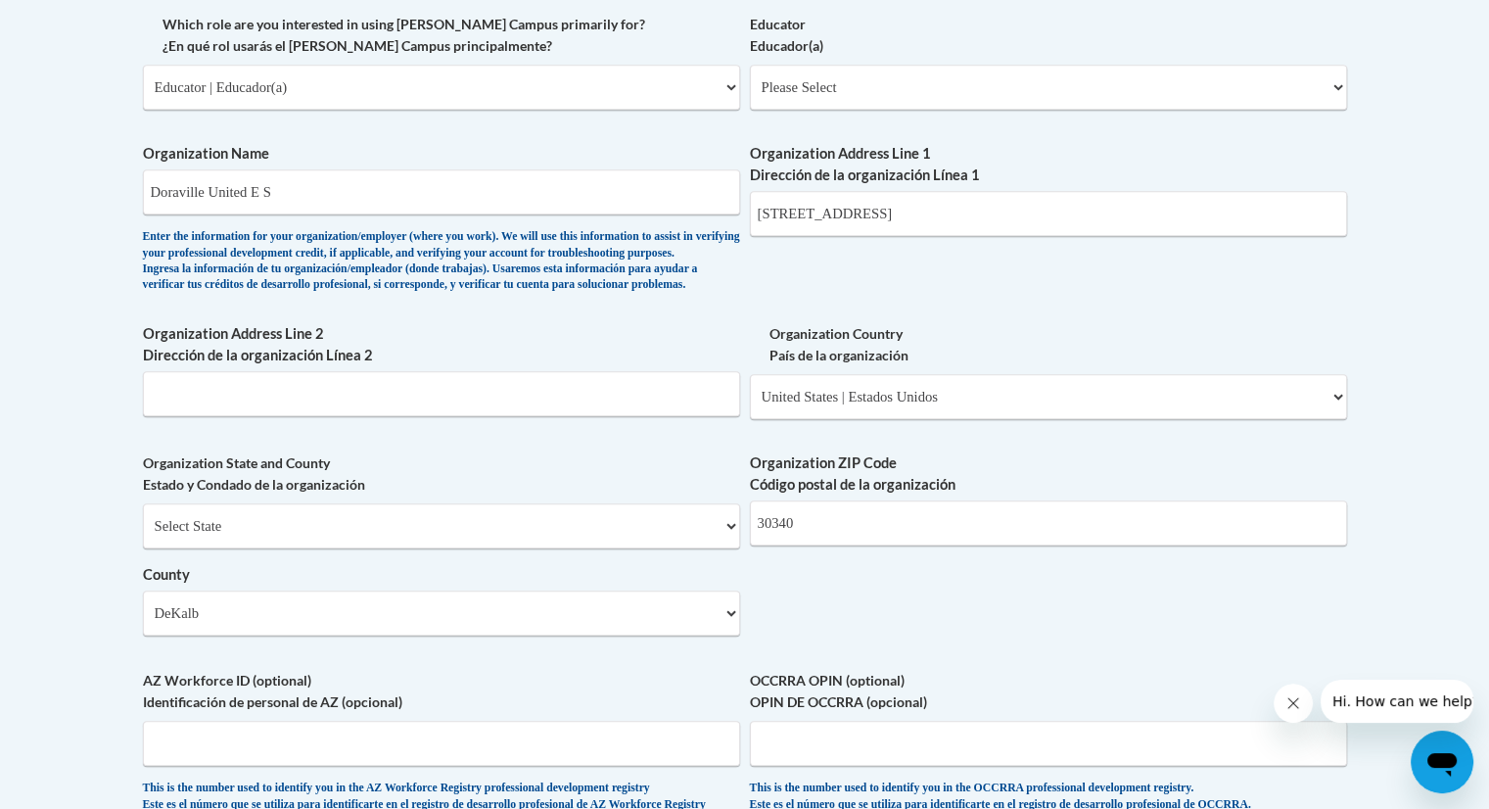
scroll to position [1009, 0]
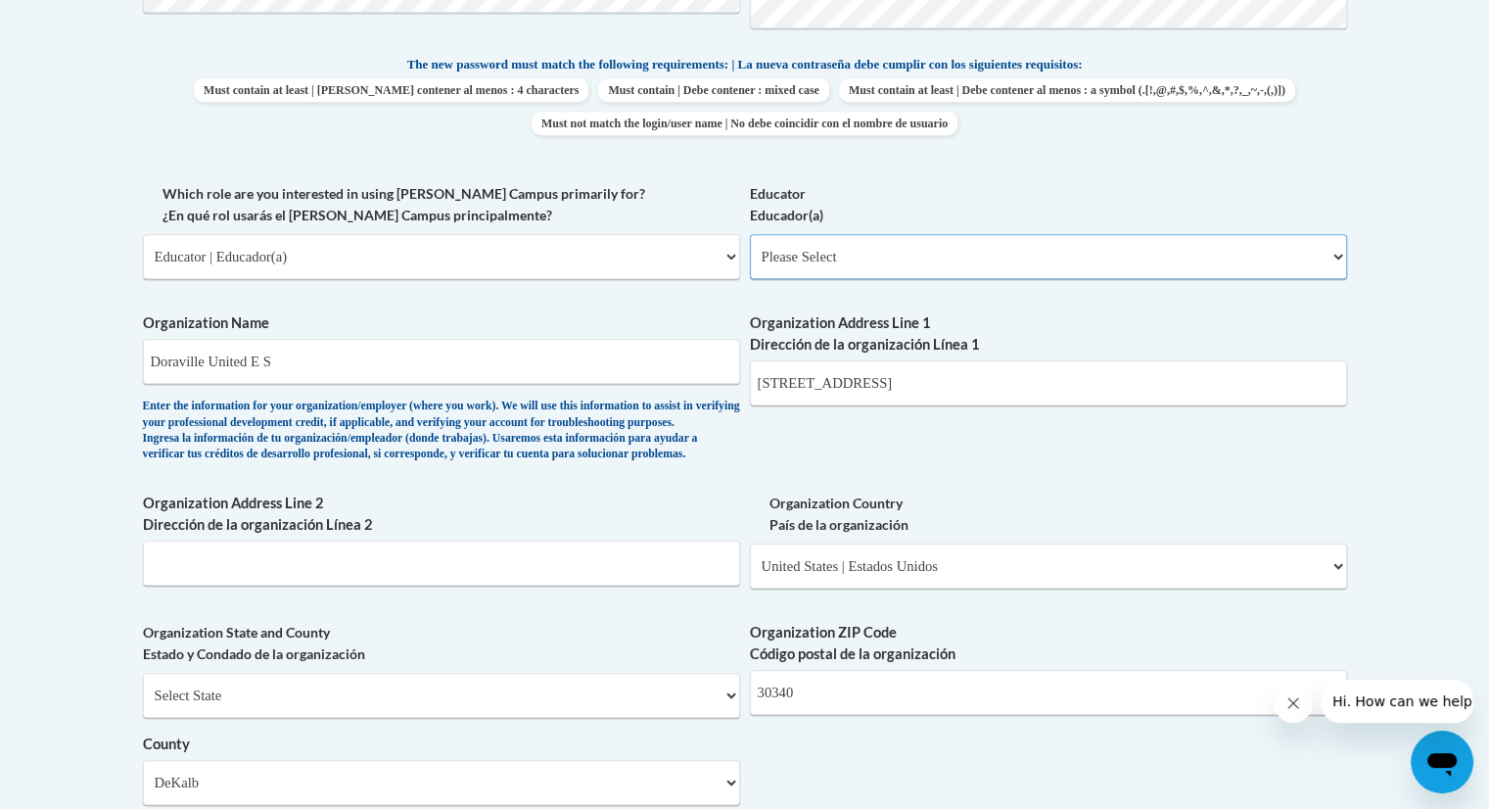
click at [1332, 256] on select "Please Select Early Learning/Daycare Teacher/Family Home Care Provider | Maestr…" at bounding box center [1048, 256] width 597 height 45
select select "11a86997-7122-4e2e-80c7-11975180ece4"
click at [750, 234] on select "Please Select Early Learning/Daycare Teacher/Family Home Care Provider | Maestr…" at bounding box center [1048, 256] width 597 height 45
select select "null"
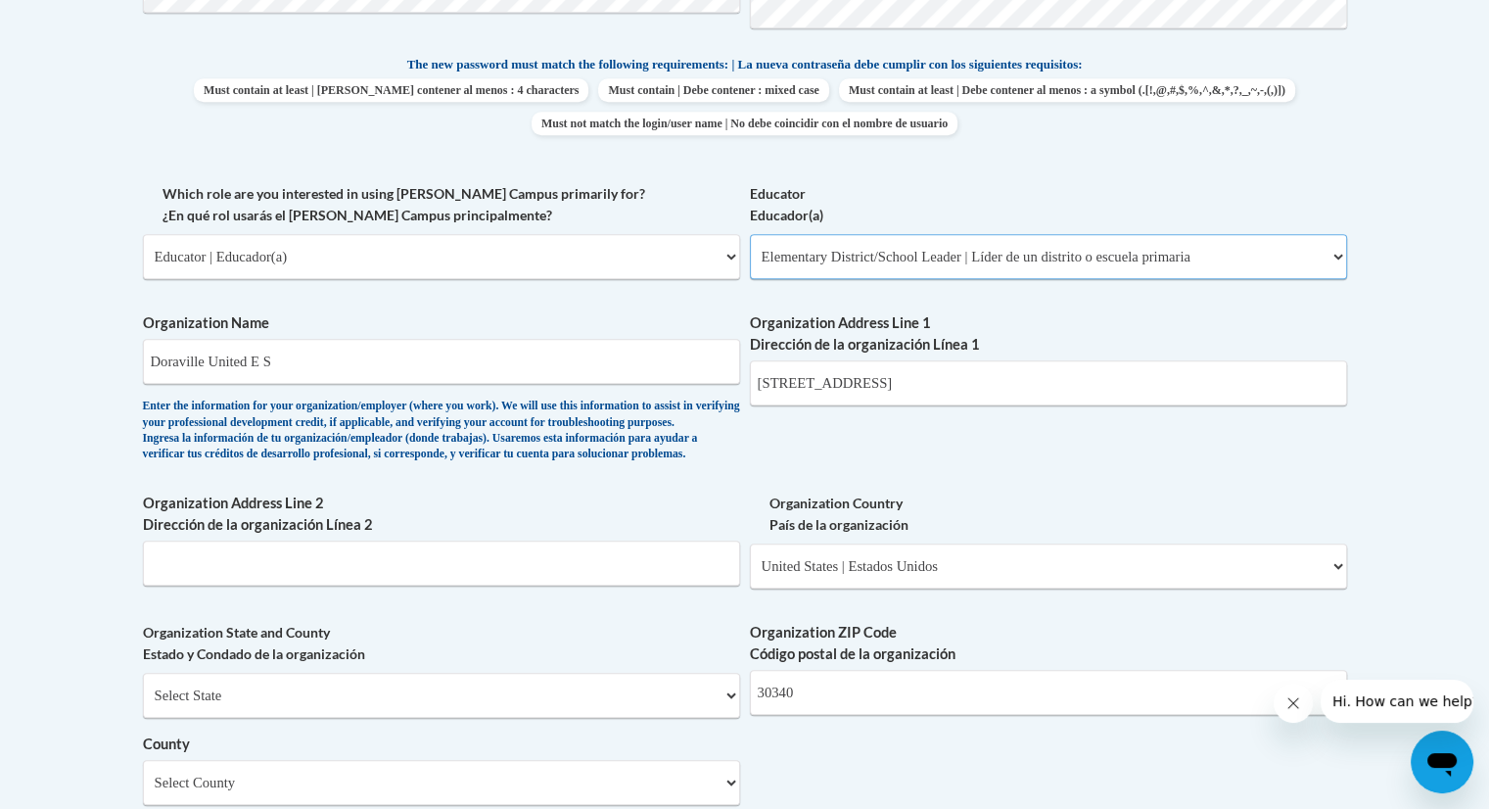
click at [1339, 252] on select "Please Select Early Learning/Daycare Teacher/Family Home Care Provider | Maestr…" at bounding box center [1048, 256] width 597 height 45
select select "8e40623d-54d0-45cd-9f92-5df65cd3f8cf"
click at [750, 234] on select "Please Select Early Learning/Daycare Teacher/Family Home Care Provider | Maestr…" at bounding box center [1048, 256] width 597 height 45
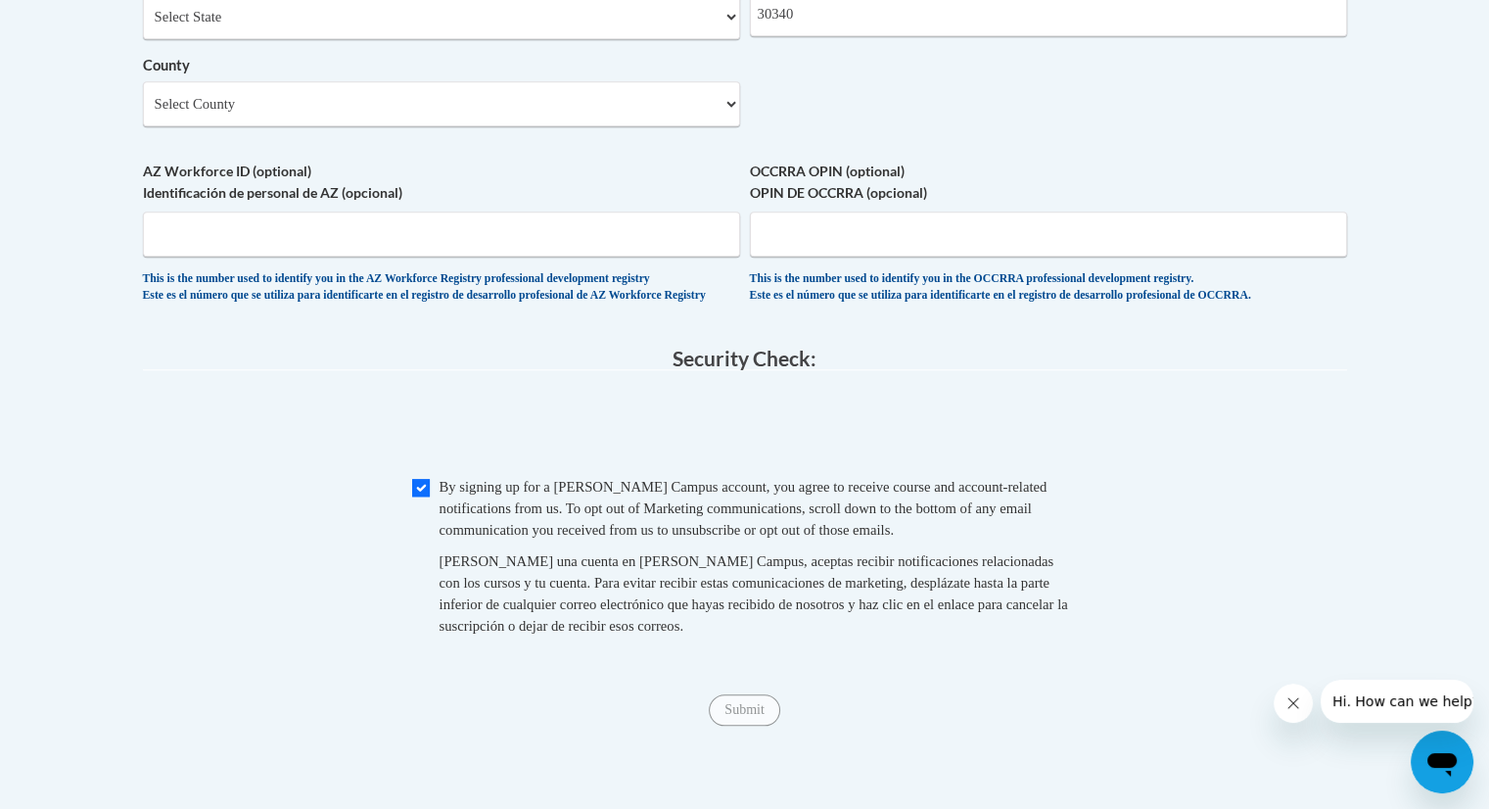
scroll to position [1740, 0]
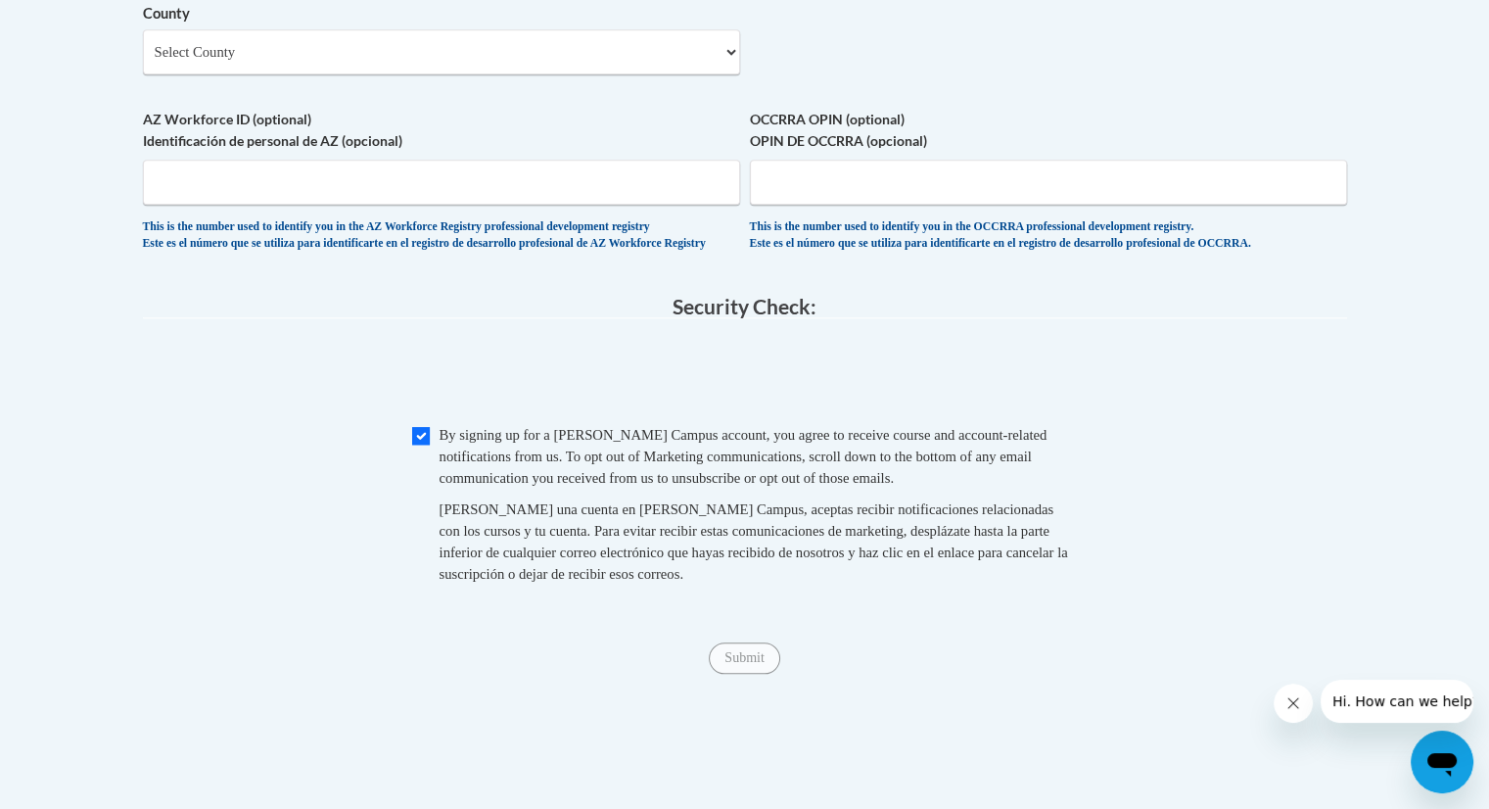
click at [741, 674] on div "Submit Submit" at bounding box center [745, 657] width 1204 height 31
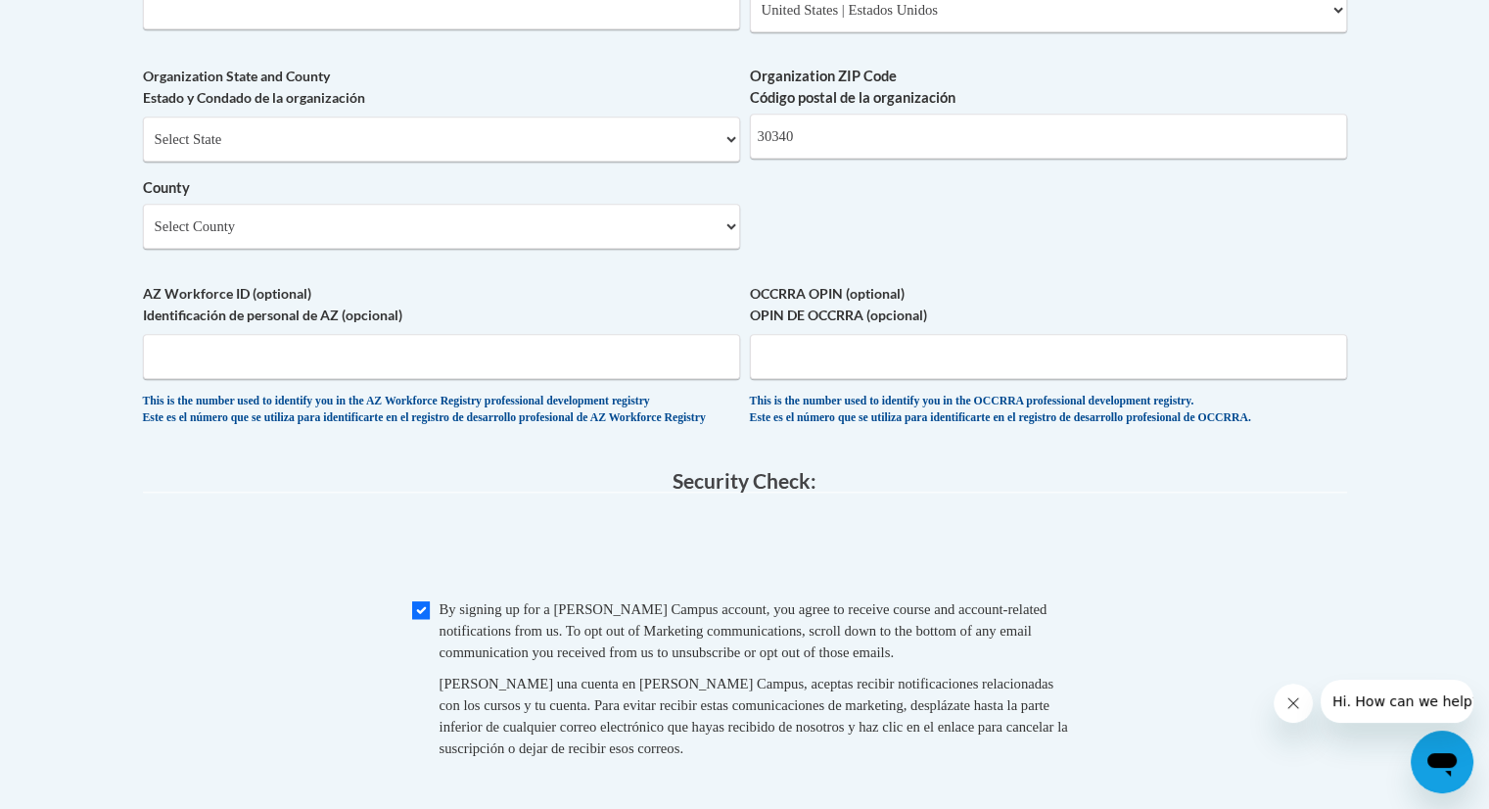
scroll to position [1539, 0]
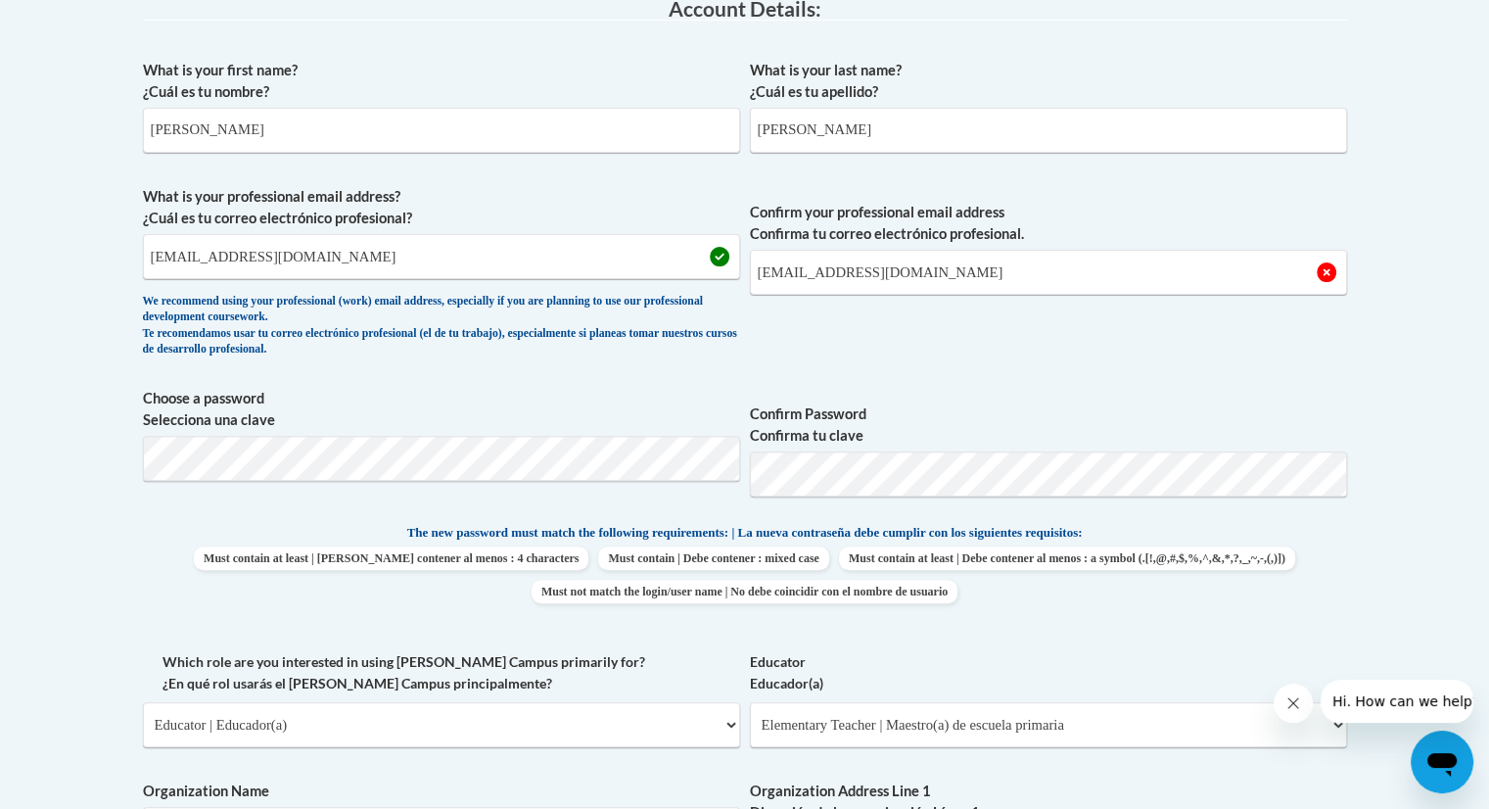
scroll to position [549, 0]
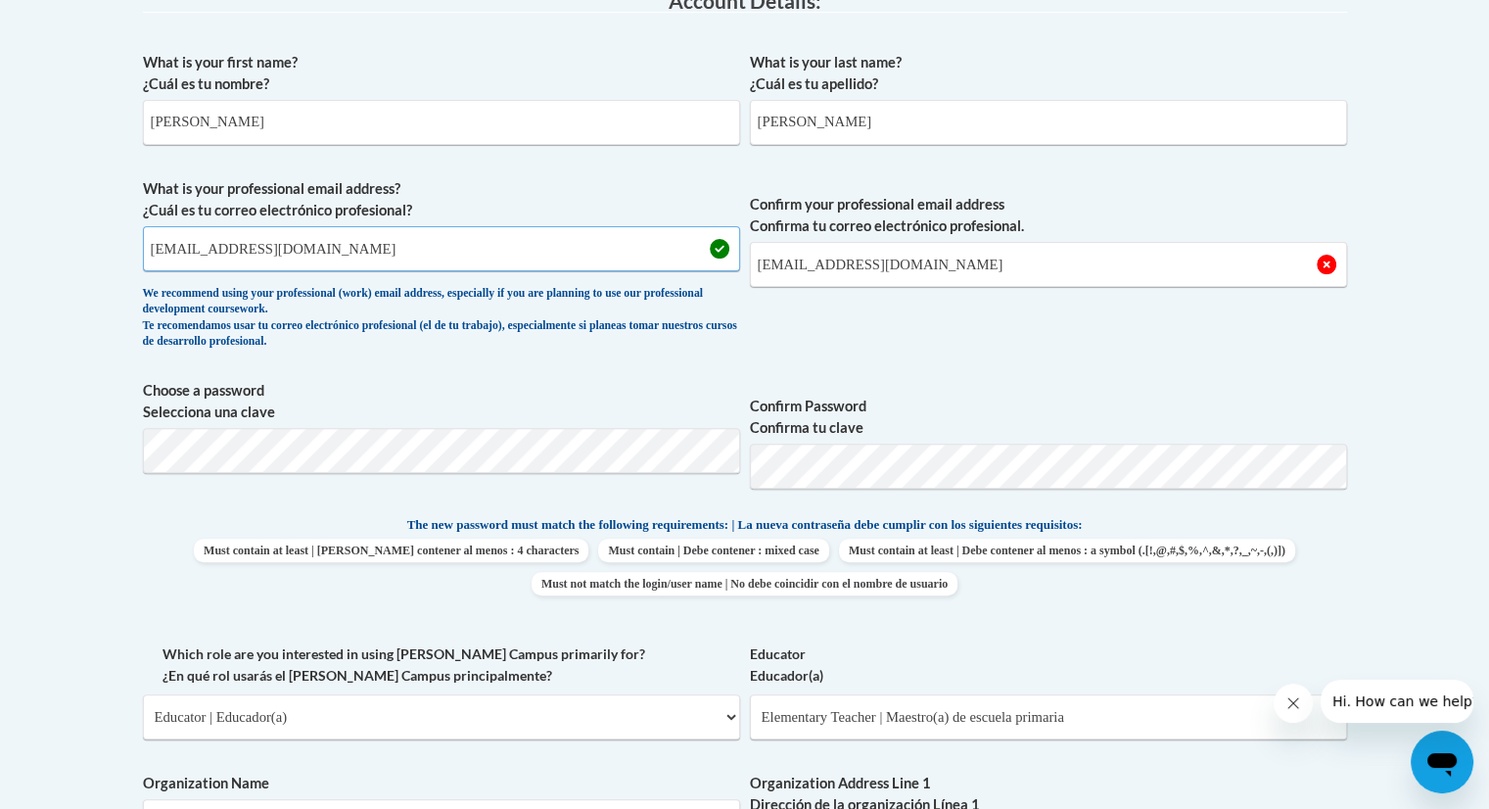
click at [199, 252] on input "Mirna_Rzo@dekalbschoolsga.org" at bounding box center [441, 248] width 597 height 45
type input "Mirna_Rizo@dekalbschoolsga.org"
click at [890, 396] on label "Confirm Password Confirma tu clave" at bounding box center [1048, 417] width 597 height 43
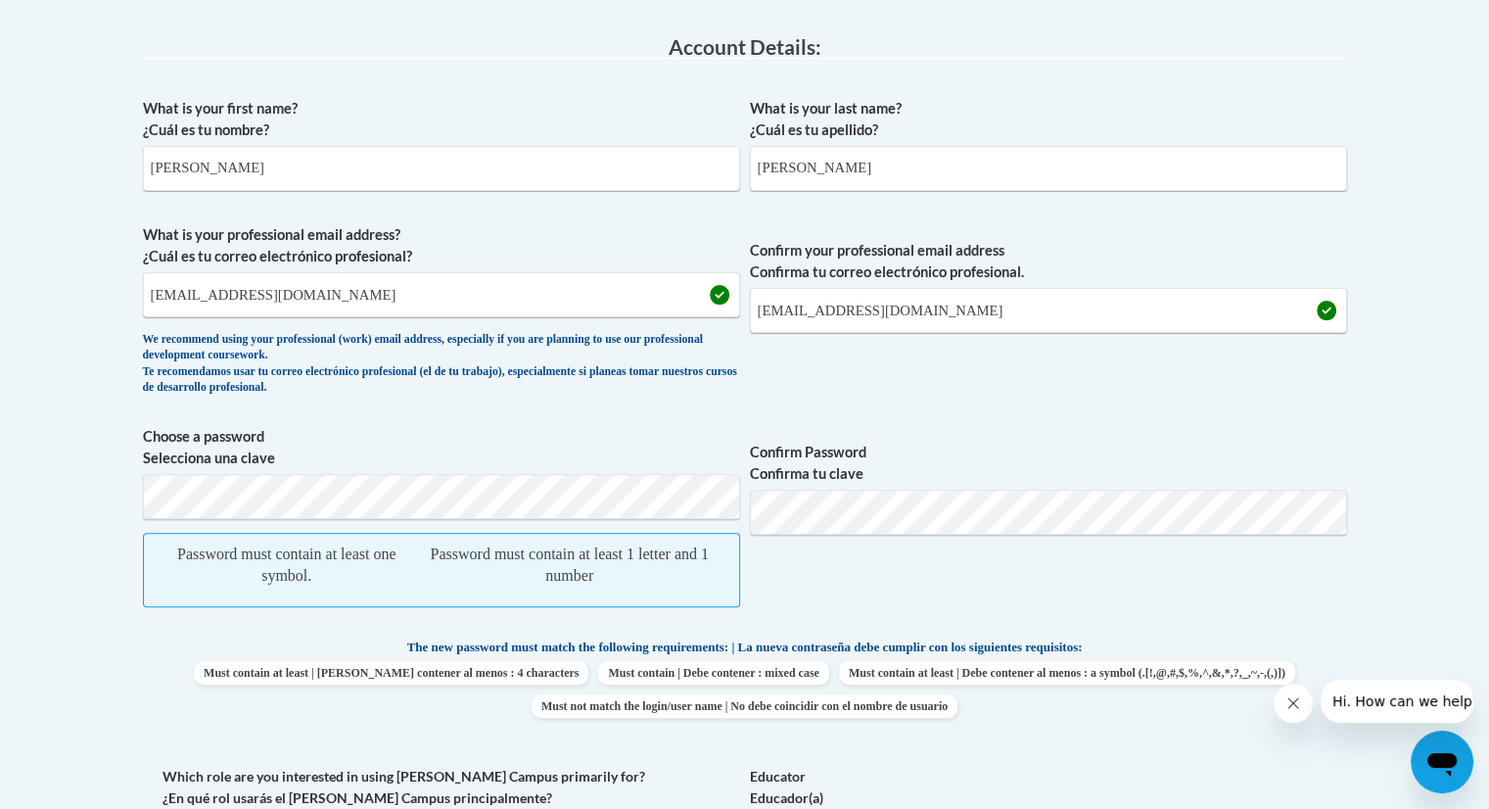
scroll to position [419, 0]
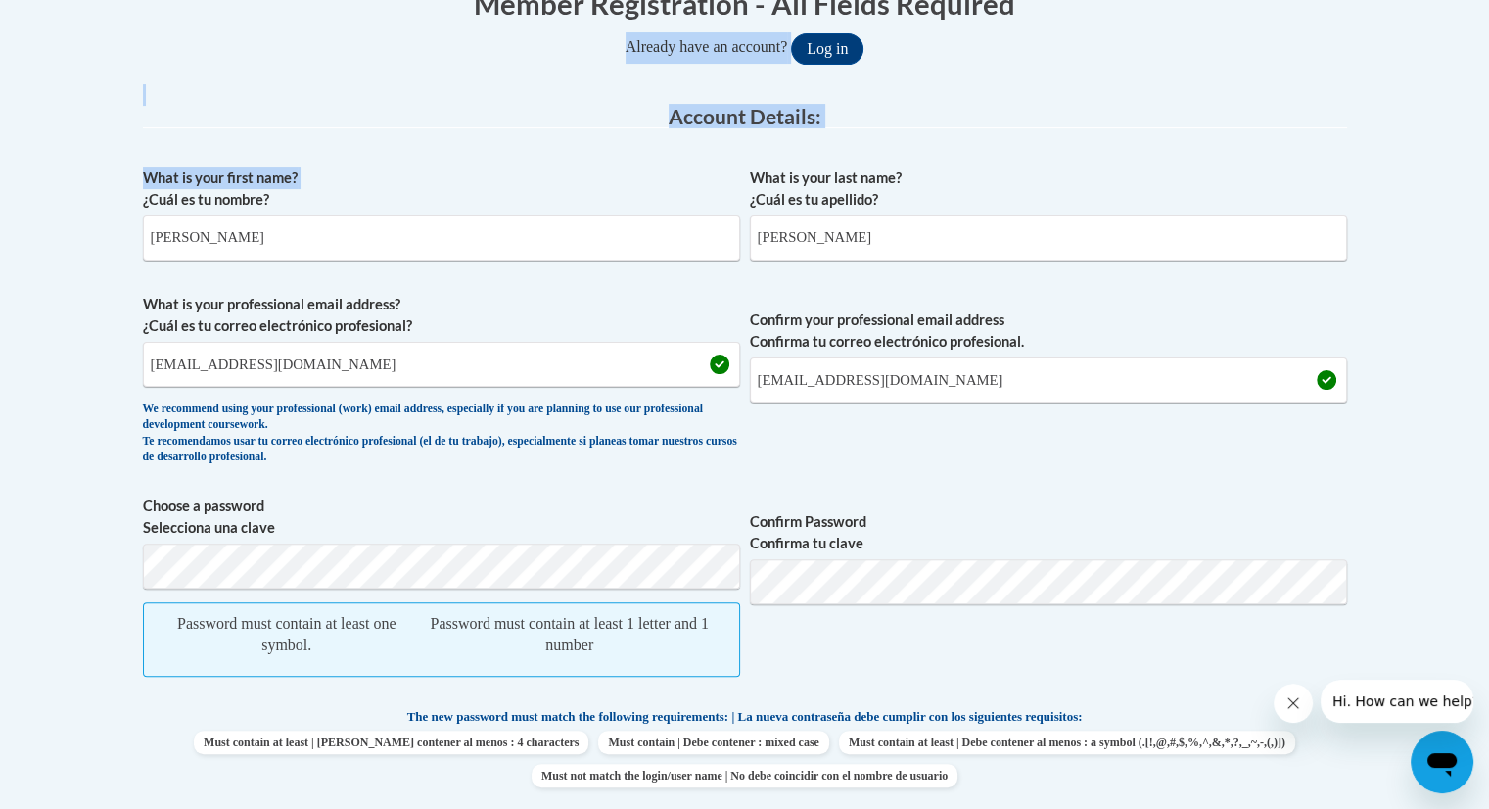
drag, startPoint x: 106, startPoint y: 135, endPoint x: 491, endPoint y: -6, distance: 410.7
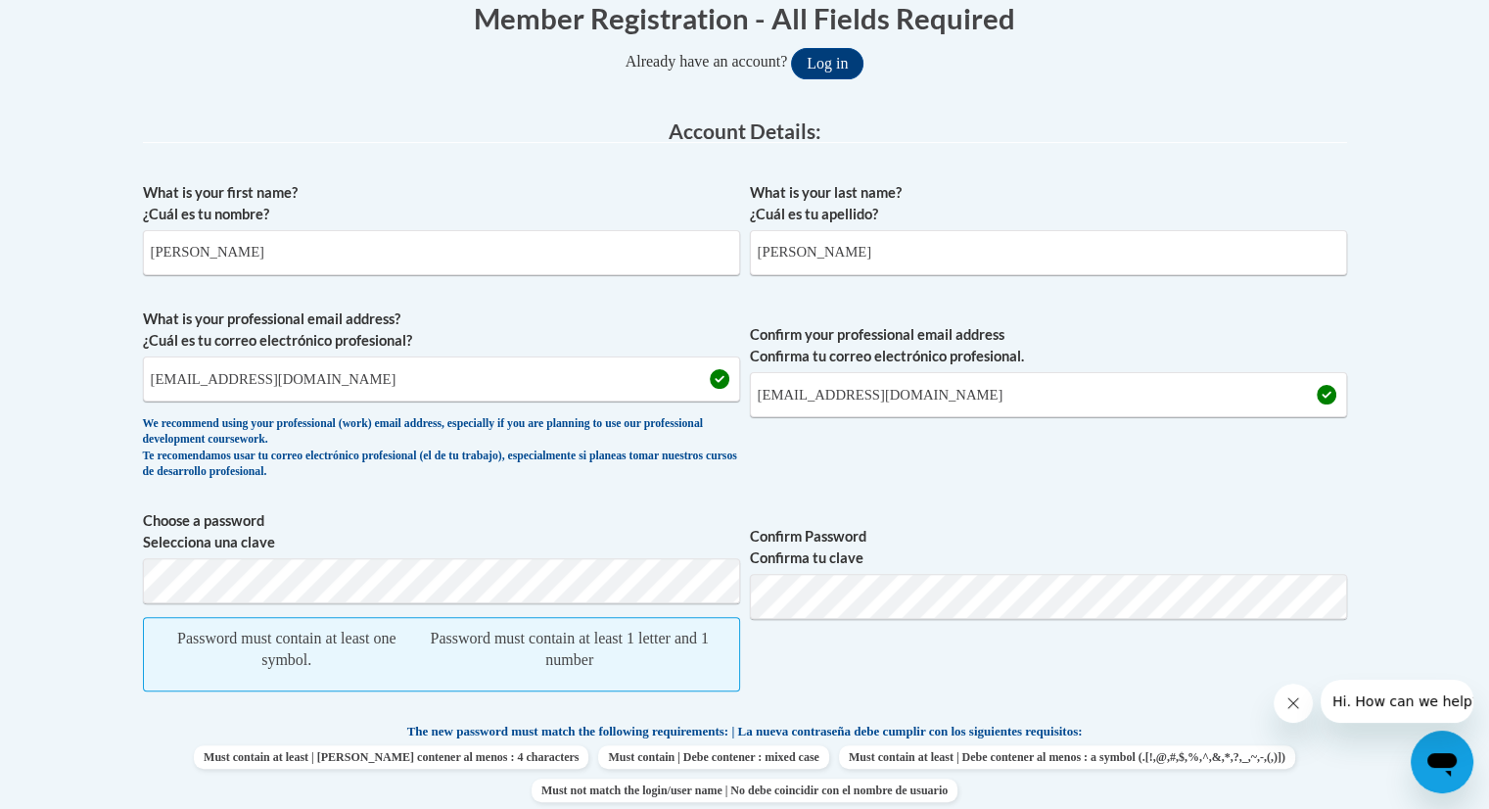
click at [427, 212] on label "What is your first name? ¿Cuál es tu nombre?" at bounding box center [441, 203] width 597 height 43
click at [427, 230] on input "Mirna" at bounding box center [441, 252] width 597 height 45
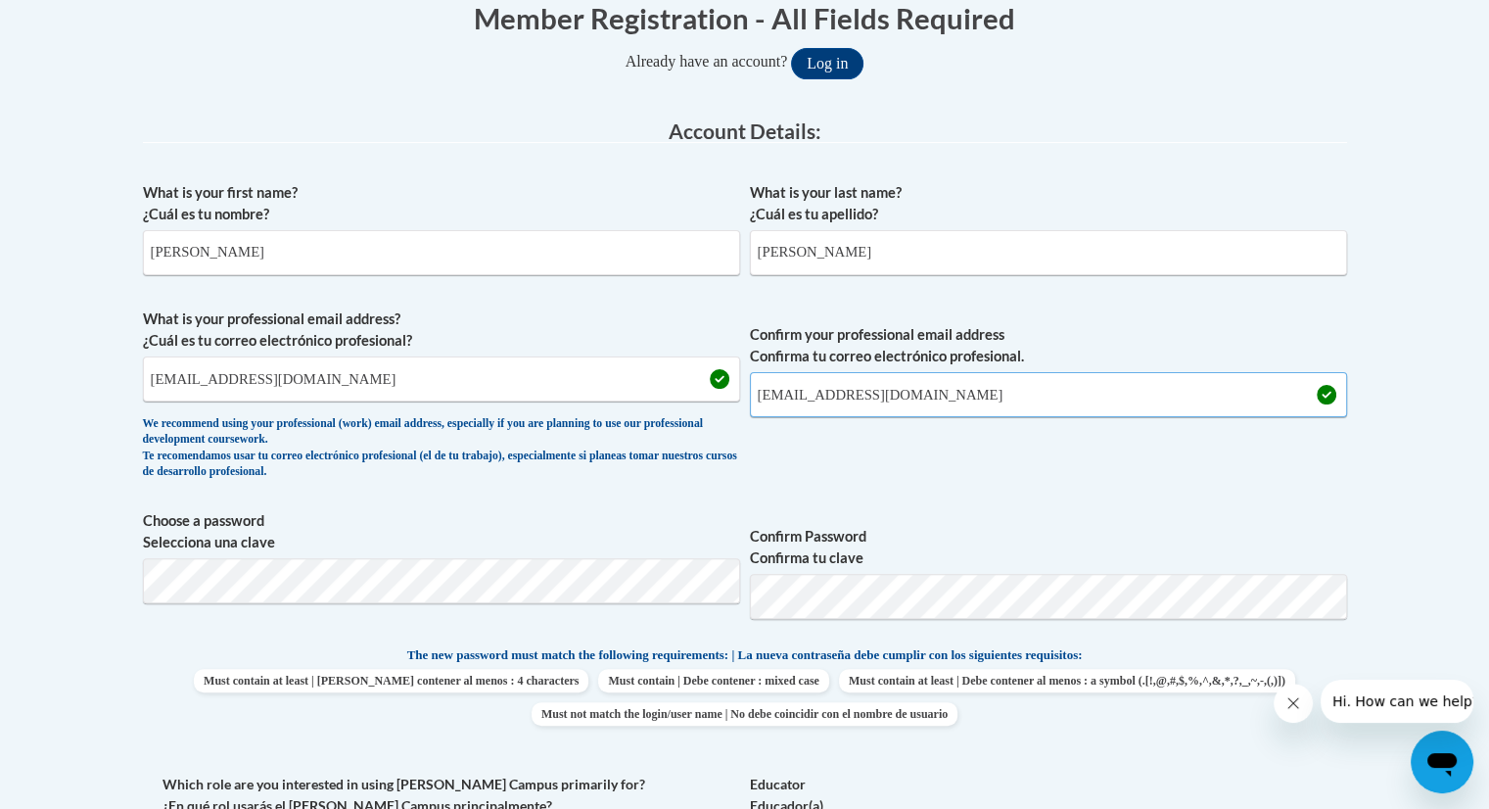
click at [1128, 403] on input "Mirna_Rizo@dekalbschoolsga.org" at bounding box center [1048, 394] width 597 height 45
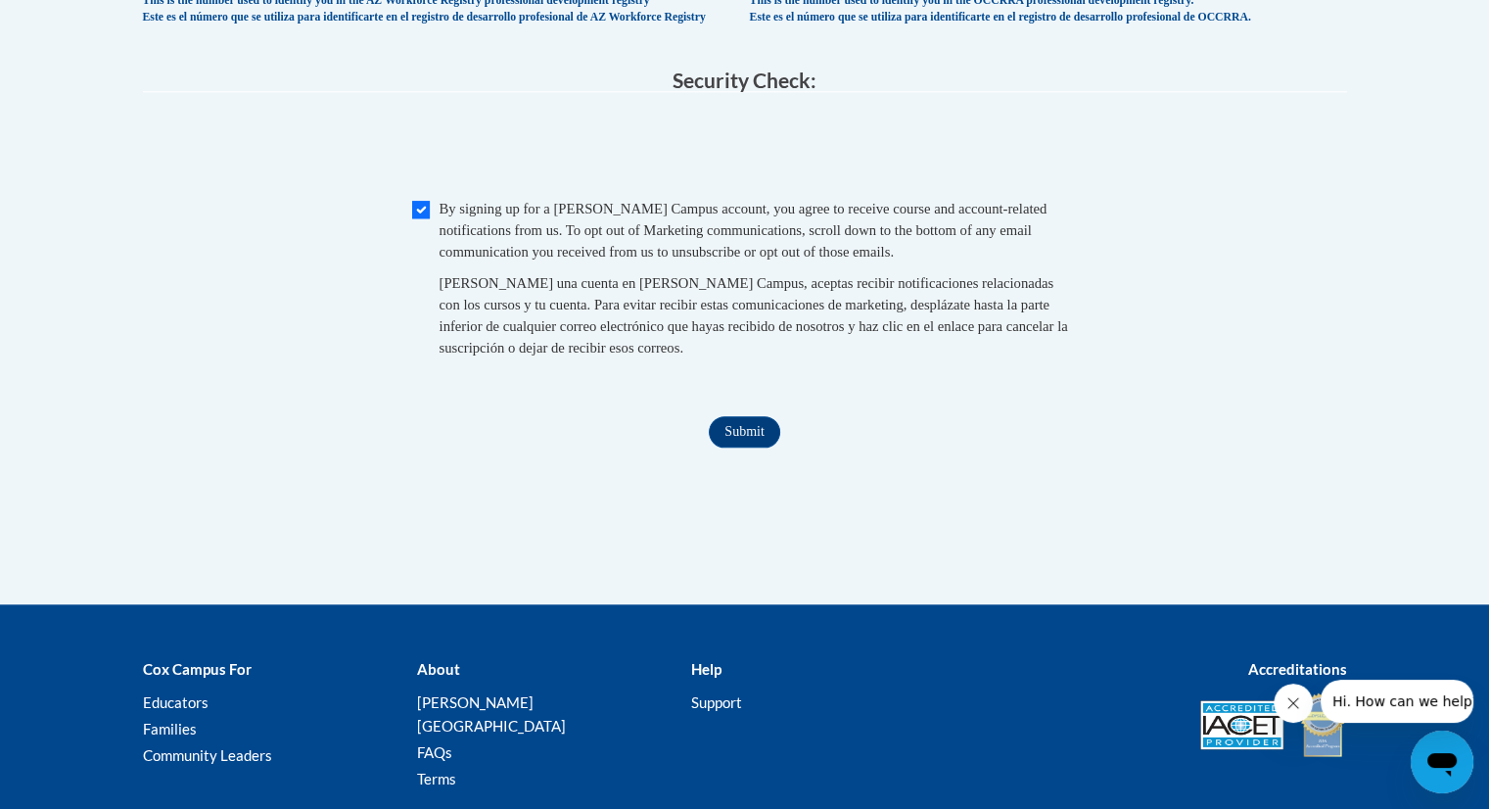
scroll to position [1969, 0]
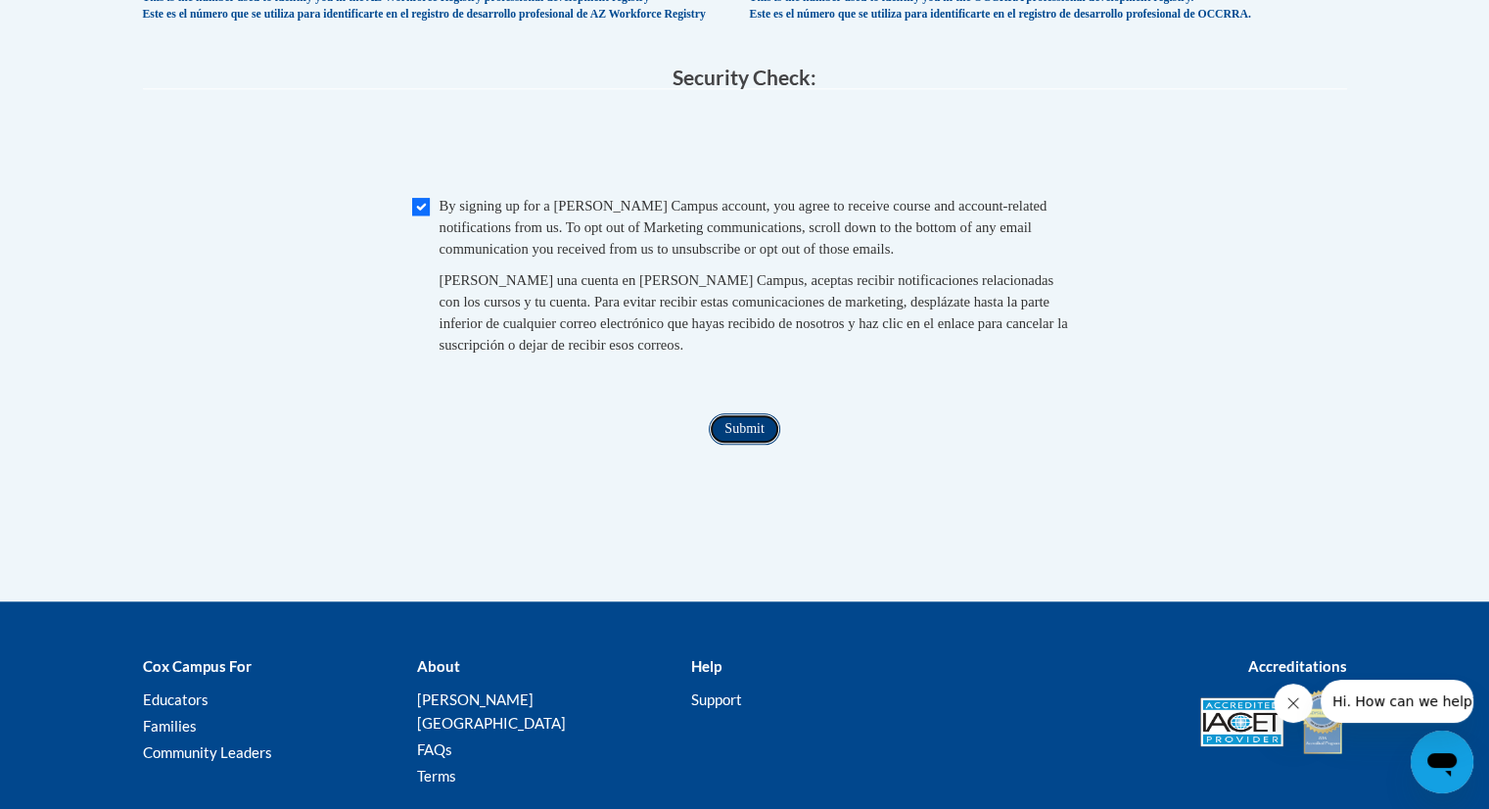
click at [732, 444] on input "Submit" at bounding box center [744, 428] width 70 height 31
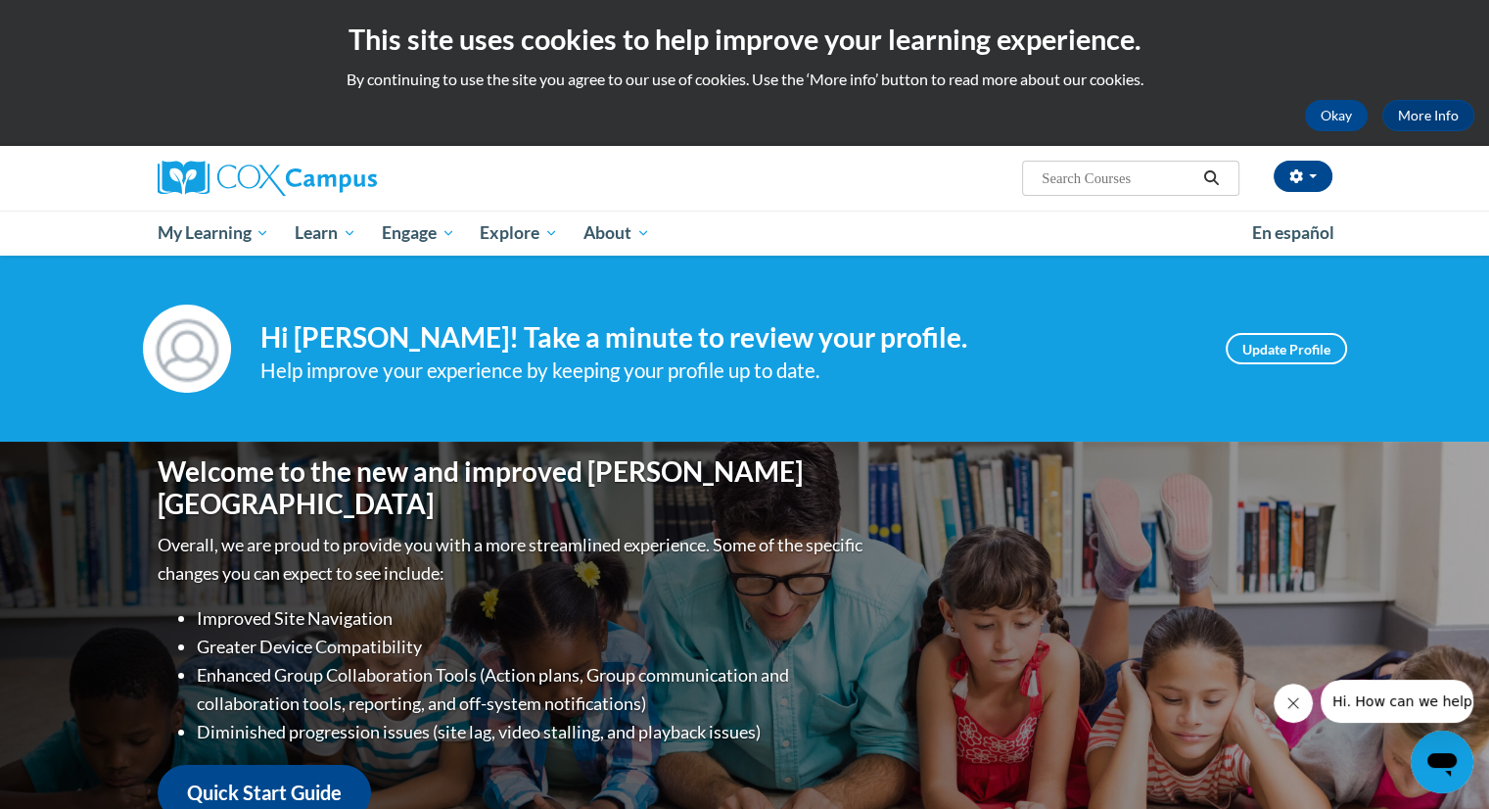
click at [1262, 330] on div "Your profile Hi [PERSON_NAME]! Take a minute to review your profile. Help impro…" at bounding box center [745, 348] width 1234 height 88
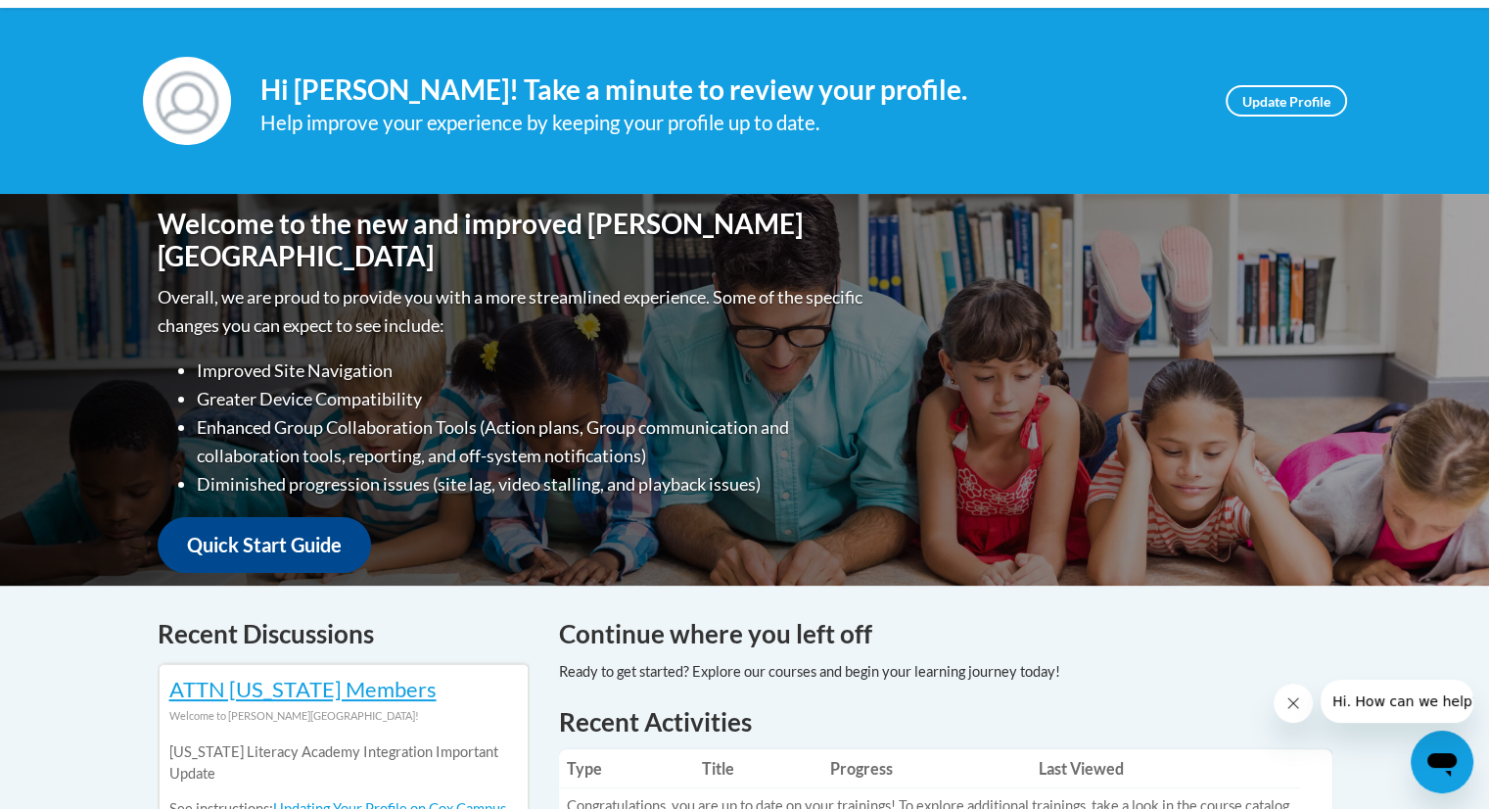
scroll to position [104, 0]
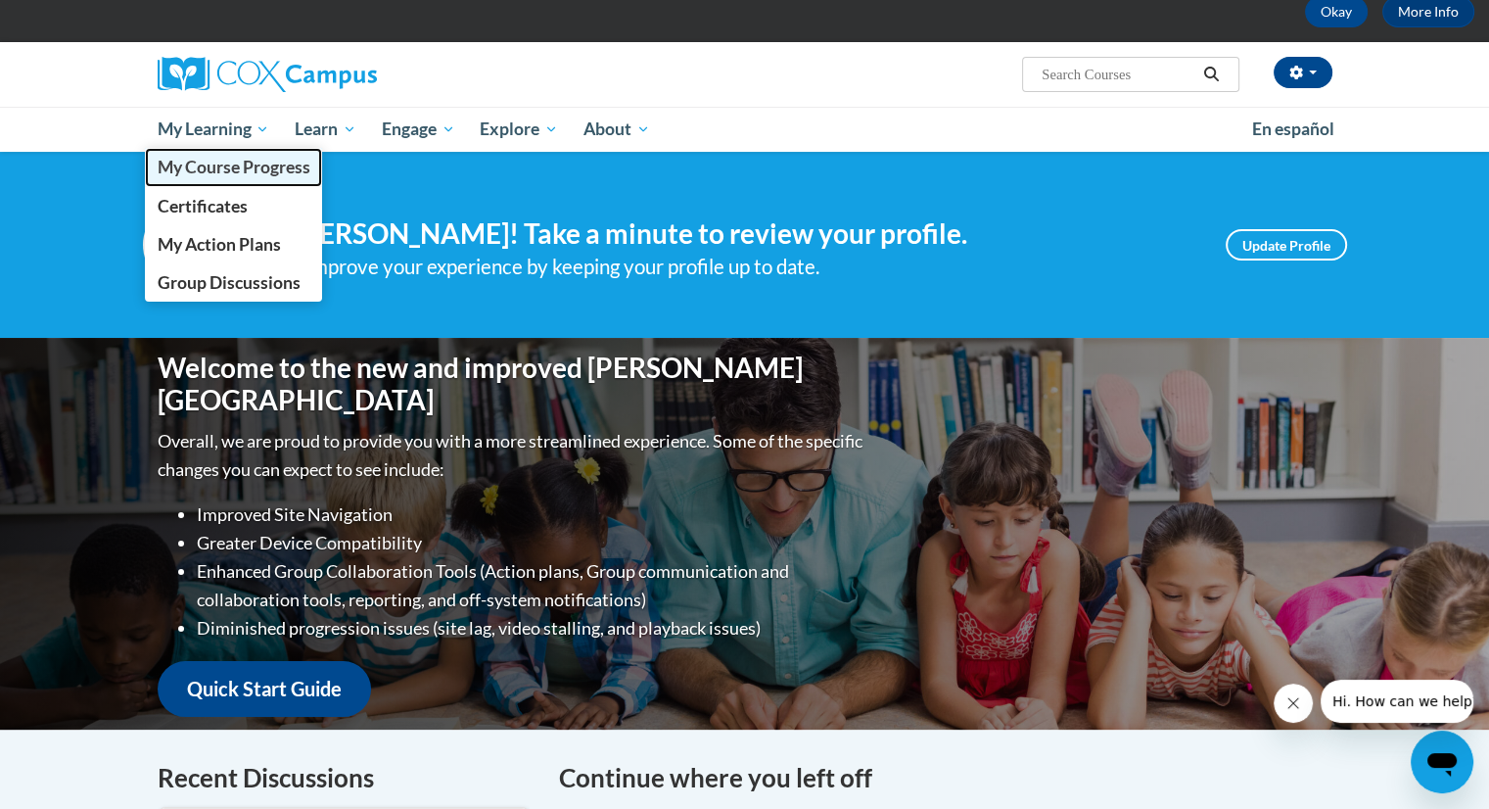
click at [231, 162] on span "My Course Progress" at bounding box center [233, 167] width 153 height 21
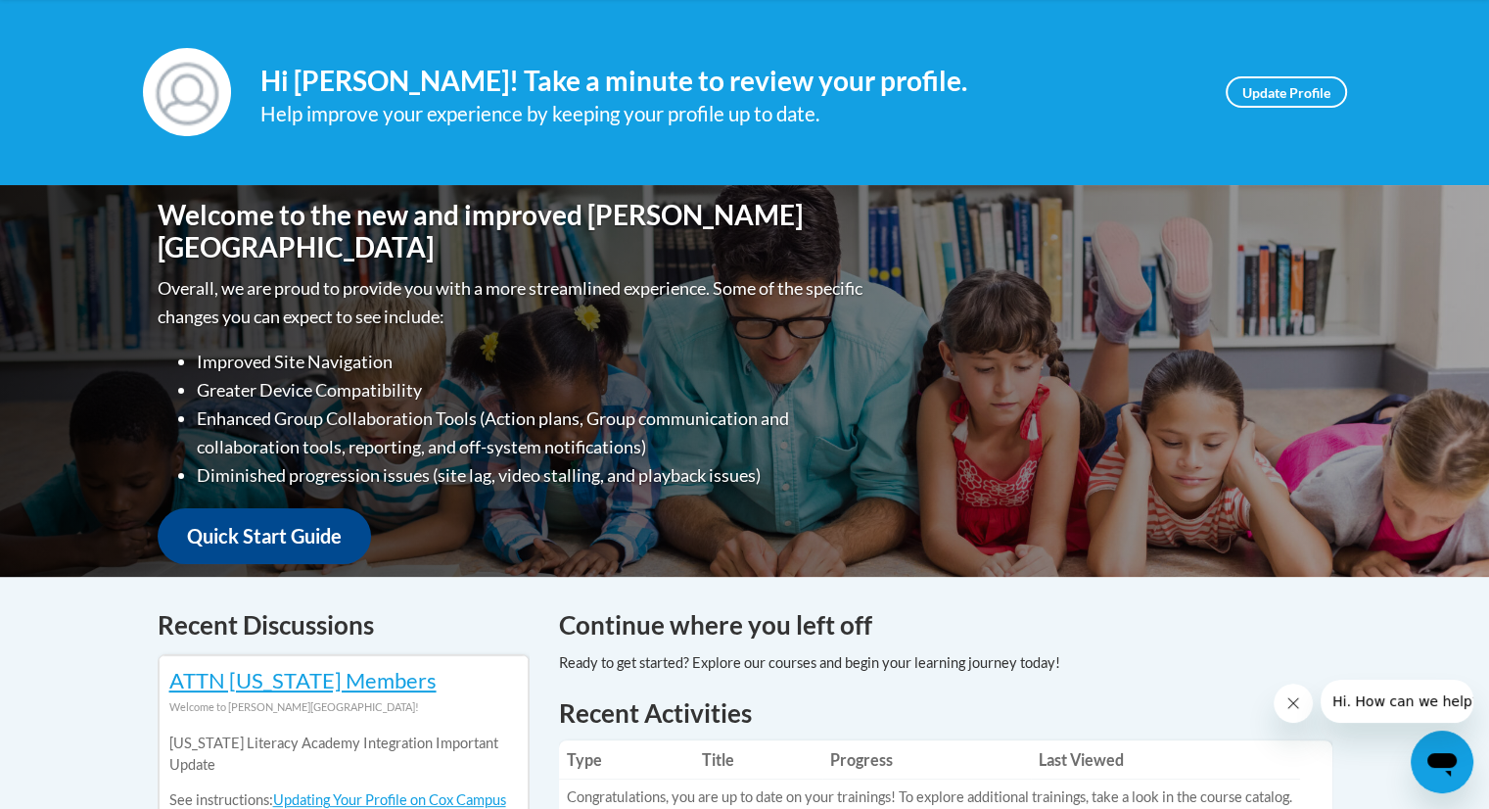
scroll to position [217, 0]
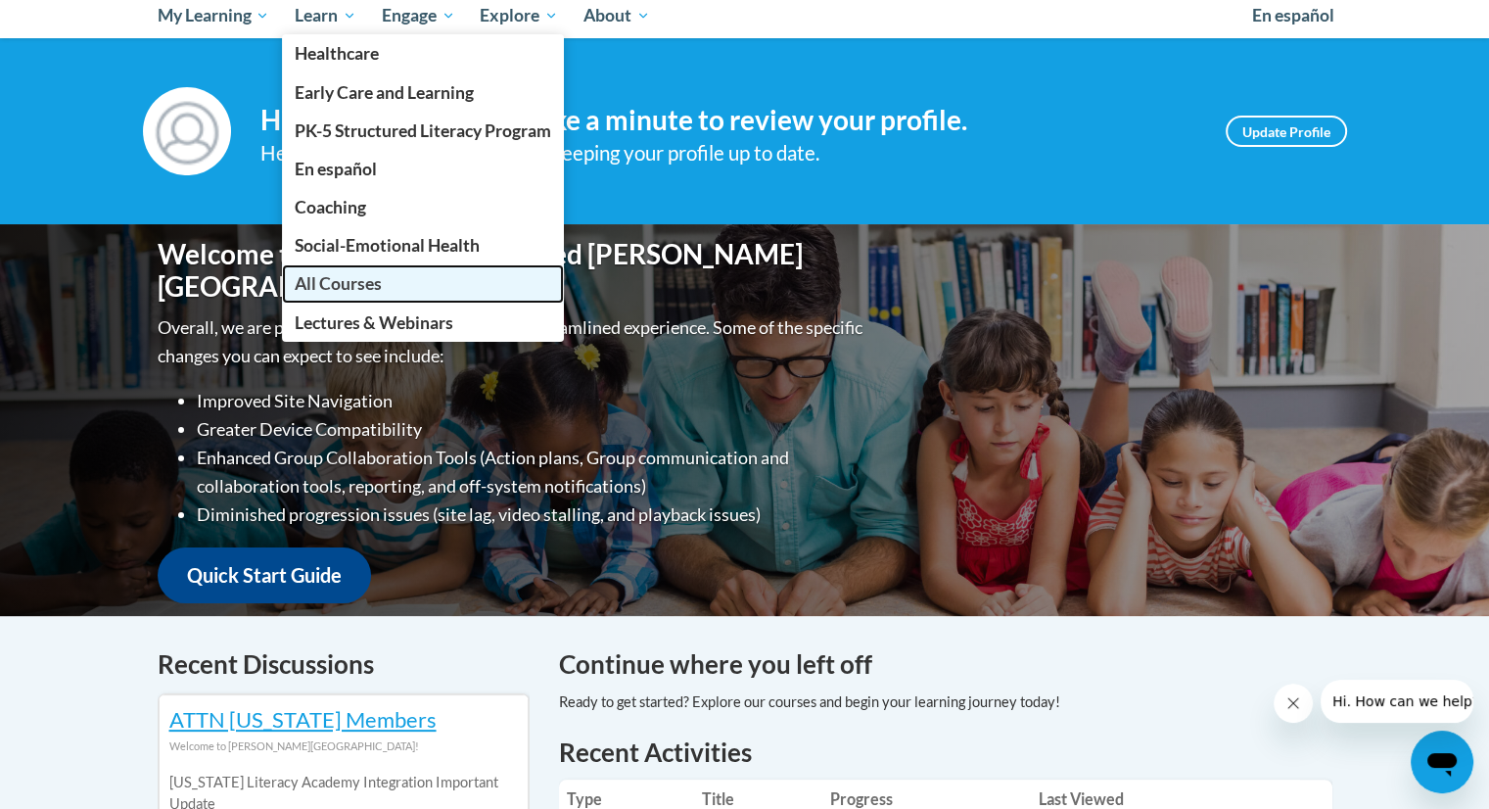
click at [335, 275] on span "All Courses" at bounding box center [338, 283] width 87 height 21
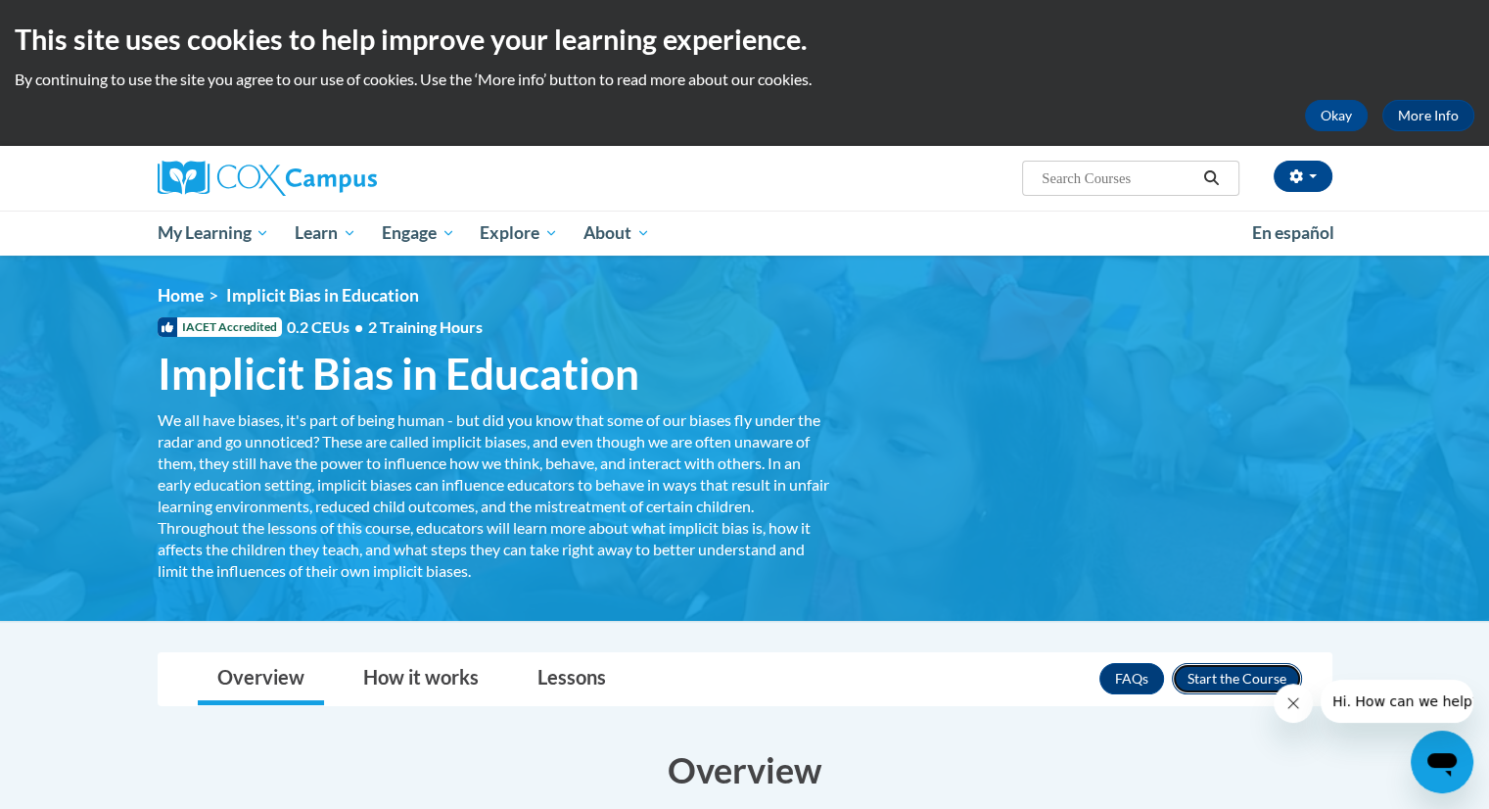
click at [1206, 675] on button "Enroll" at bounding box center [1237, 678] width 130 height 31
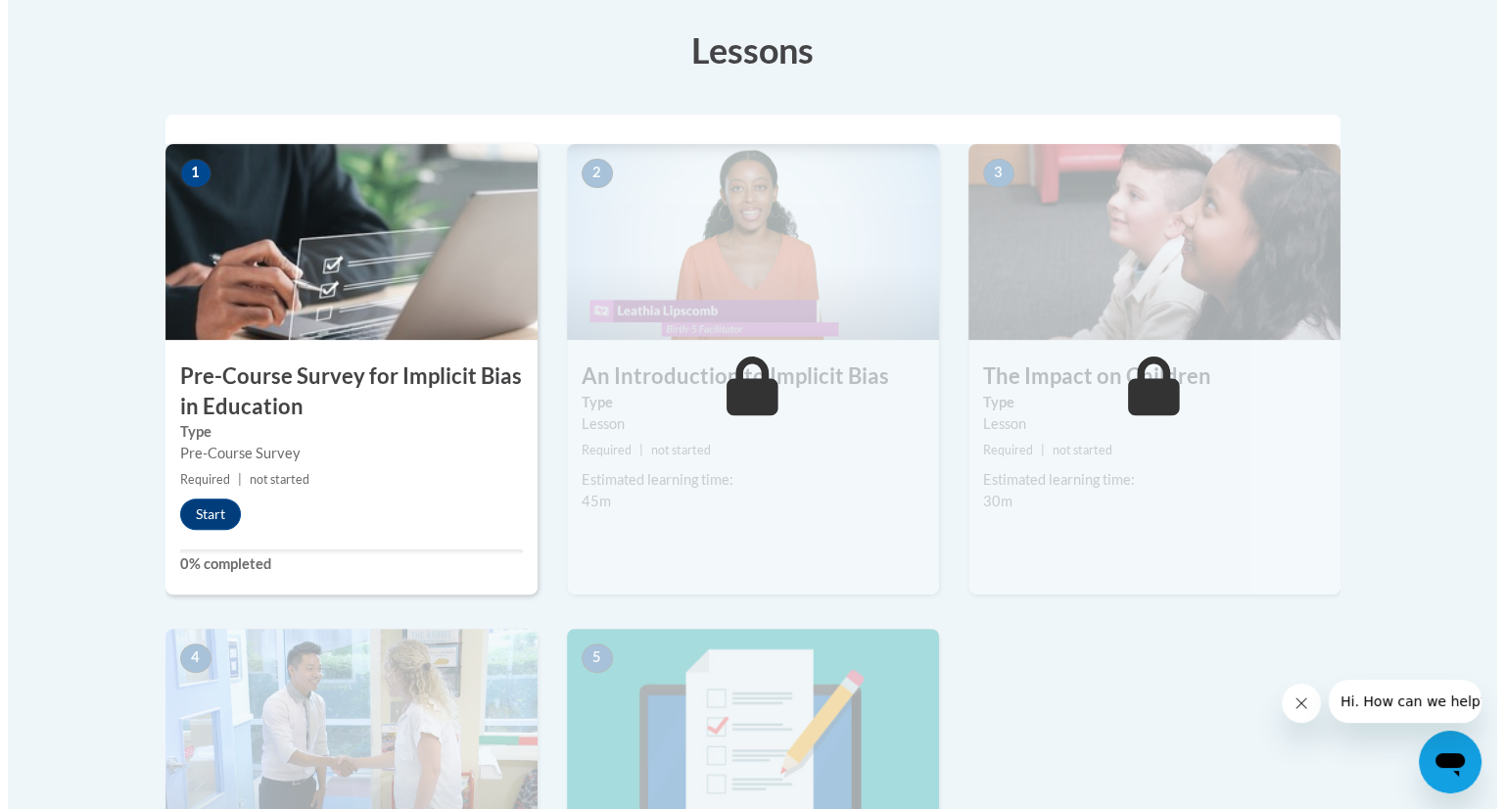
scroll to position [548, 0]
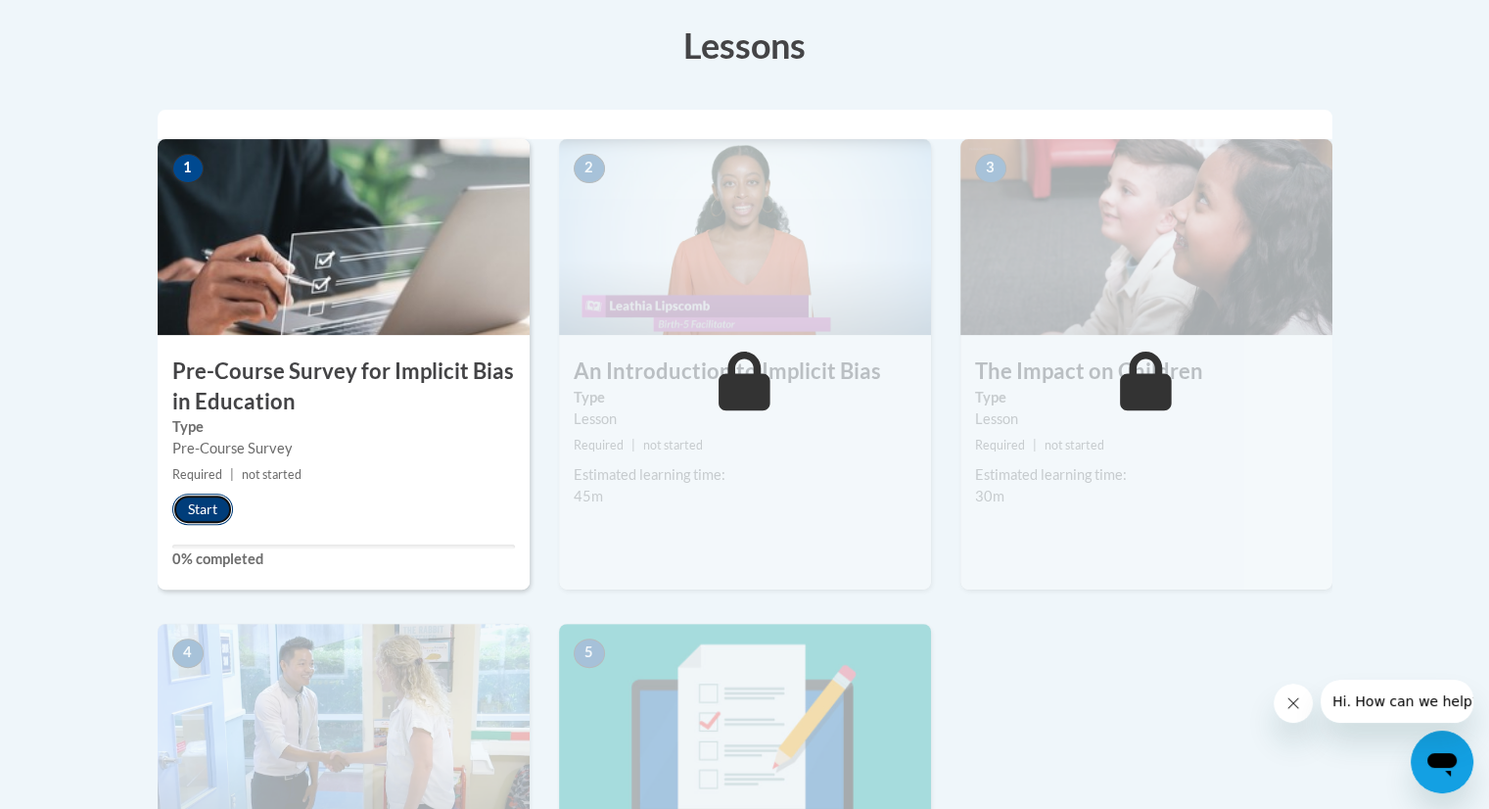
click at [188, 514] on button "Start" at bounding box center [202, 508] width 61 height 31
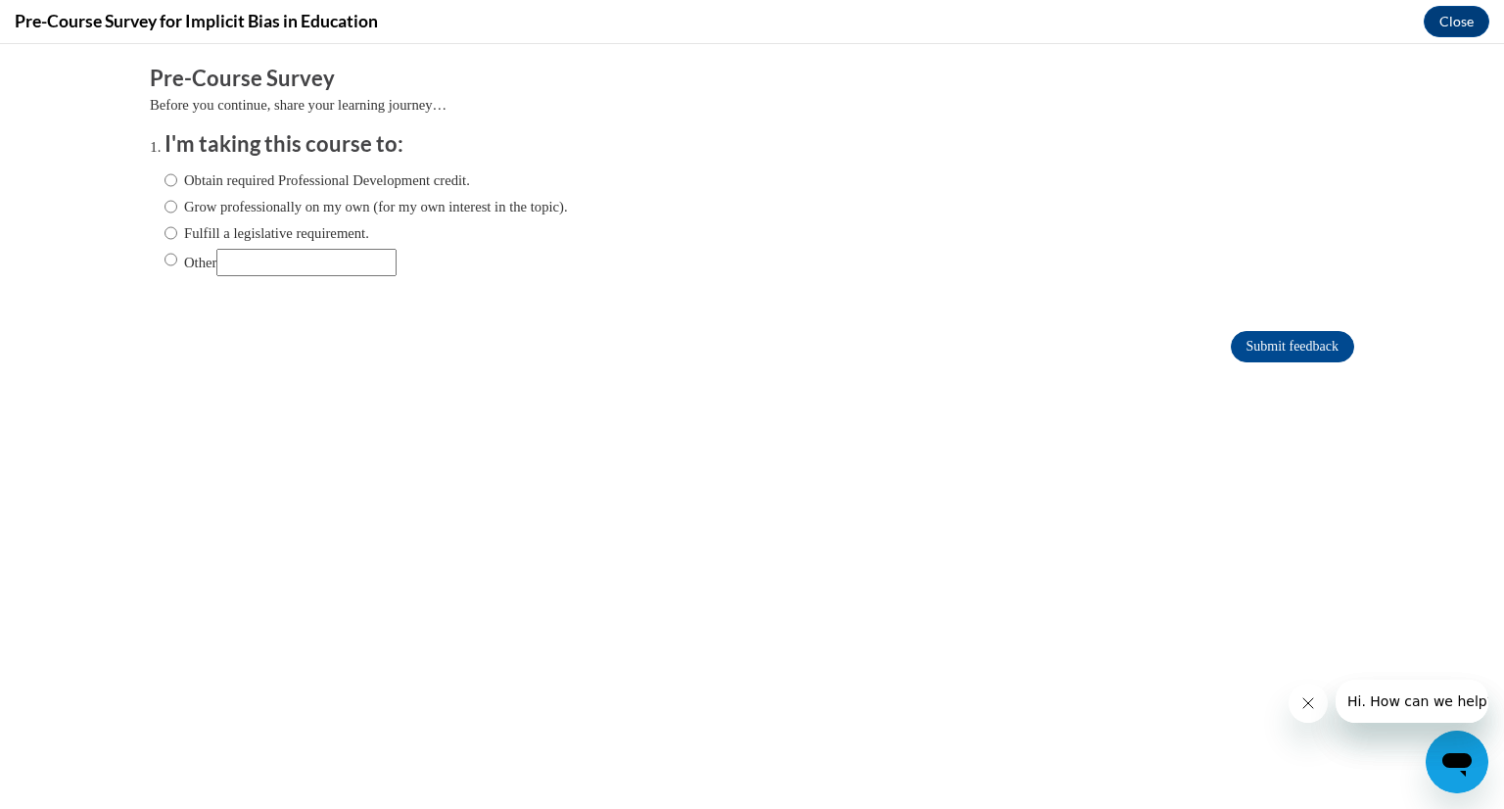
scroll to position [0, 0]
click at [164, 177] on input "Obtain required Professional Development credit." at bounding box center [170, 180] width 13 height 22
radio input "true"
click at [1311, 341] on input "Submit feedback" at bounding box center [1292, 346] width 123 height 31
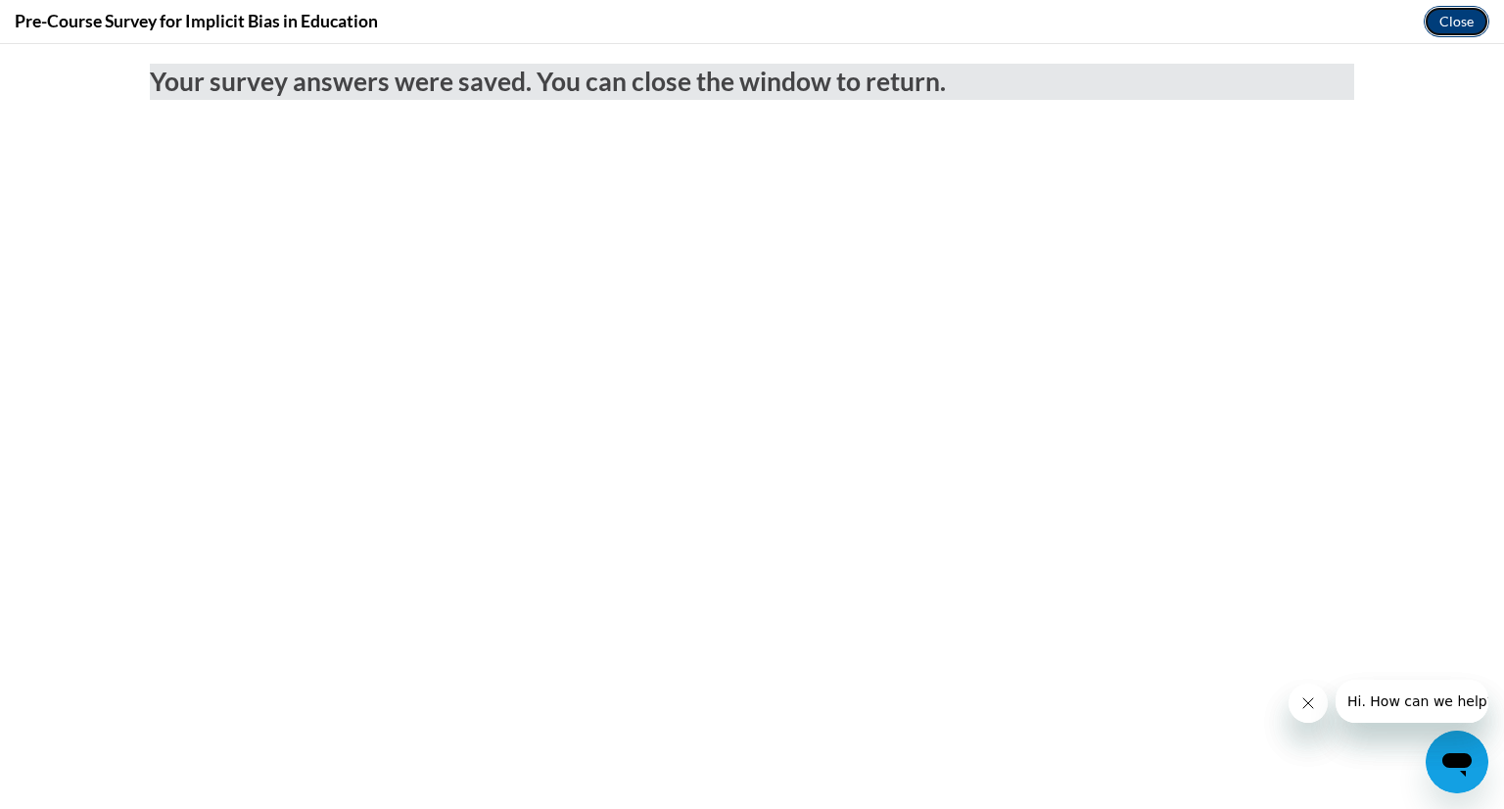
click at [1455, 21] on button "Close" at bounding box center [1456, 21] width 66 height 31
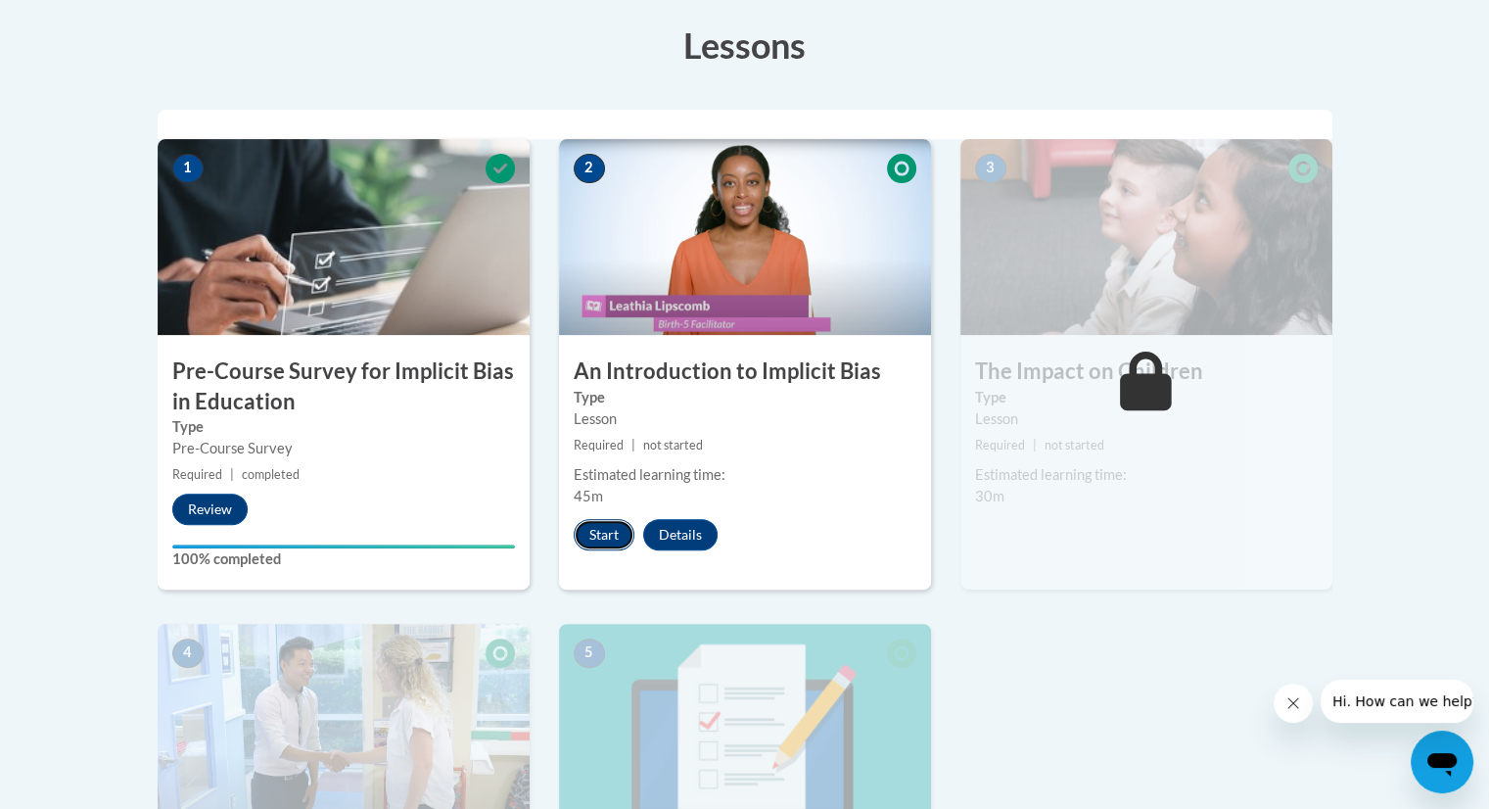
click at [590, 529] on button "Start" at bounding box center [604, 534] width 61 height 31
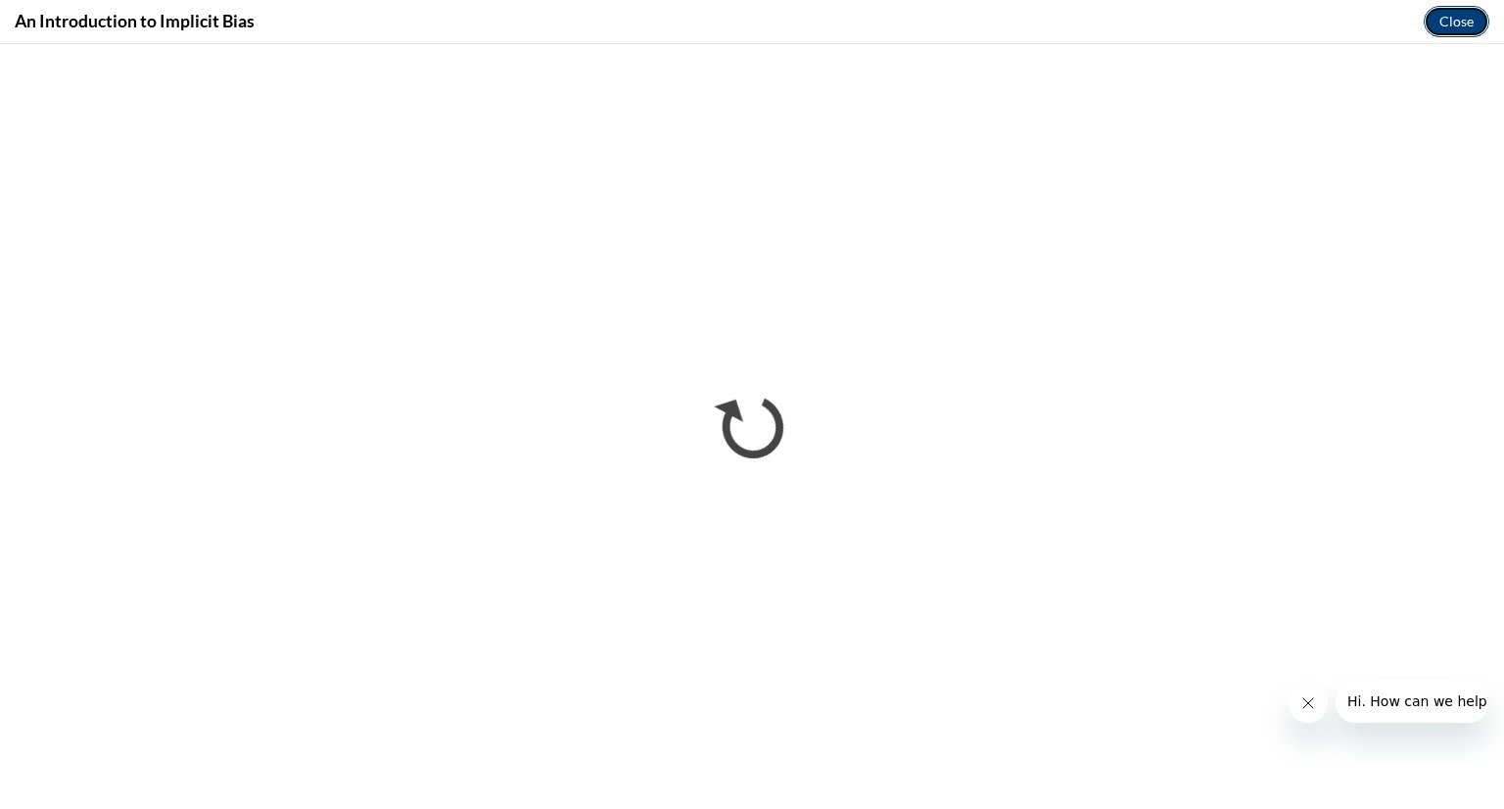
click at [1469, 17] on button "Close" at bounding box center [1456, 21] width 66 height 31
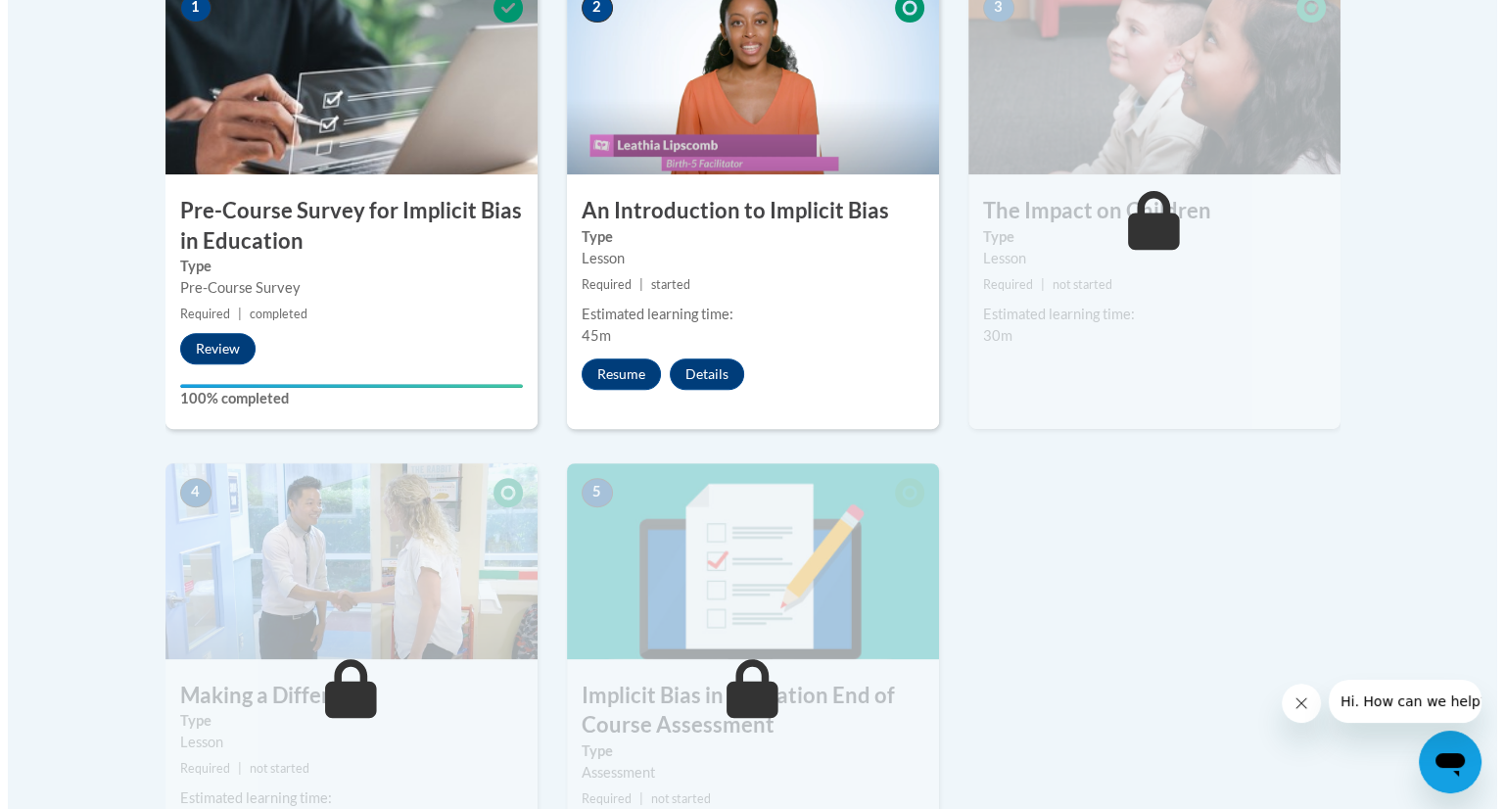
scroll to position [734, 0]
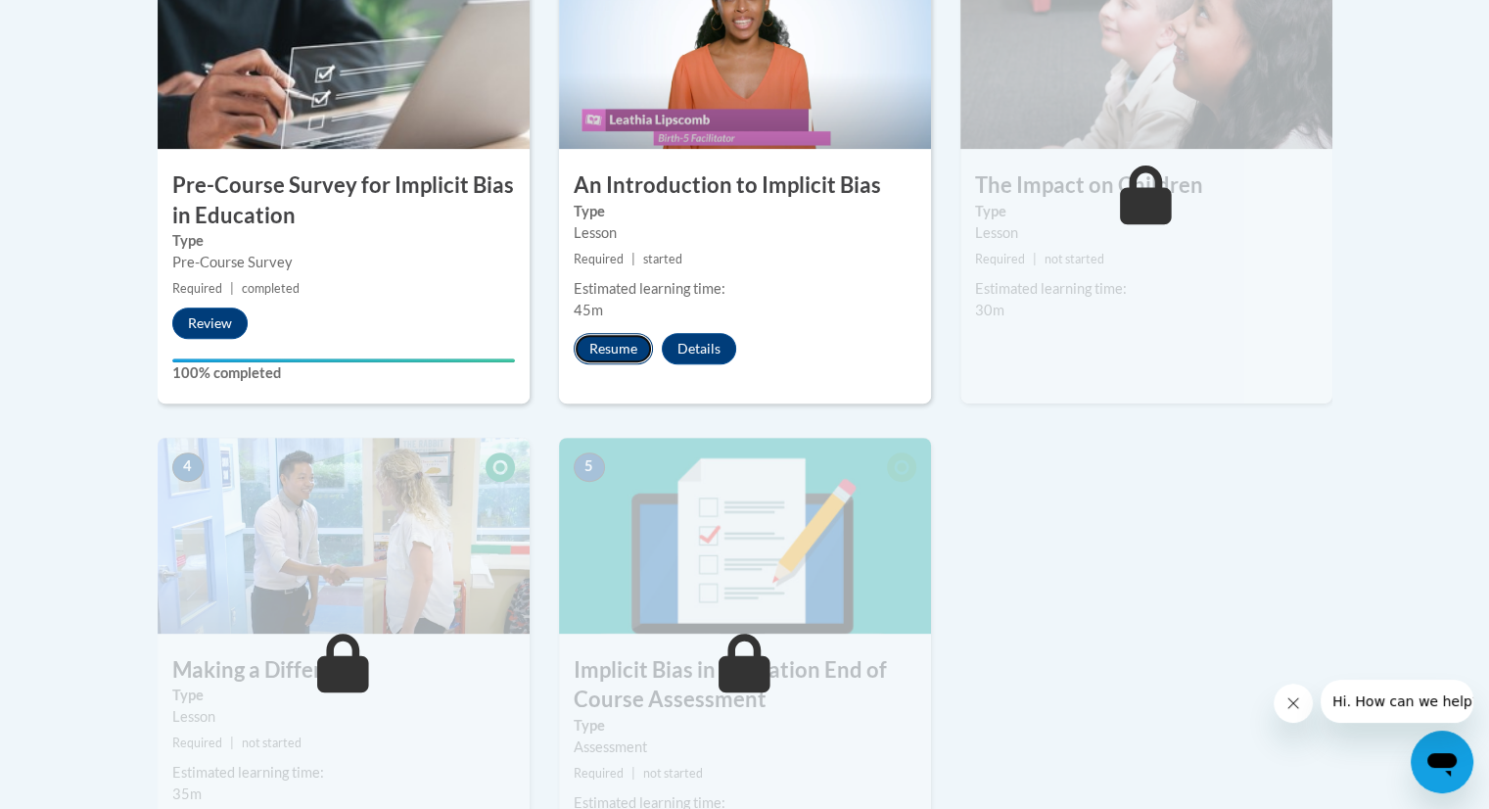
click at [615, 358] on button "Resume" at bounding box center [613, 348] width 79 height 31
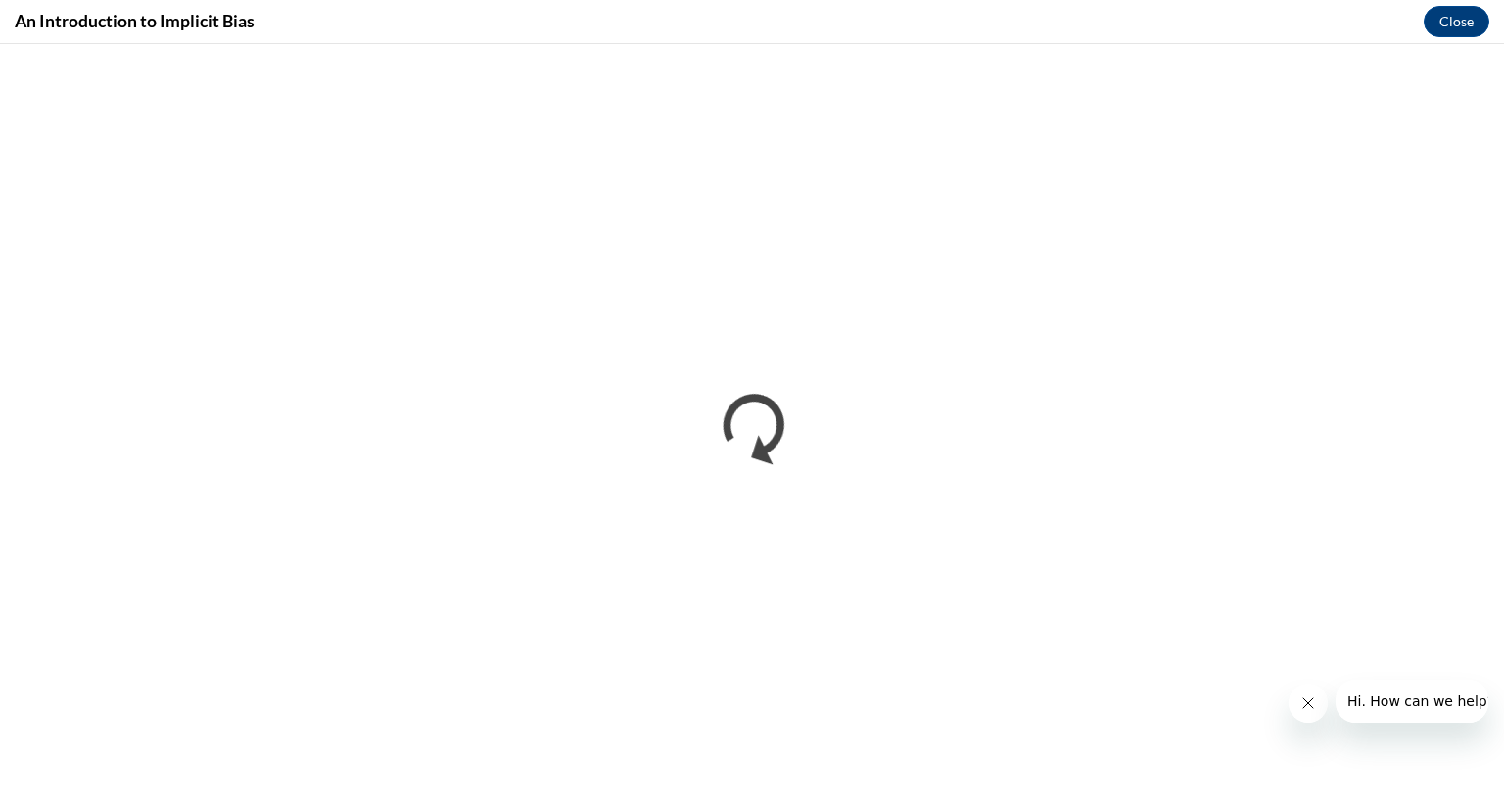
scroll to position [0, 0]
click at [1470, 24] on button "Close" at bounding box center [1456, 21] width 66 height 31
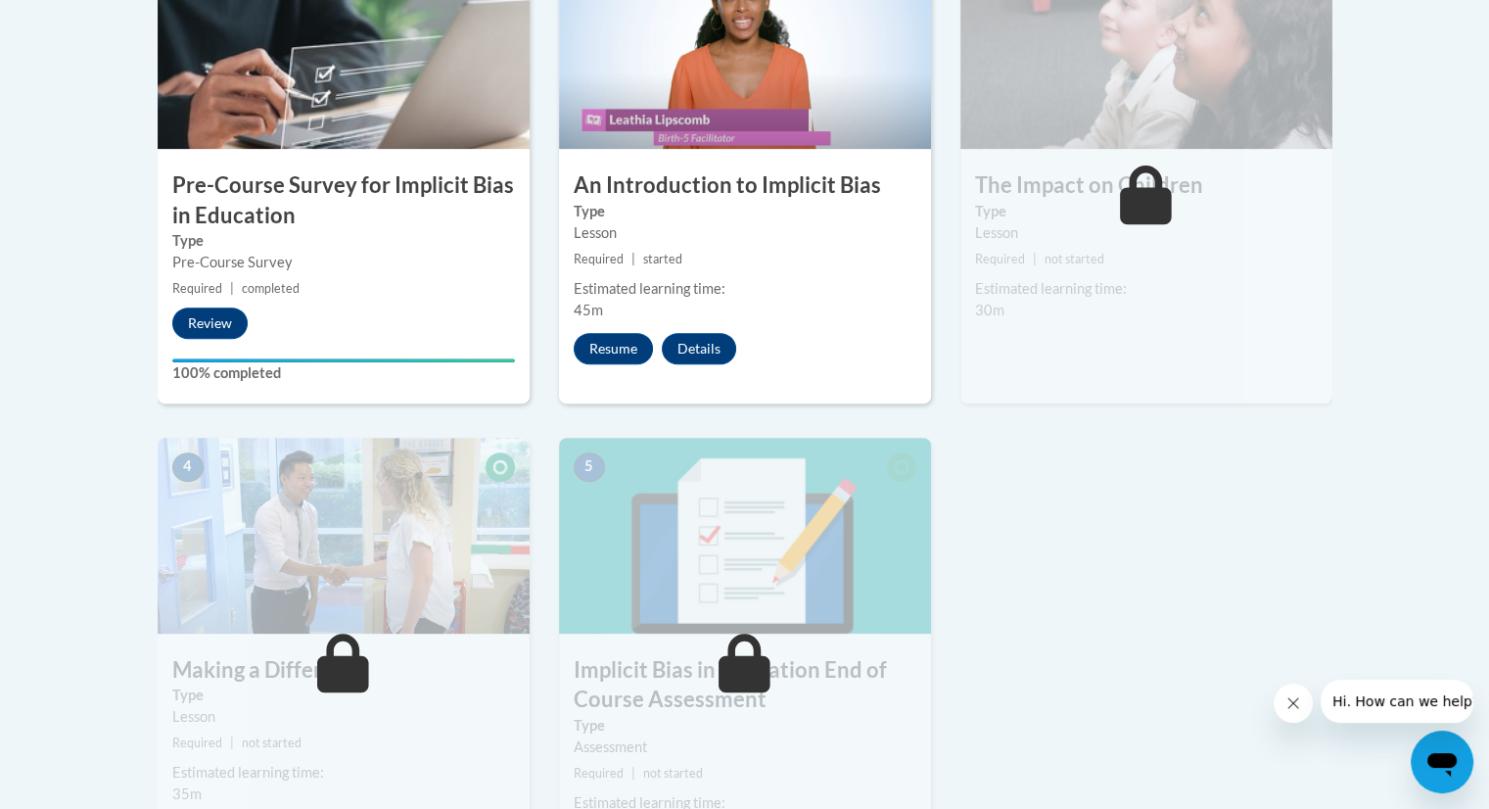
click at [735, 217] on label "Type" at bounding box center [745, 212] width 343 height 22
click at [626, 354] on button "Resume" at bounding box center [613, 348] width 79 height 31
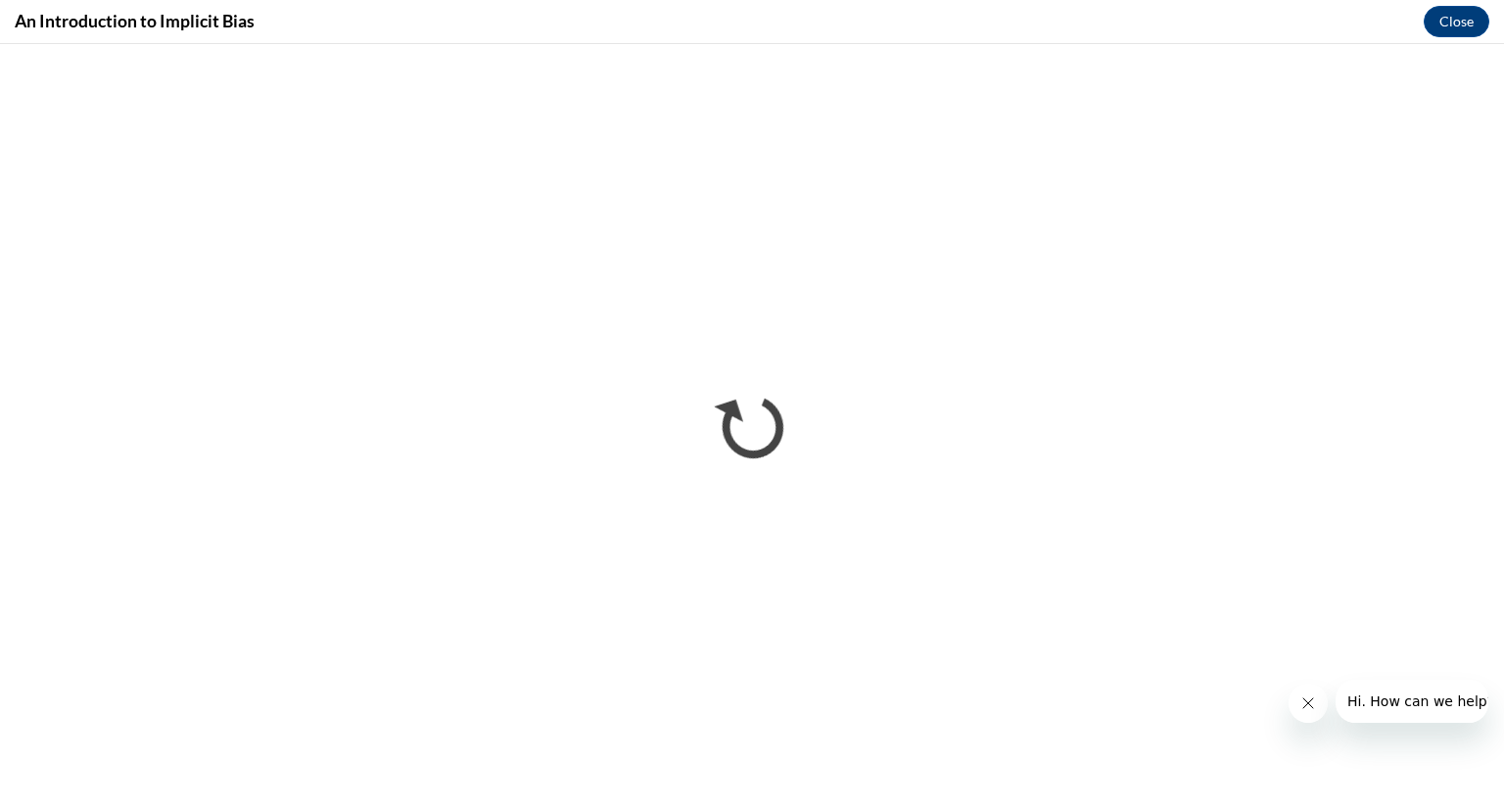
click at [1488, 32] on div "An Introduction to Implicit Bias Close" at bounding box center [752, 22] width 1504 height 44
click at [1488, 39] on div "An Introduction to Implicit Bias Close" at bounding box center [752, 22] width 1504 height 44
click at [1488, 42] on div "An Introduction to Implicit Bias Close" at bounding box center [752, 22] width 1504 height 44
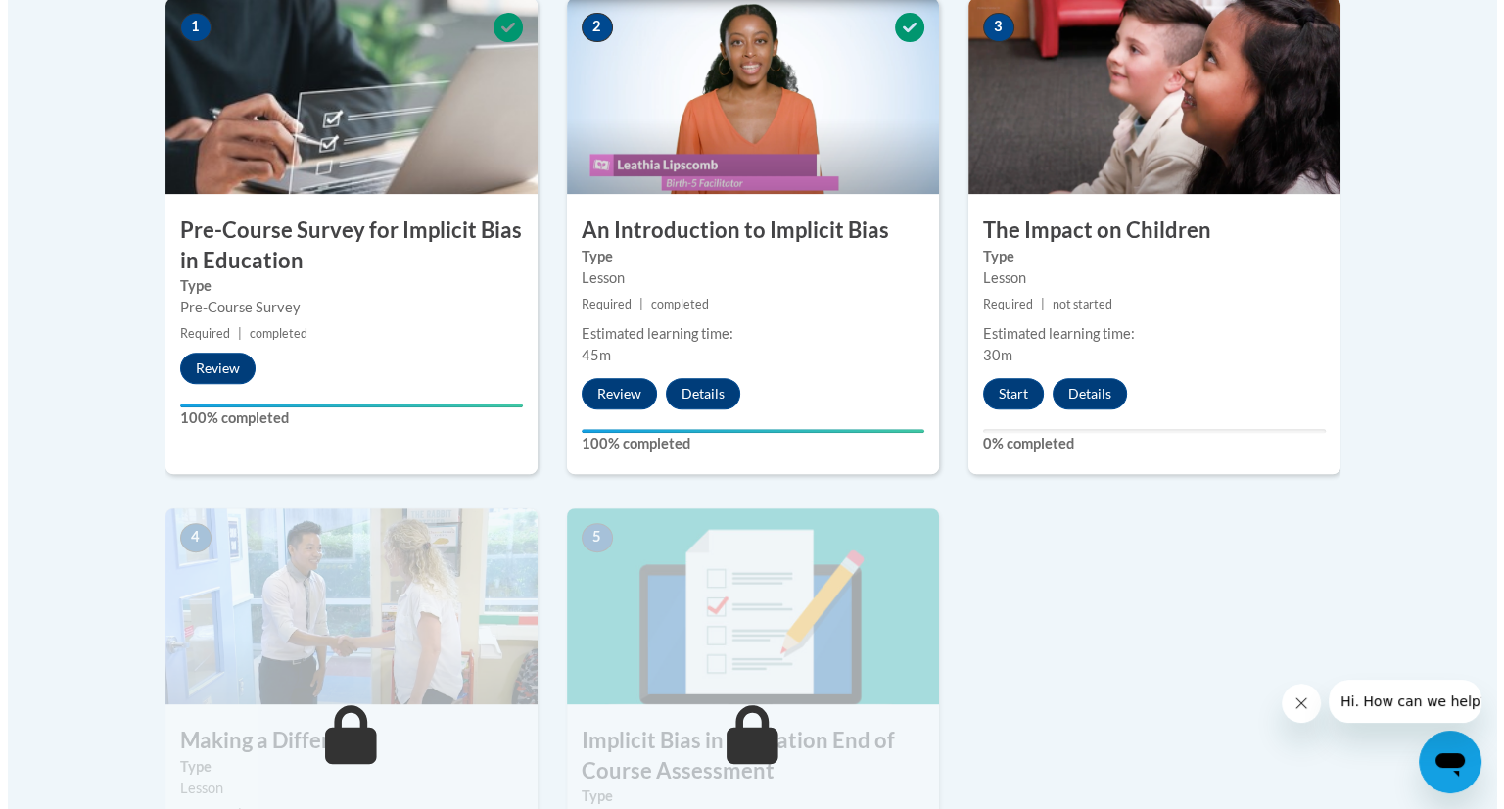
scroll to position [728, 0]
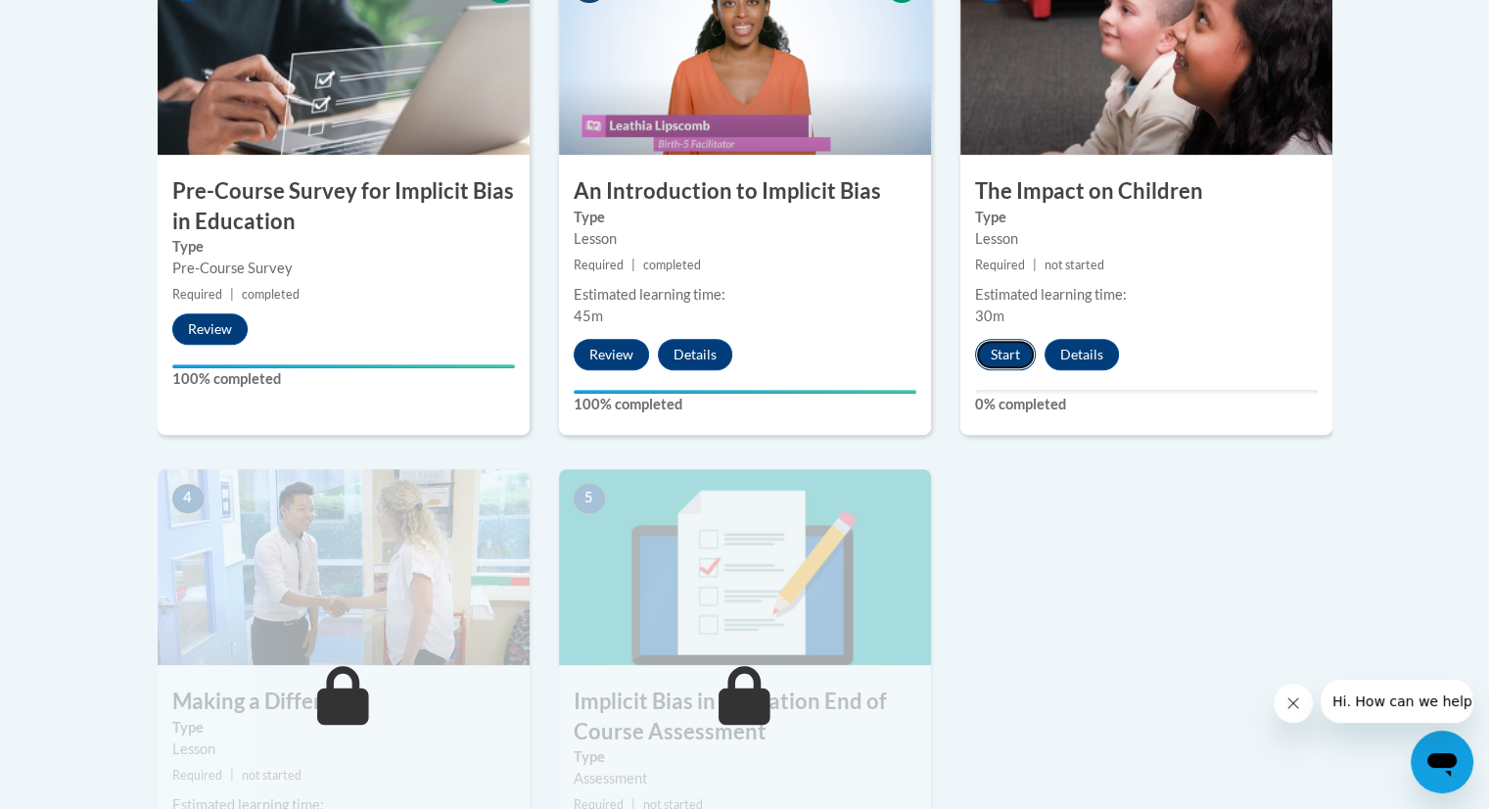
click at [1008, 354] on button "Start" at bounding box center [1005, 354] width 61 height 31
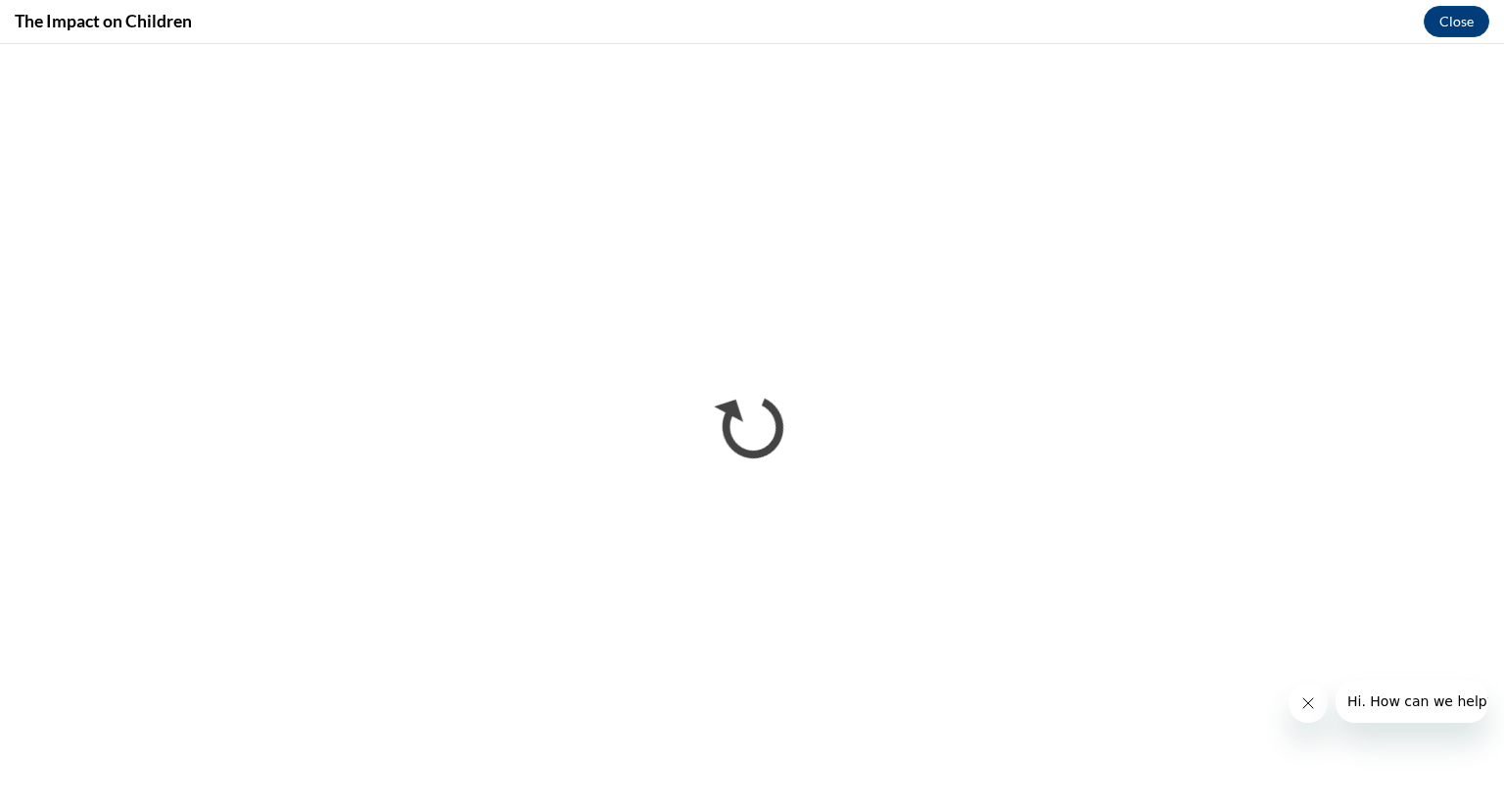
scroll to position [0, 0]
